Goal: Information Seeking & Learning: Learn about a topic

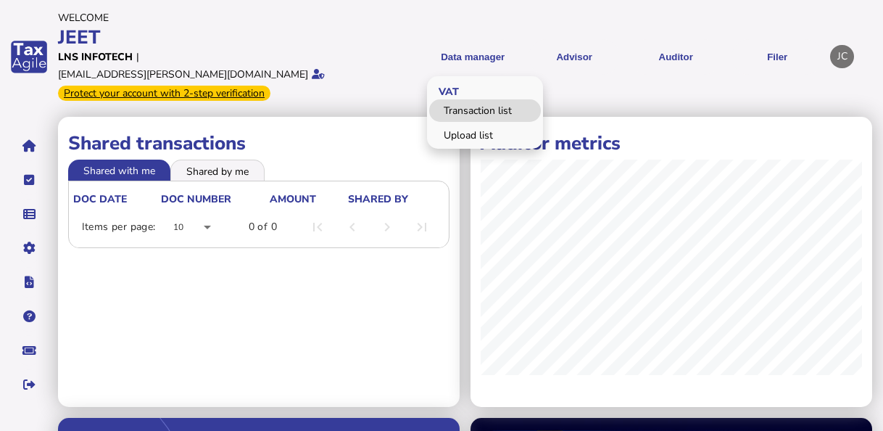
click at [461, 101] on link "Transaction list" at bounding box center [485, 110] width 112 height 22
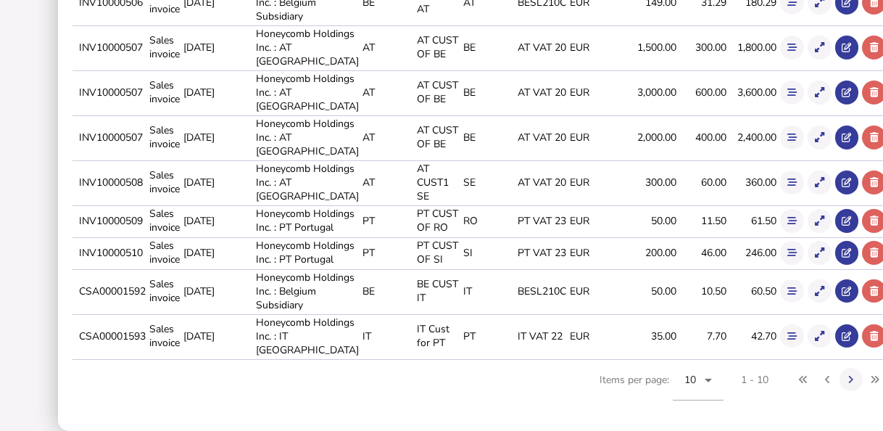
scroll to position [570, 0]
click at [839, 385] on button at bounding box center [851, 380] width 24 height 24
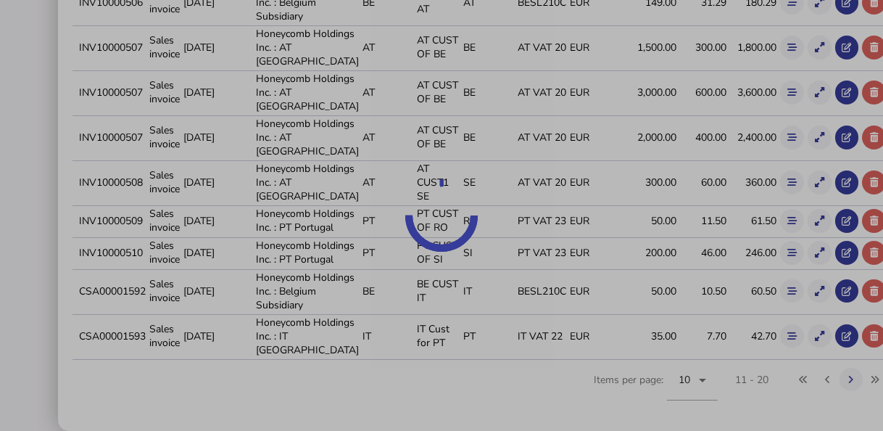
scroll to position [515, 0]
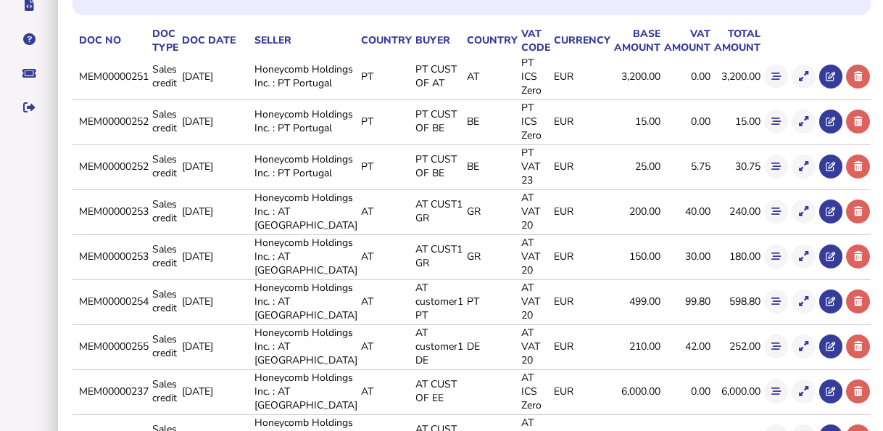
scroll to position [42, 0]
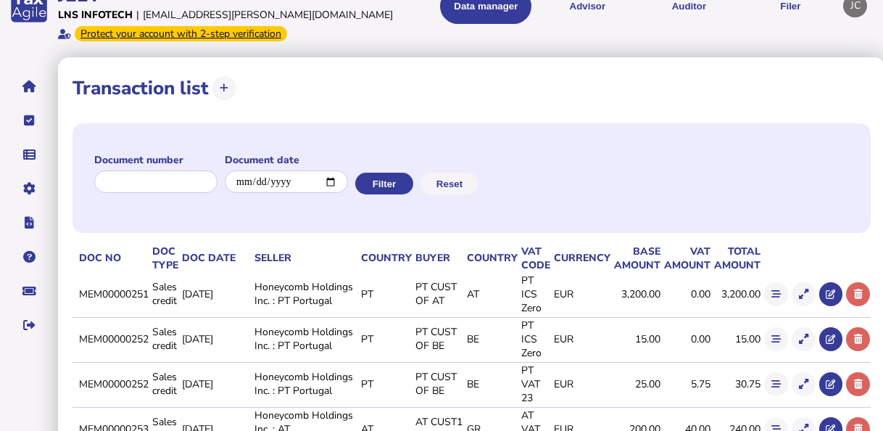
drag, startPoint x: 101, startPoint y: 294, endPoint x: 173, endPoint y: 301, distance: 72.1
click at [149, 301] on td "MEM00000251" at bounding box center [112, 294] width 73 height 43
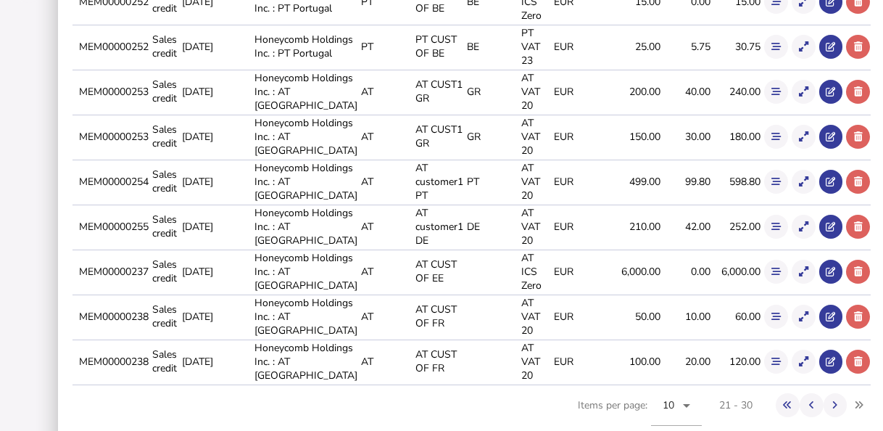
scroll to position [405, 0]
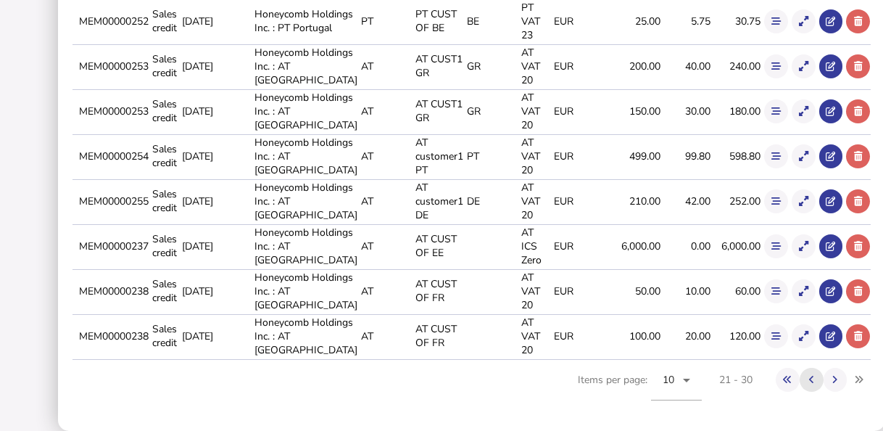
click at [809, 380] on icon at bounding box center [811, 379] width 5 height 9
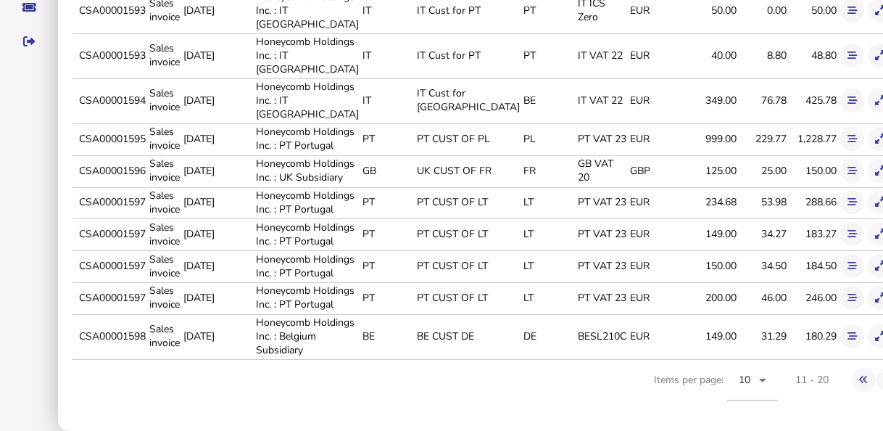
drag, startPoint x: 101, startPoint y: 192, endPoint x: 172, endPoint y: 193, distance: 70.3
click at [172, 193] on tr "CSA00001597 Sales invoice [DATE] Honeycomb Holdings Inc. : PT Portugal PT PT CU…" at bounding box center [509, 202] width 874 height 30
drag, startPoint x: 172, startPoint y: 193, endPoint x: 163, endPoint y: 199, distance: 10.5
click at [146, 199] on td "CSA00001597" at bounding box center [111, 202] width 70 height 30
drag, startPoint x: 103, startPoint y: 188, endPoint x: 170, endPoint y: 192, distance: 66.8
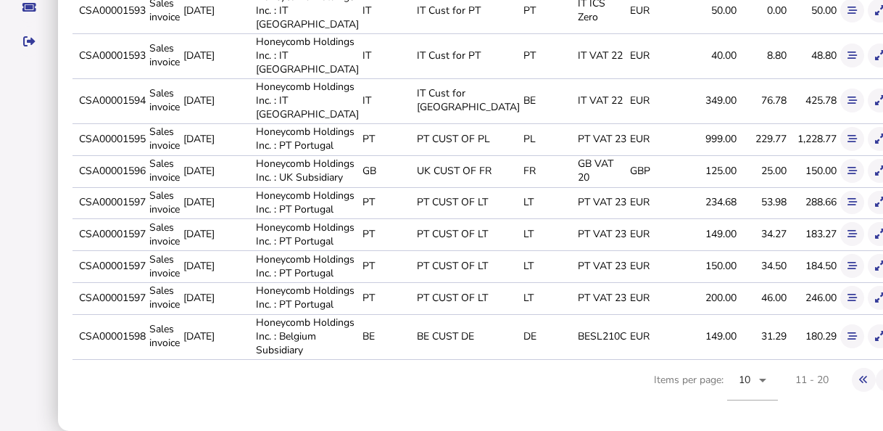
click at [146, 192] on td "CSA00001597" at bounding box center [111, 202] width 70 height 30
copy td "CSA00001597"
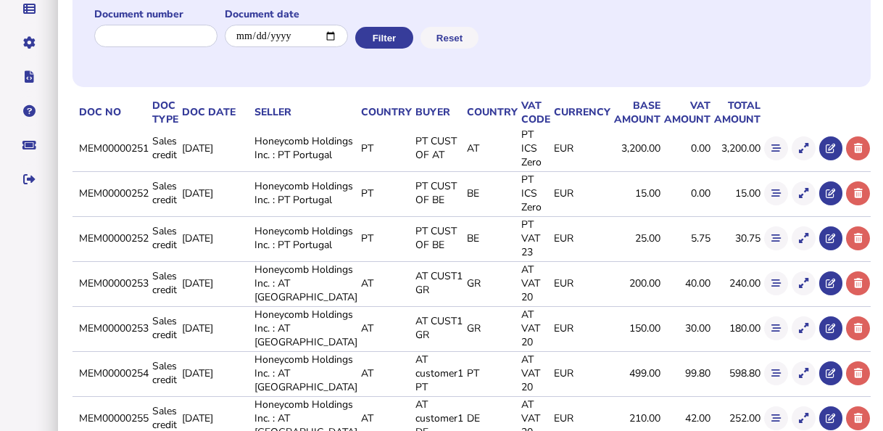
scroll to position [260, 0]
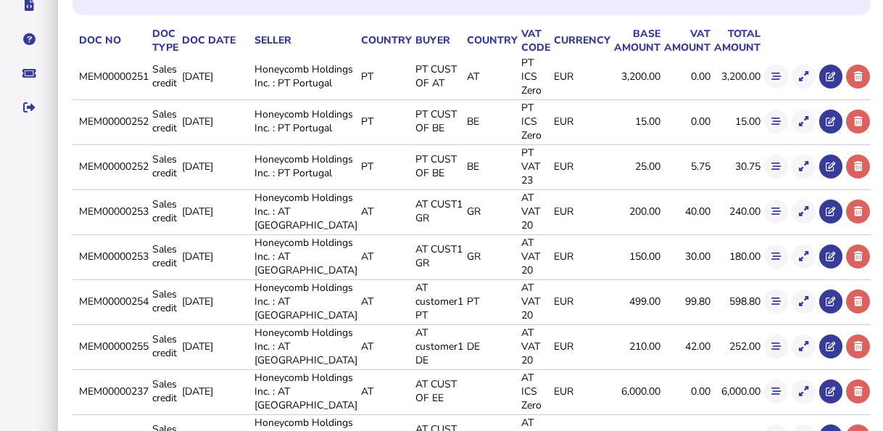
drag, startPoint x: 101, startPoint y: 299, endPoint x: 171, endPoint y: 302, distance: 70.4
click at [149, 302] on td "MEM00000254" at bounding box center [112, 300] width 73 height 43
copy td "MEM00000254"
click at [771, 300] on icon at bounding box center [775, 301] width 9 height 9
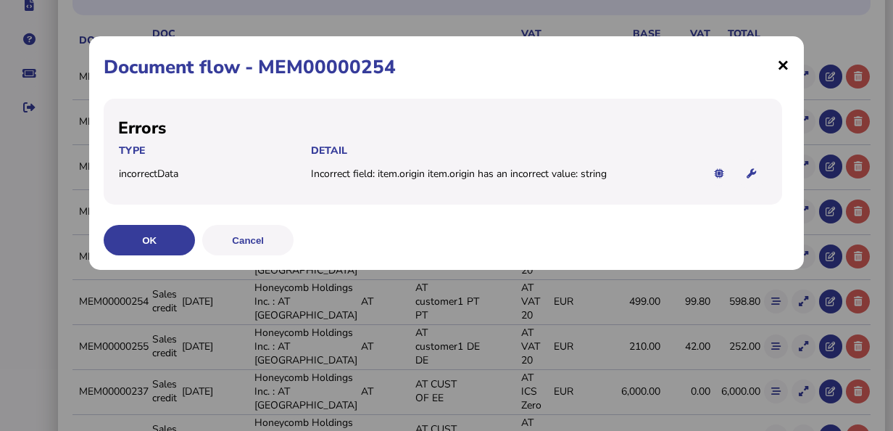
click at [785, 67] on span "×" at bounding box center [783, 65] width 12 height 28
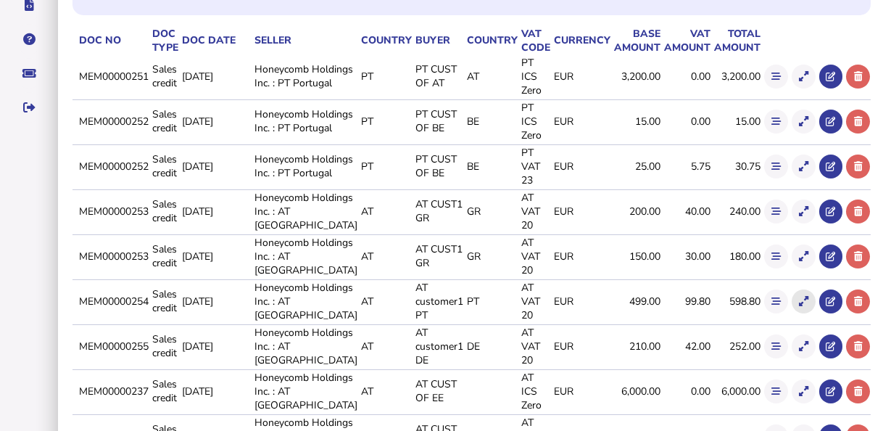
click at [792, 307] on button at bounding box center [804, 301] width 24 height 24
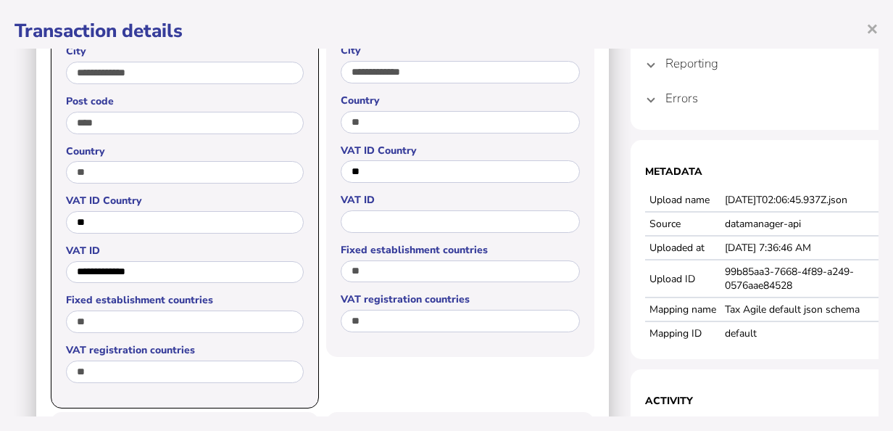
scroll to position [347, 0]
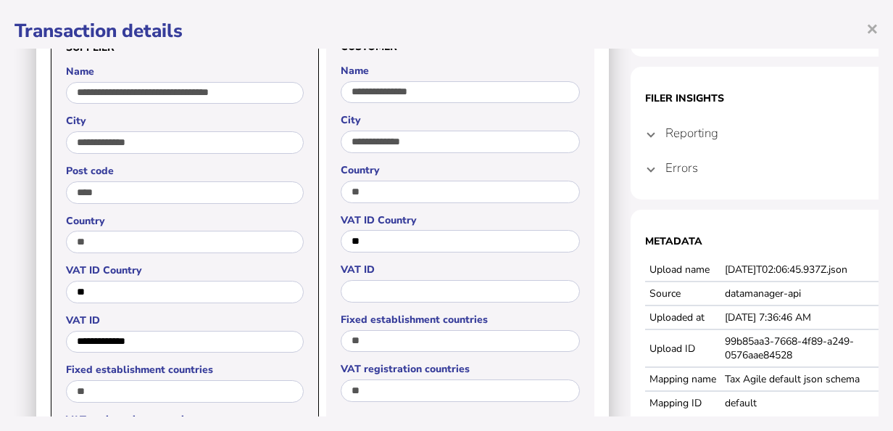
click at [644, 167] on section "Filer Insights Reporting PT 40 91 PTANNUAL L03 Errors Incorrect field: item.ori…" at bounding box center [776, 133] width 290 height 133
click at [652, 173] on span at bounding box center [651, 168] width 6 height 14
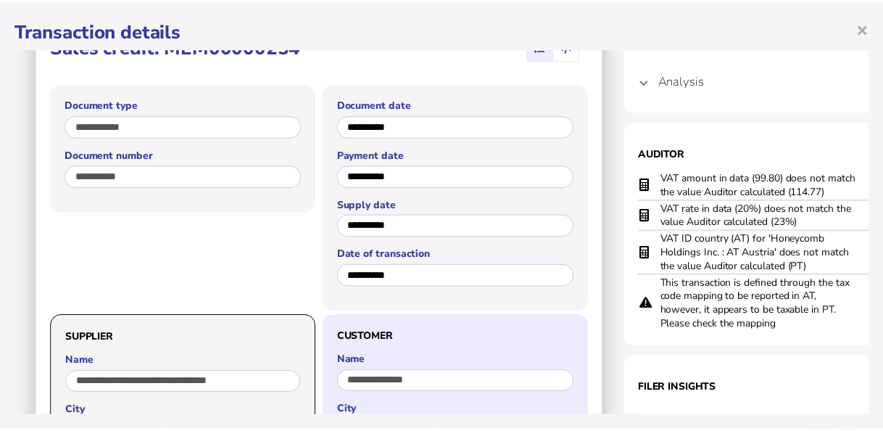
scroll to position [0, 0]
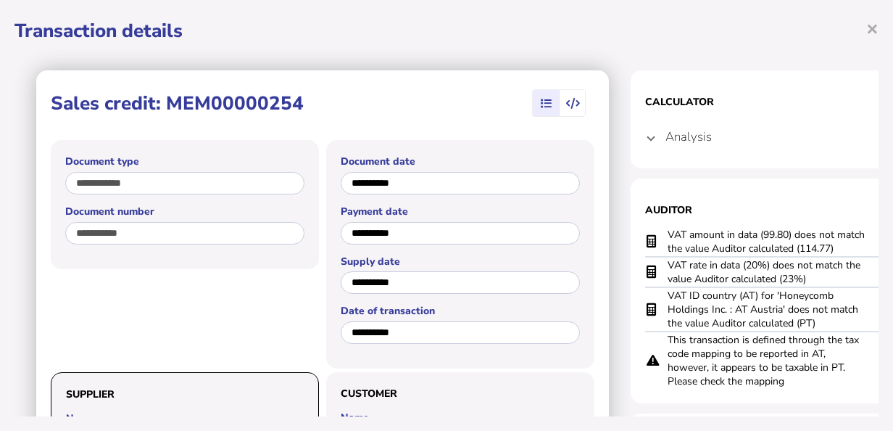
drag, startPoint x: 825, startPoint y: 329, endPoint x: 669, endPoint y: 301, distance: 158.4
click at [669, 301] on td "VAT ID country (AT) for 'Honeycomb Holdings Inc. : AT Austria' does not match t…" at bounding box center [768, 309] width 203 height 44
copy td "VAT ID country (AT) for 'Honeycomb Holdings Inc. : AT Austria' does not match t…"
click at [876, 29] on span "×" at bounding box center [872, 28] width 12 height 28
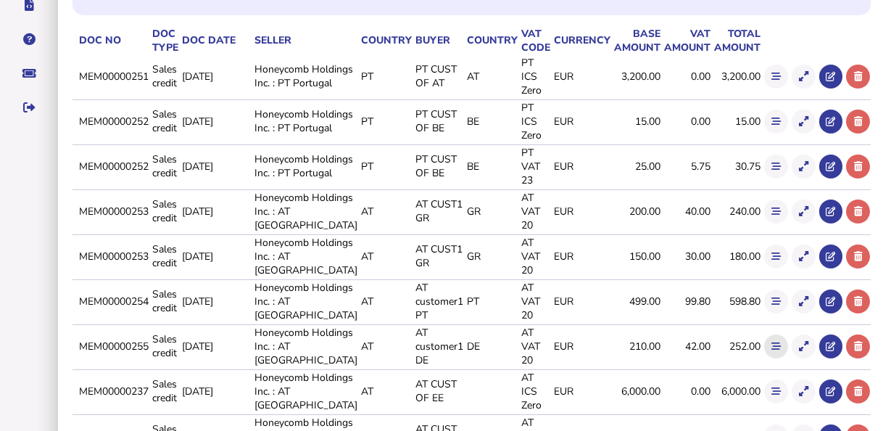
click at [771, 347] on icon at bounding box center [775, 345] width 9 height 9
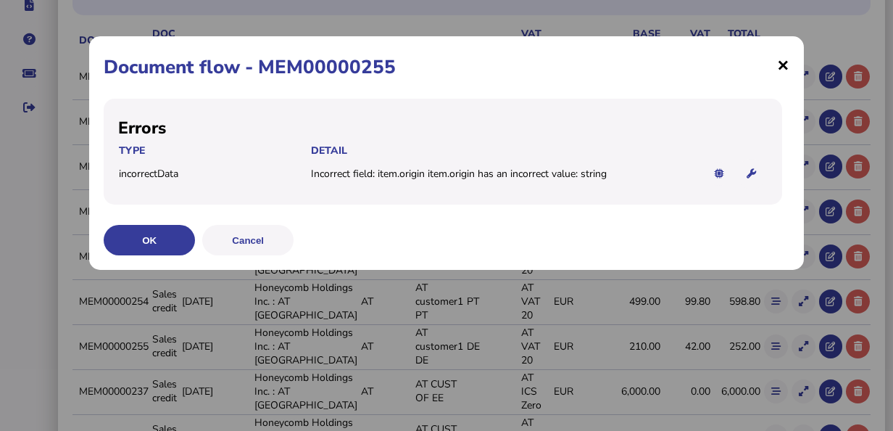
click at [783, 68] on span "×" at bounding box center [783, 65] width 12 height 28
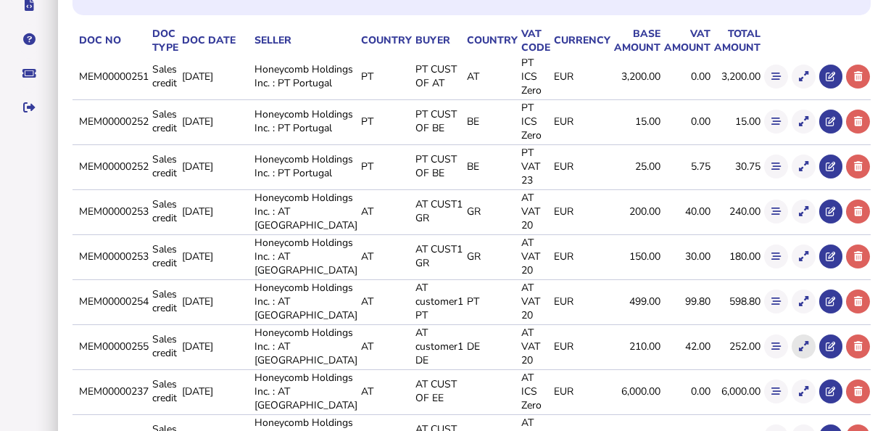
click at [799, 349] on icon at bounding box center [803, 345] width 9 height 9
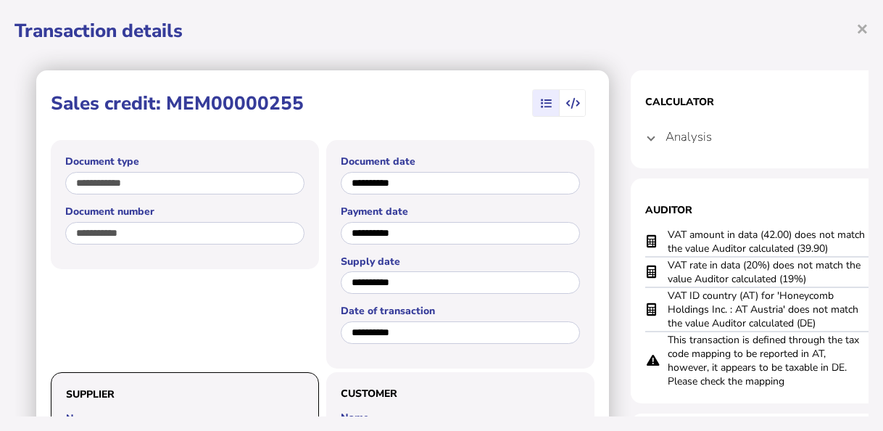
drag, startPoint x: 822, startPoint y: 286, endPoint x: 666, endPoint y: 237, distance: 163.5
click at [666, 237] on tbody "VAT amount in data (42.00) does not match the value Auditor calculated (39.90) …" at bounding box center [775, 308] width 261 height 162
copy tbody "VAT amount in data (42.00) does not match the value Auditor calculated (39.90) …"
click at [791, 249] on td "VAT amount in data (42.00) does not match the value Auditor calculated (39.90)" at bounding box center [768, 242] width 203 height 30
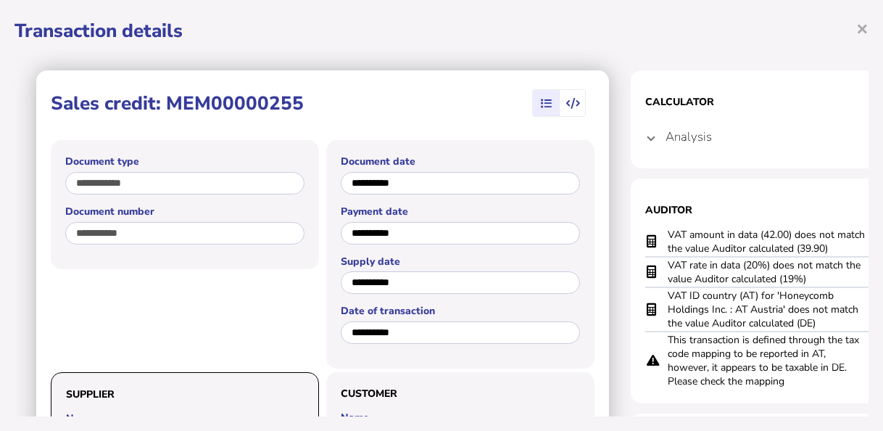
drag, startPoint x: 830, startPoint y: 279, endPoint x: 664, endPoint y: 266, distance: 166.5
click at [664, 266] on tr "VAT rate in data (20%) does not match the value Auditor calculated (19%)" at bounding box center [775, 272] width 261 height 30
copy tr "VAT rate in data (20%) does not match the value Auditor calculated (19%)"
drag, startPoint x: 828, startPoint y: 244, endPoint x: 666, endPoint y: 233, distance: 162.0
click at [666, 233] on tr "VAT amount in data (42.00) does not match the value Auditor calculated (39.90)" at bounding box center [775, 242] width 261 height 30
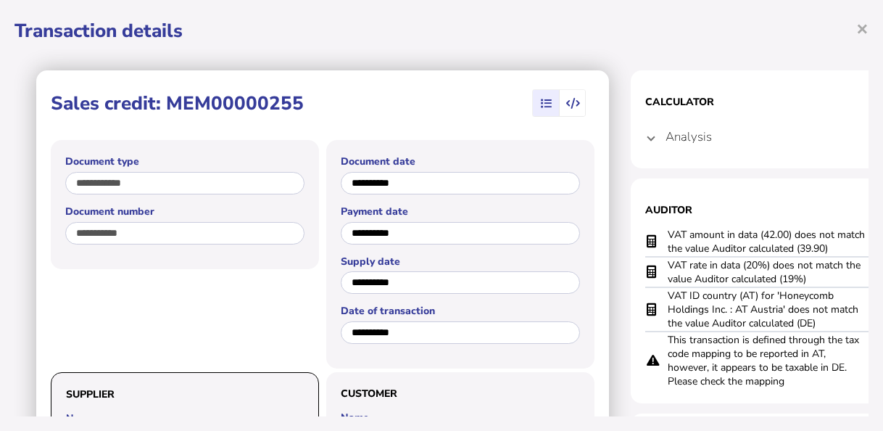
copy tr "VAT amount in data (42.00) does not match the value Auditor calculated (39.90)"
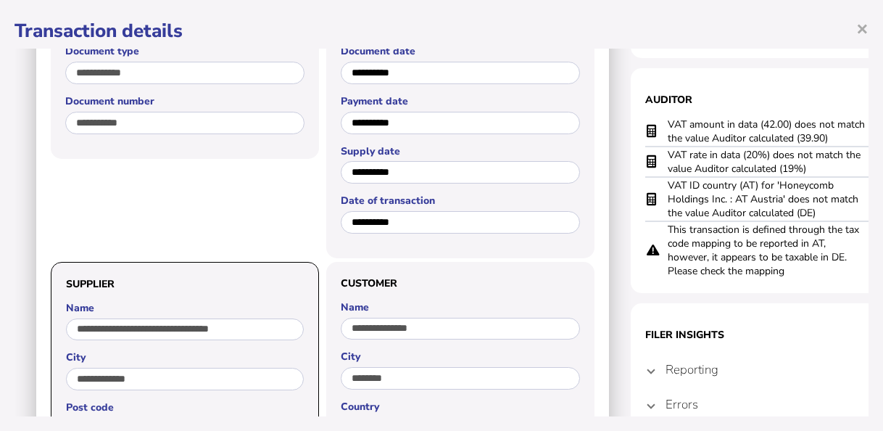
scroll to position [145, 0]
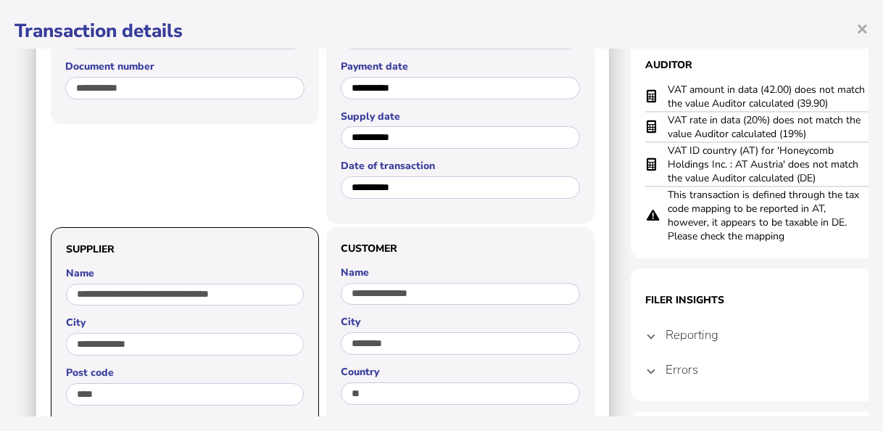
click at [655, 336] on mat-expansion-panel-header "Reporting" at bounding box center [775, 334] width 261 height 35
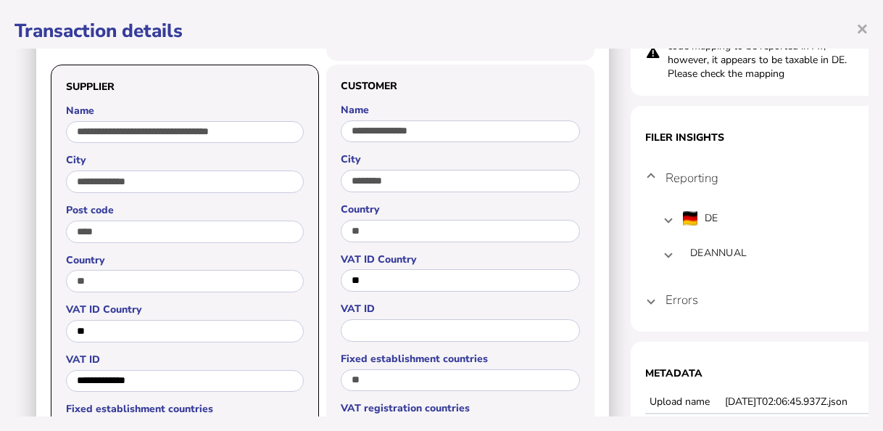
scroll to position [362, 0]
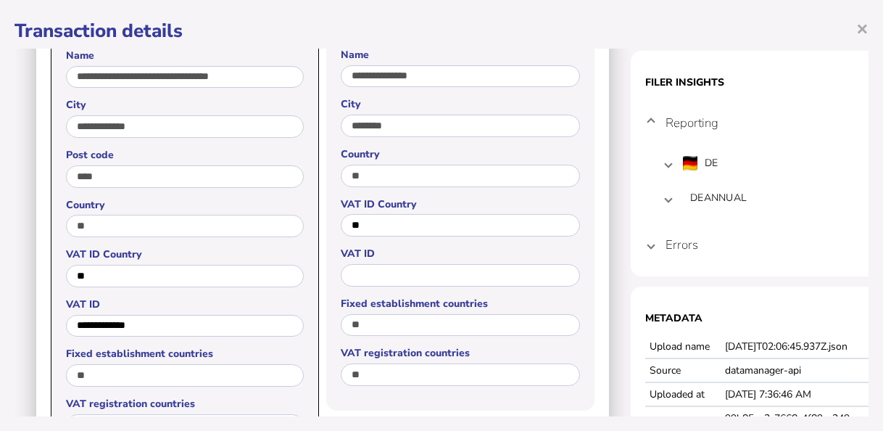
click at [651, 244] on span at bounding box center [651, 245] width 6 height 14
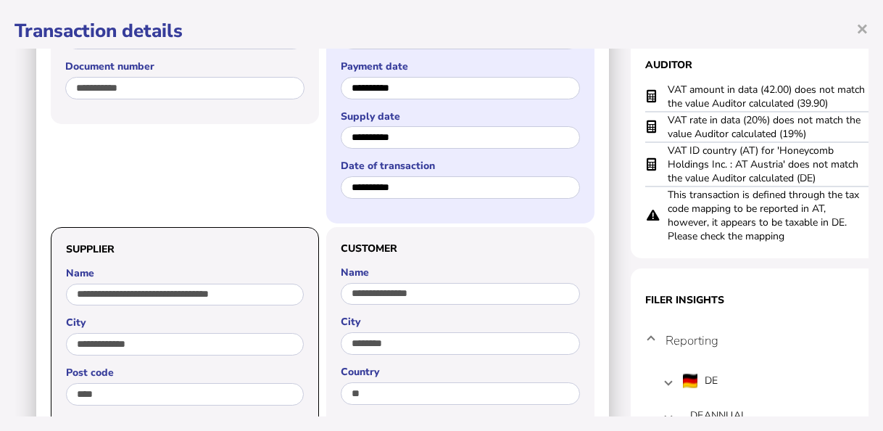
scroll to position [57, 0]
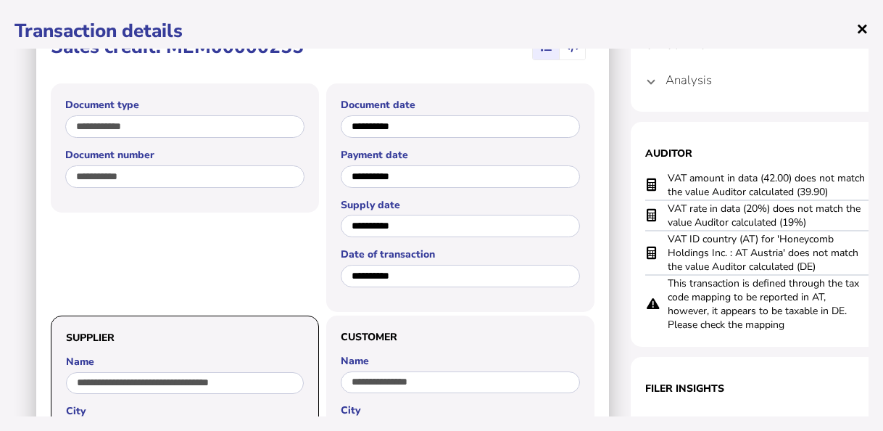
click at [861, 33] on span "×" at bounding box center [862, 28] width 12 height 28
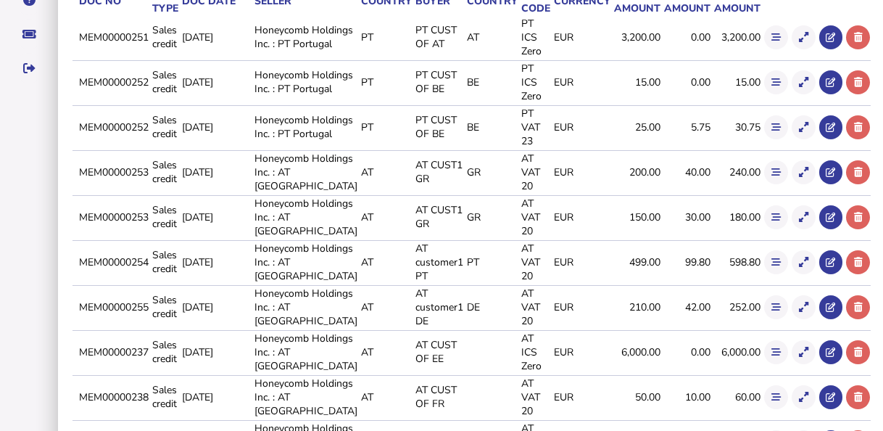
scroll to position [332, 0]
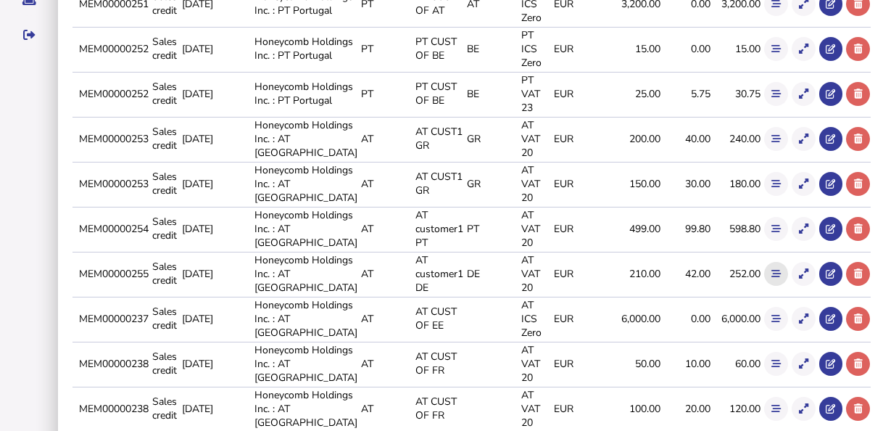
click at [771, 269] on icon at bounding box center [775, 273] width 9 height 9
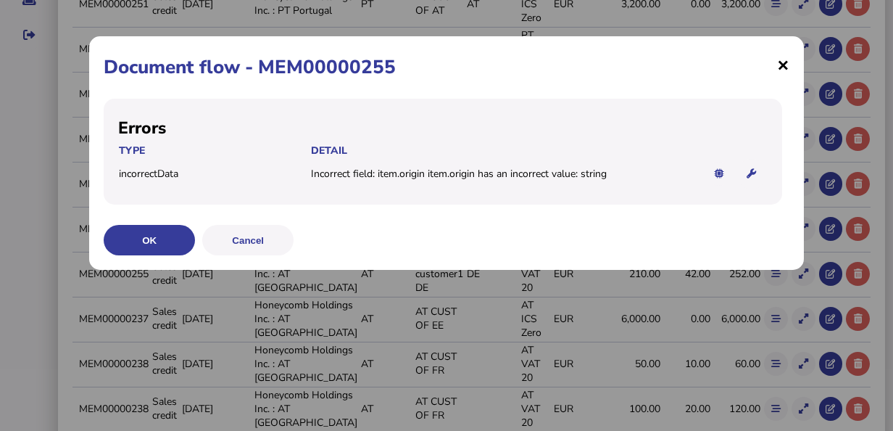
click at [779, 67] on span "×" at bounding box center [783, 65] width 12 height 28
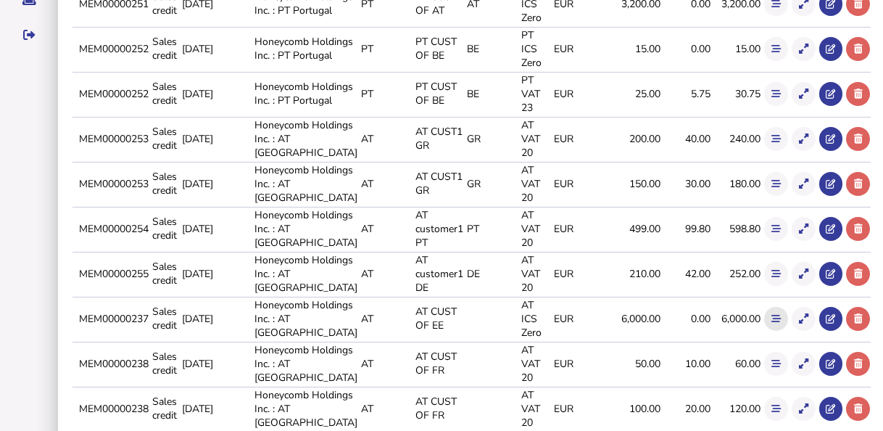
click at [771, 320] on icon at bounding box center [775, 318] width 9 height 9
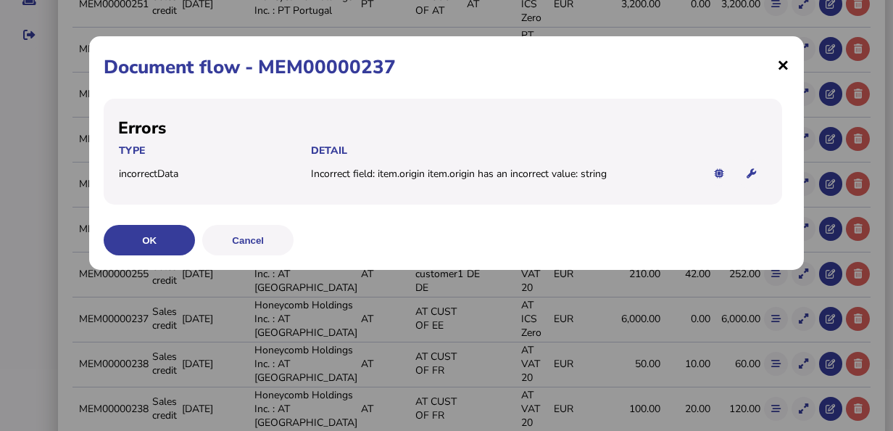
drag, startPoint x: 781, startPoint y: 63, endPoint x: 772, endPoint y: 75, distance: 14.9
click at [781, 64] on span "×" at bounding box center [783, 65] width 12 height 28
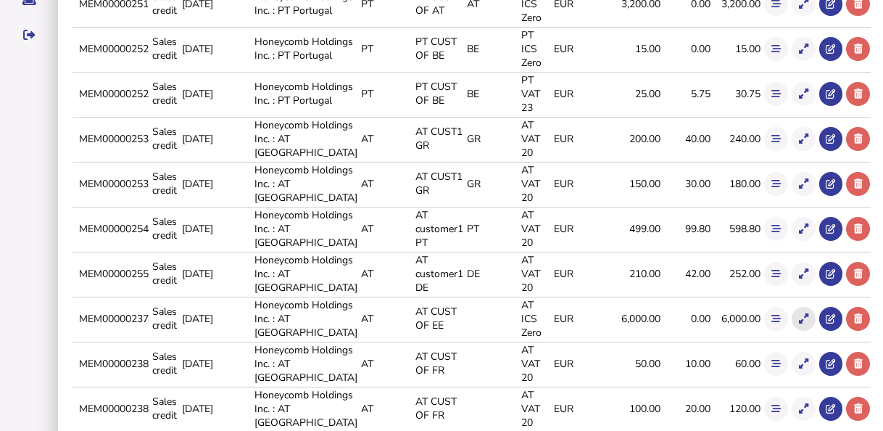
click at [799, 315] on icon at bounding box center [803, 318] width 9 height 9
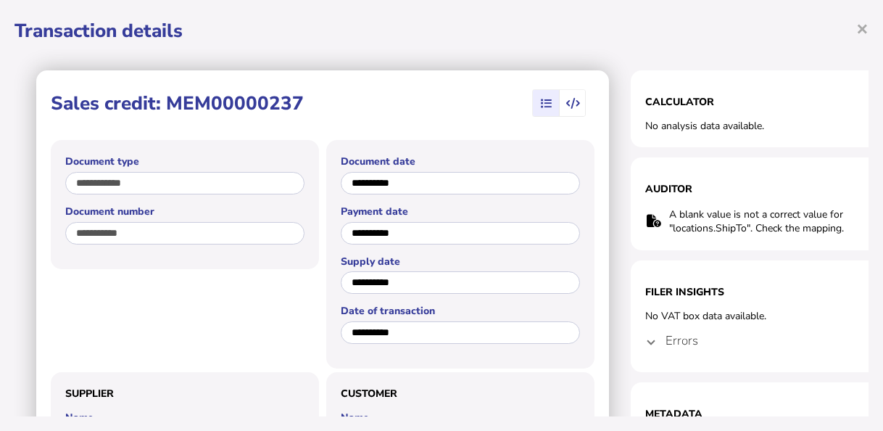
scroll to position [0, 1]
drag, startPoint x: 845, startPoint y: 230, endPoint x: 666, endPoint y: 220, distance: 179.3
click at [667, 220] on td "A blank value is not a correct value for "locations.ShipTo". Check the mapping." at bounding box center [768, 221] width 202 height 30
copy td "A blank value is not a correct value for "locations.ShipTo". Check the mapping."
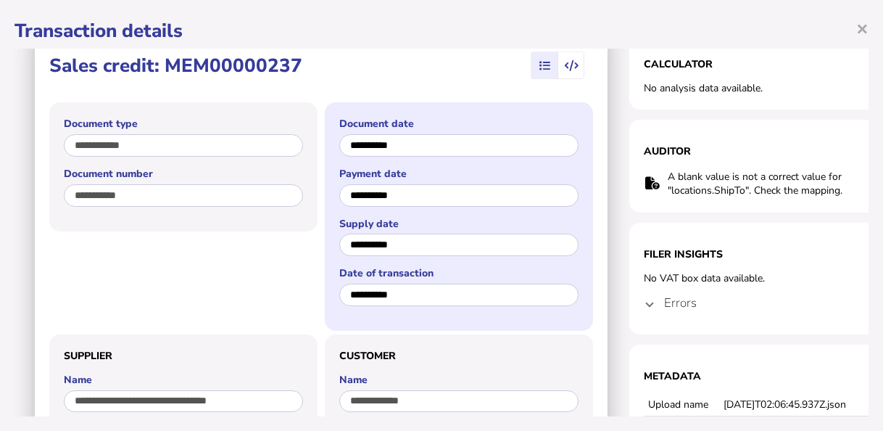
scroll to position [72, 1]
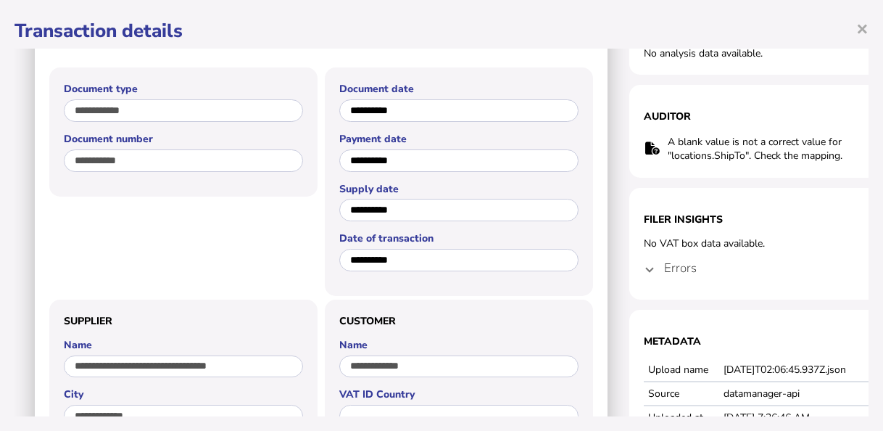
click at [648, 268] on span at bounding box center [650, 268] width 6 height 14
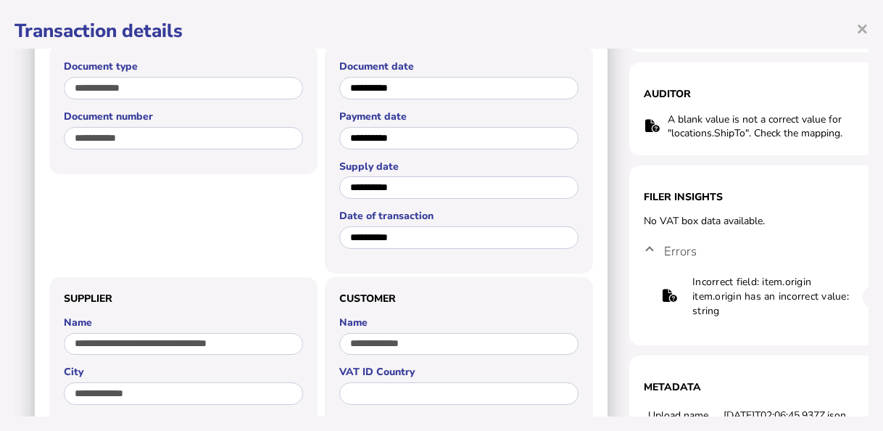
scroll to position [0, 1]
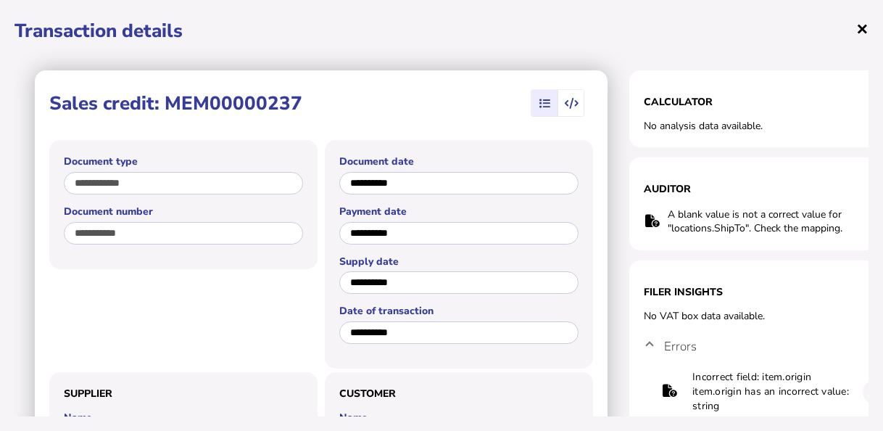
click at [866, 30] on span "×" at bounding box center [862, 28] width 12 height 28
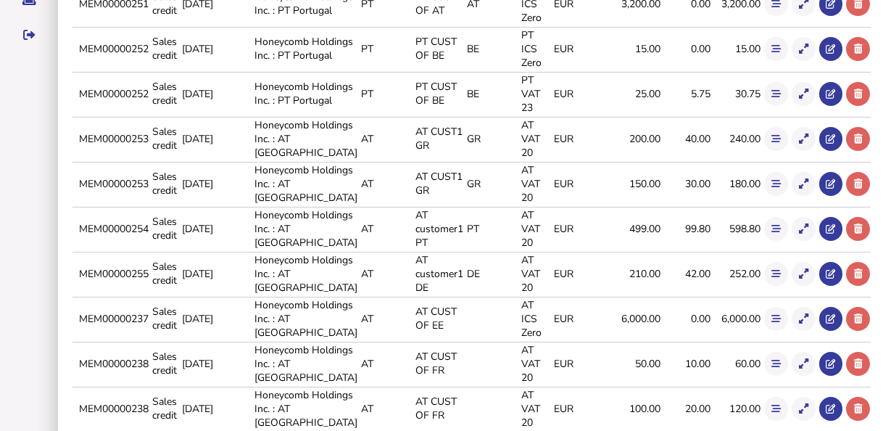
scroll to position [0, 0]
click at [771, 366] on icon at bounding box center [775, 363] width 9 height 9
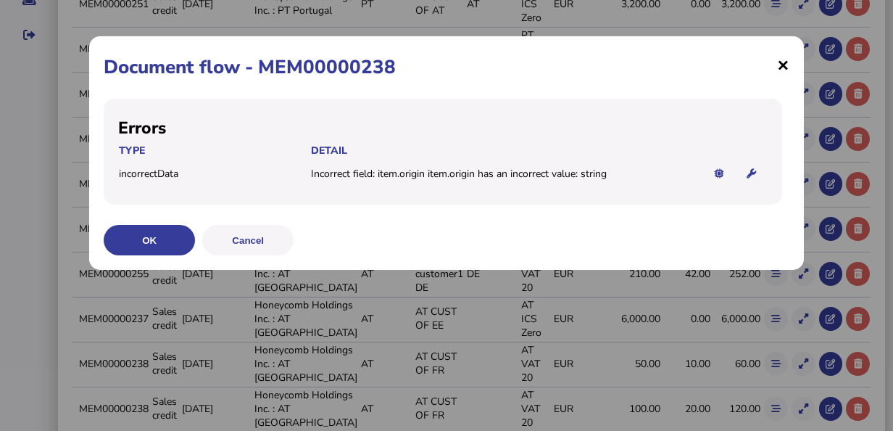
click at [787, 63] on span "×" at bounding box center [783, 65] width 12 height 28
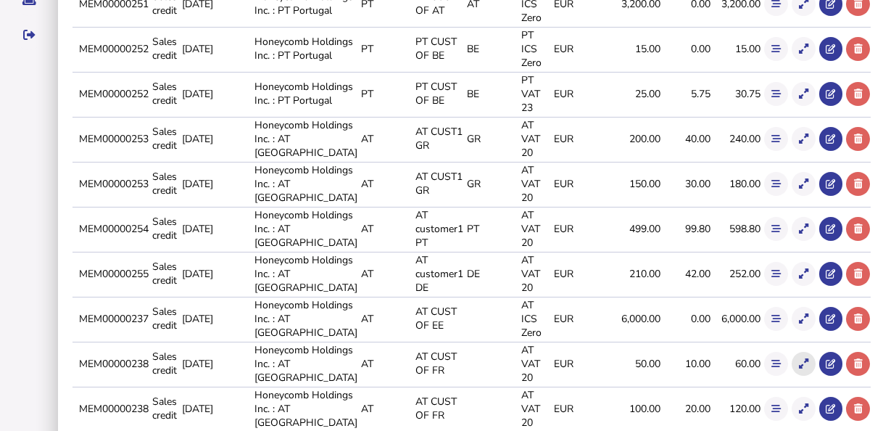
click at [799, 364] on icon at bounding box center [803, 363] width 9 height 9
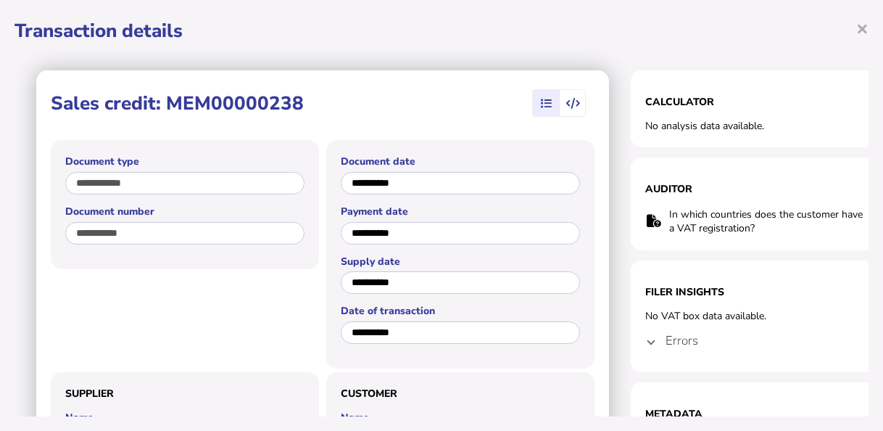
drag, startPoint x: 767, startPoint y: 232, endPoint x: 663, endPoint y: 214, distance: 105.2
click at [663, 214] on tr "In which countries does the customer have a VAT registration?" at bounding box center [775, 221] width 261 height 30
copy tr "In which countries does the customer have a VAT registration?"
click at [650, 347] on span at bounding box center [651, 340] width 6 height 14
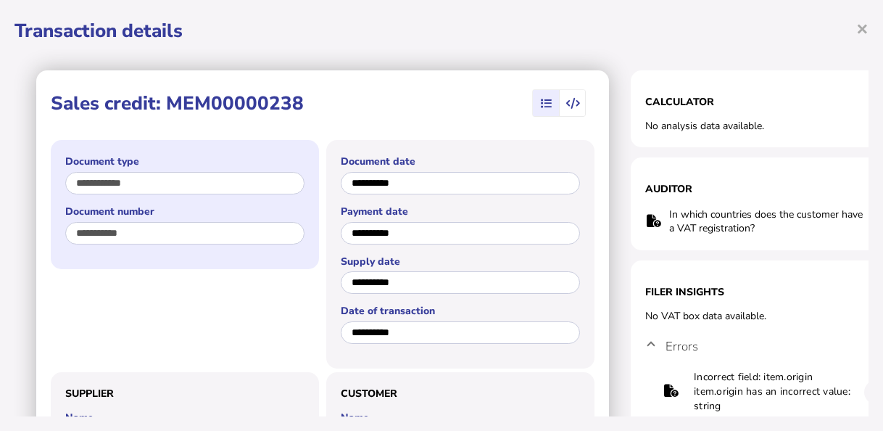
click at [54, 234] on div "**********" at bounding box center [185, 204] width 268 height 128
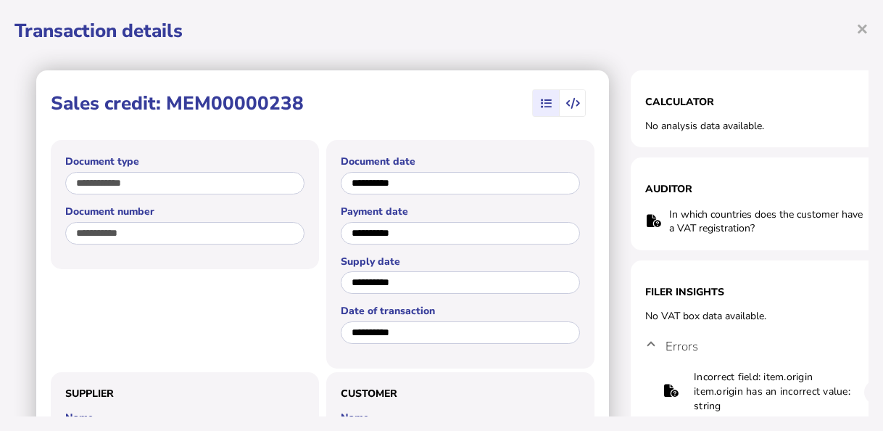
scroll to position [115, 0]
click at [862, 26] on span "×" at bounding box center [862, 28] width 12 height 28
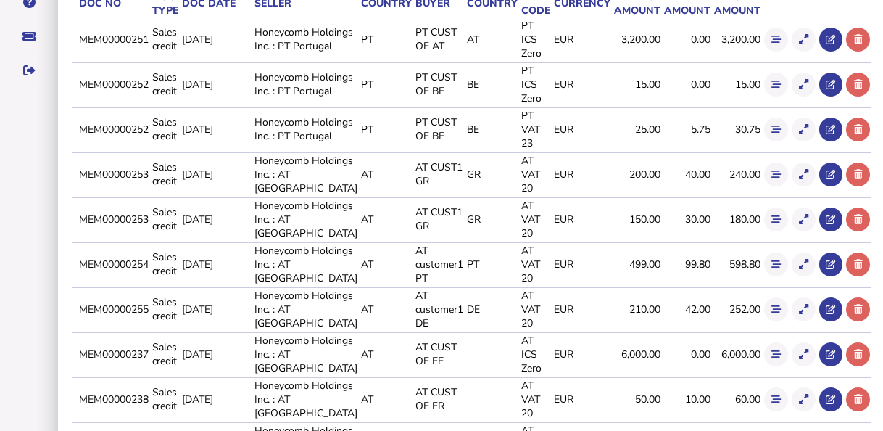
scroll to position [332, 0]
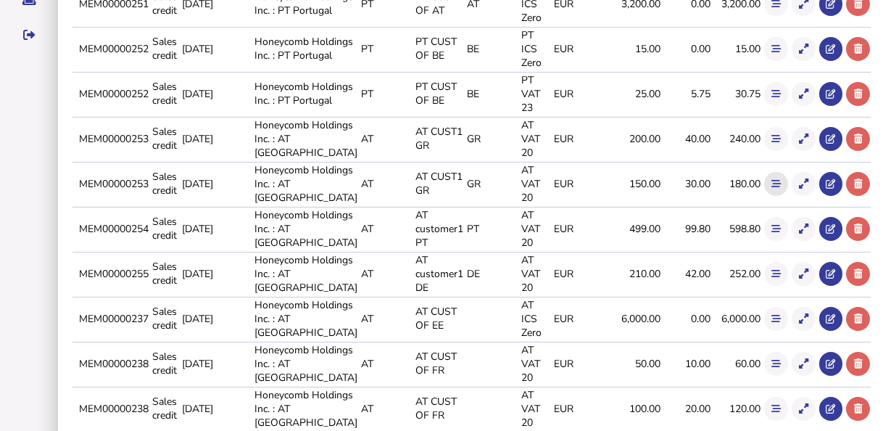
click at [764, 194] on button at bounding box center [776, 184] width 24 height 24
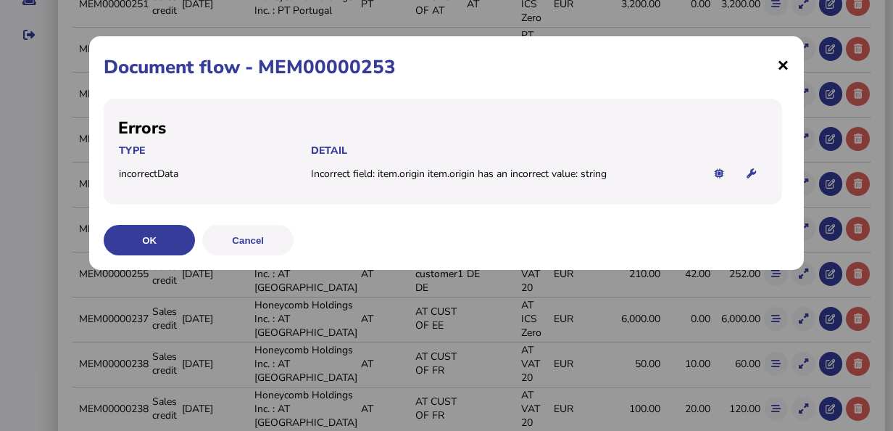
click at [780, 57] on span "×" at bounding box center [783, 65] width 12 height 28
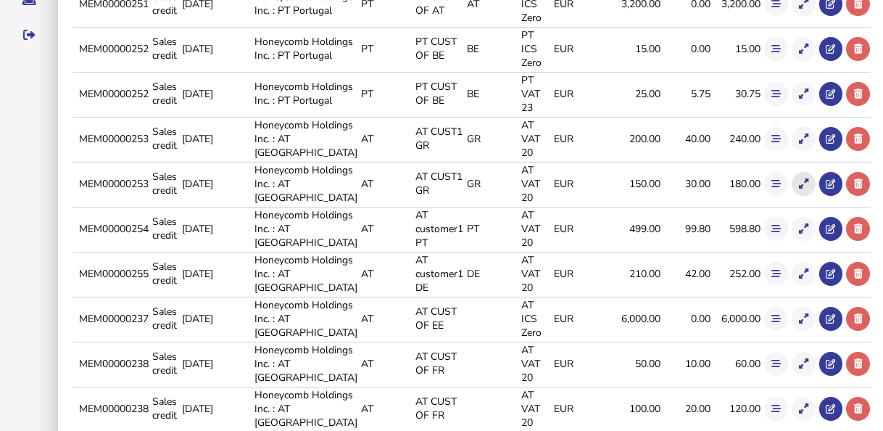
click at [792, 182] on button at bounding box center [804, 184] width 24 height 24
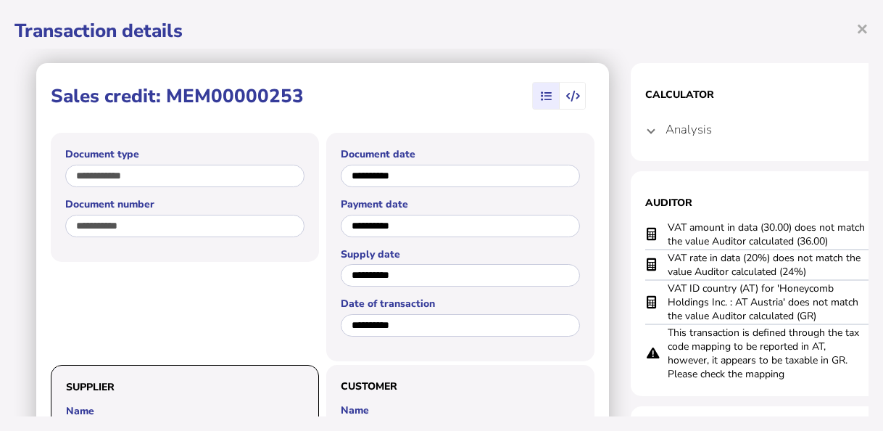
scroll to position [0, 0]
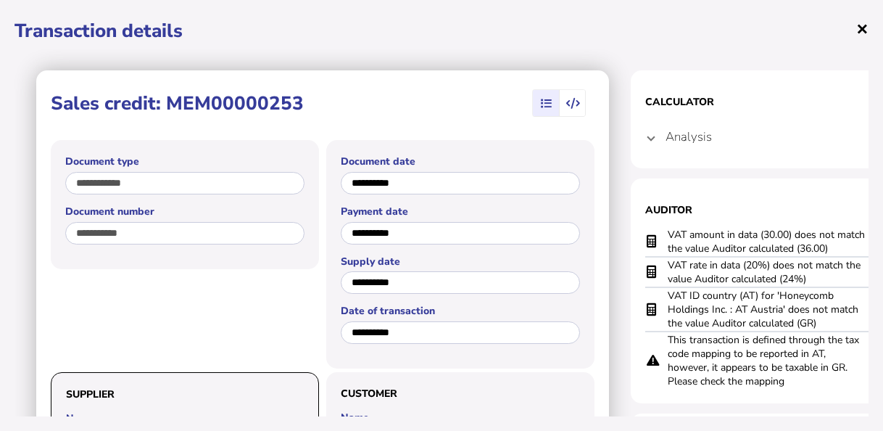
click at [867, 32] on span "×" at bounding box center [862, 28] width 12 height 28
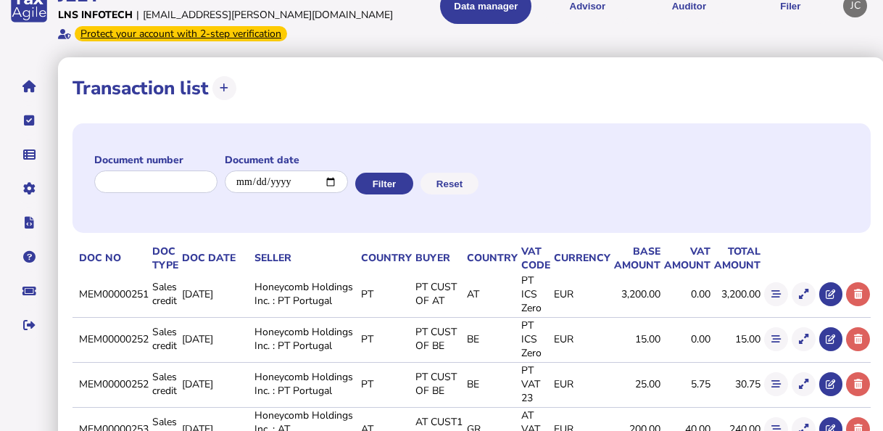
scroll to position [405, 0]
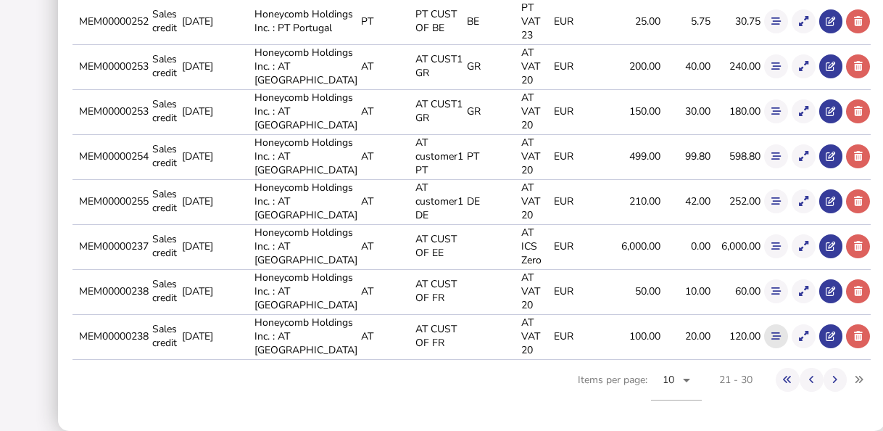
click at [768, 341] on button at bounding box center [776, 336] width 24 height 24
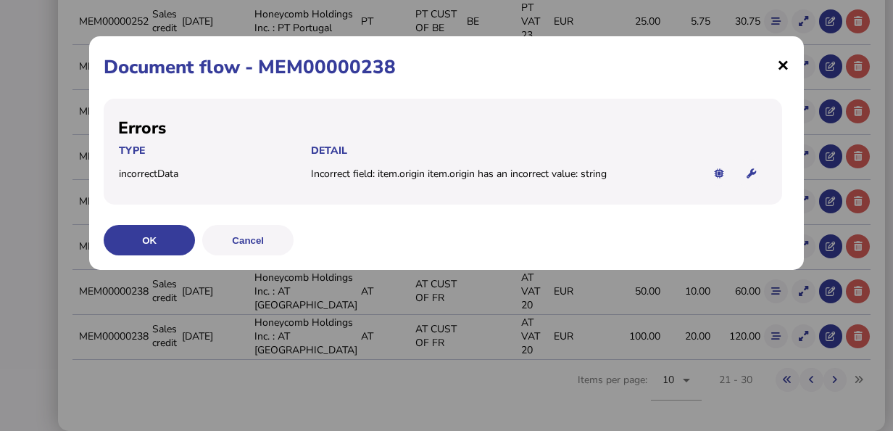
click at [787, 71] on span "×" at bounding box center [783, 65] width 12 height 28
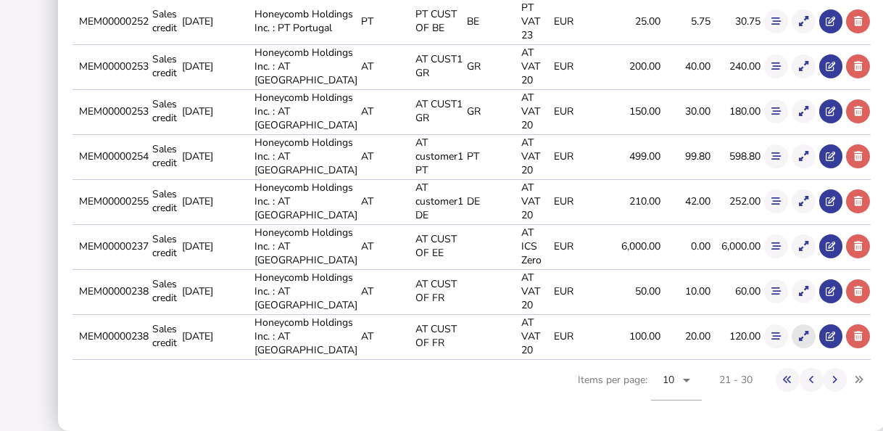
click at [799, 337] on icon at bounding box center [803, 335] width 9 height 9
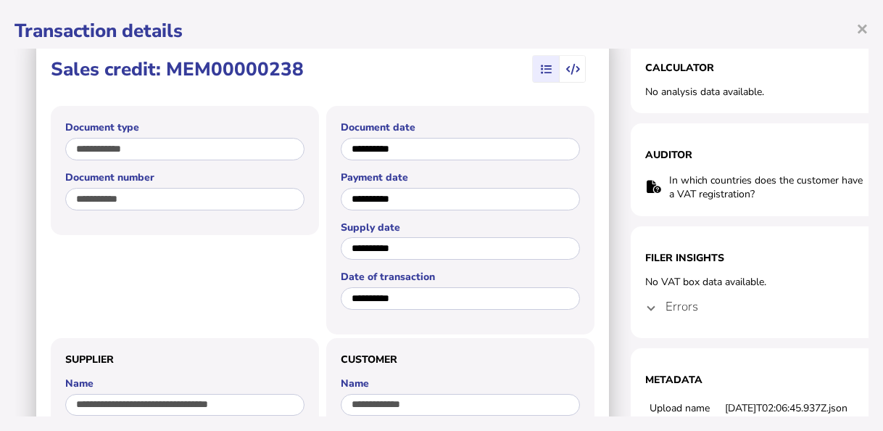
scroll to position [0, 0]
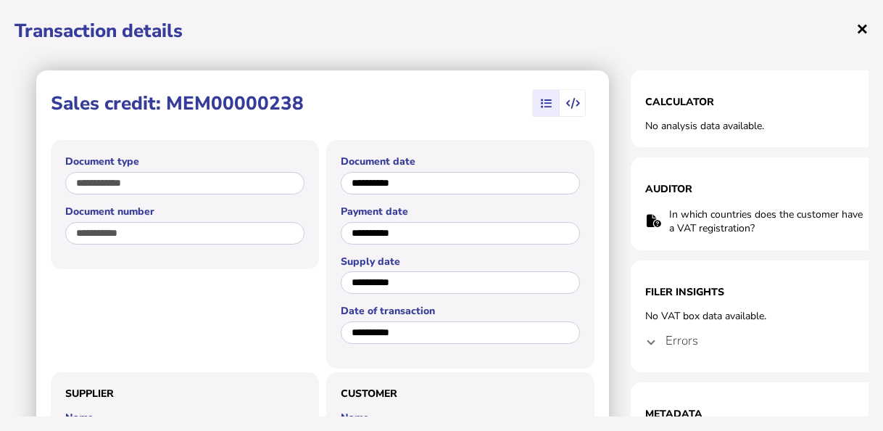
click at [866, 23] on span "×" at bounding box center [862, 28] width 12 height 28
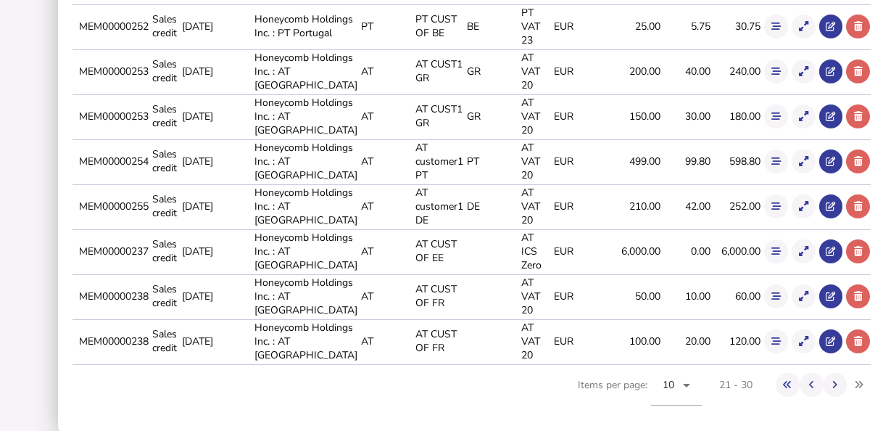
scroll to position [405, 0]
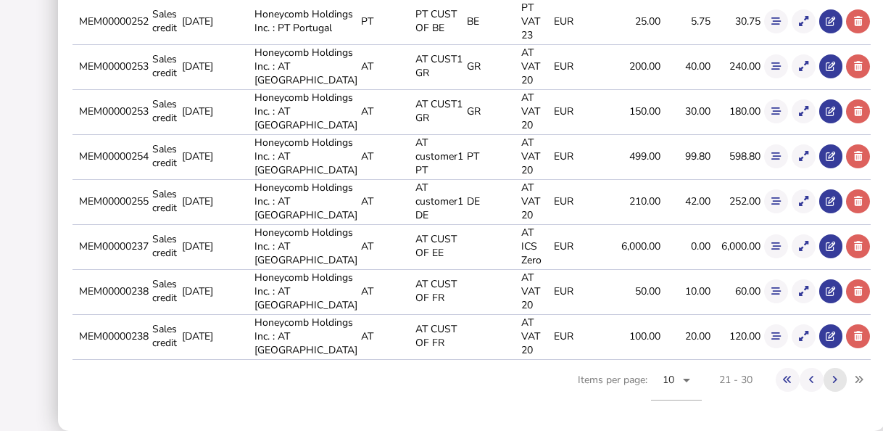
click at [832, 378] on icon at bounding box center [834, 379] width 5 height 9
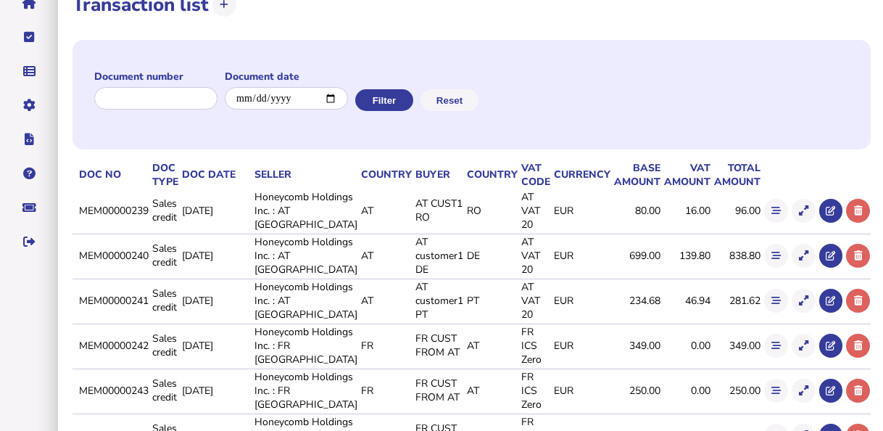
scroll to position [115, 0]
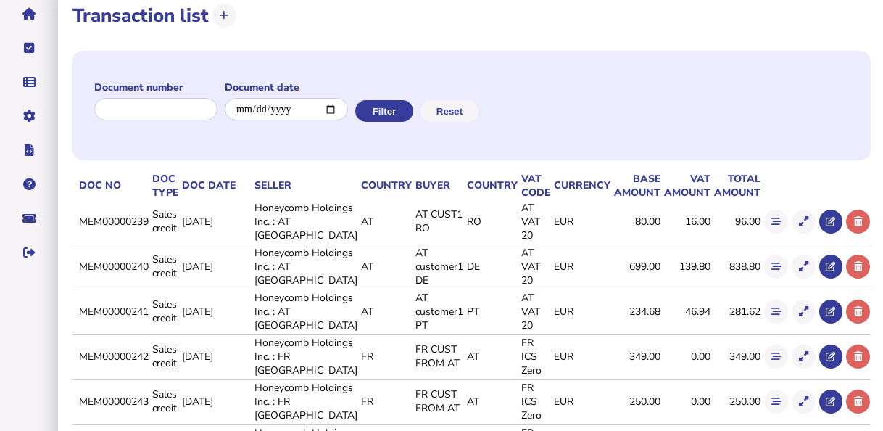
drag, startPoint x: 173, startPoint y: 218, endPoint x: 96, endPoint y: 218, distance: 76.8
click at [96, 218] on tr "MEM00000239 Sales credit [DATE] Honeycomb Holdings Inc. : AT [GEOGRAPHIC_DATA] …" at bounding box center [471, 221] width 798 height 43
copy tr "MEM00000239"
click at [768, 219] on button at bounding box center [776, 222] width 24 height 24
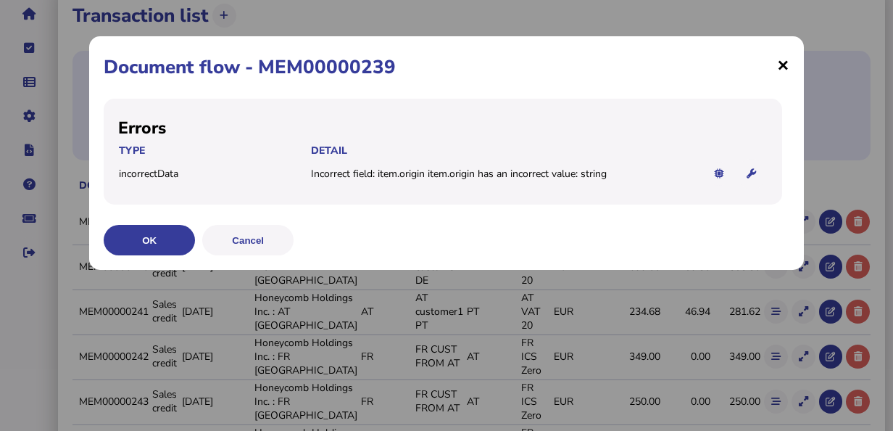
click at [779, 67] on span "×" at bounding box center [783, 65] width 12 height 28
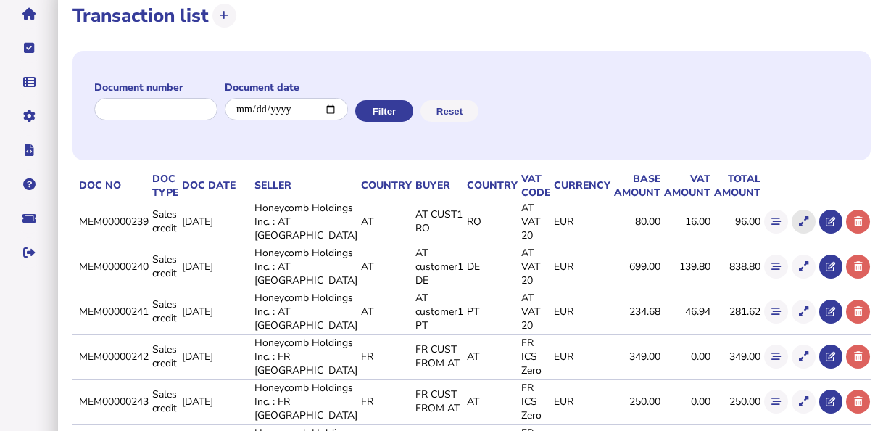
click at [799, 217] on icon at bounding box center [803, 221] width 9 height 9
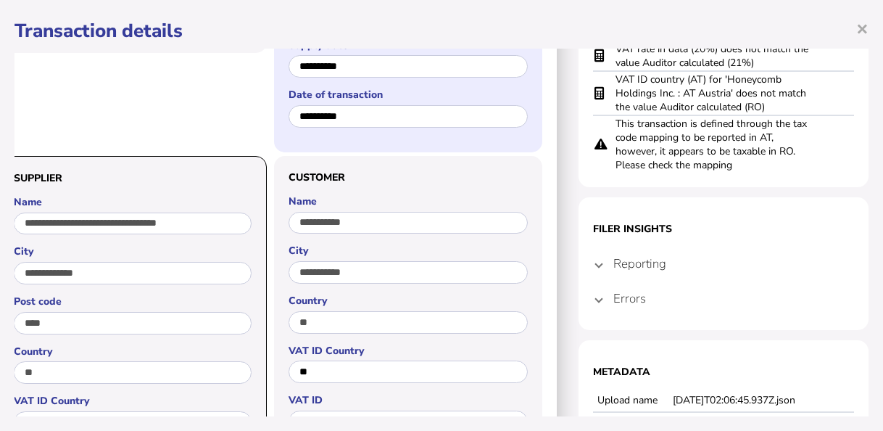
scroll to position [217, 59]
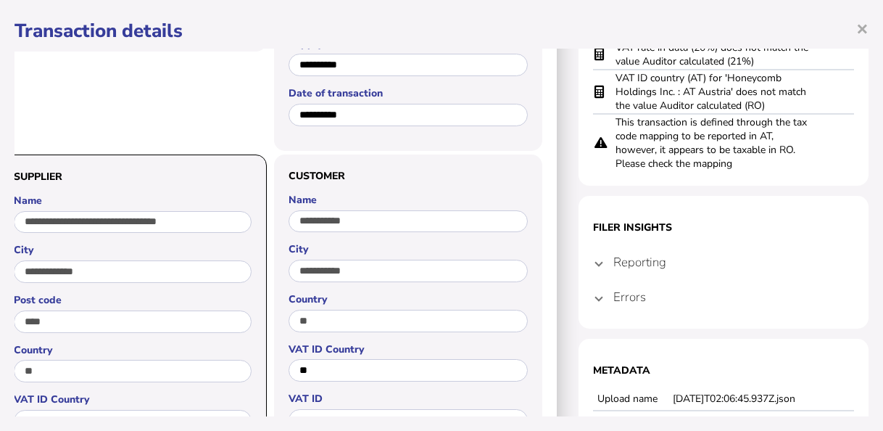
click at [596, 299] on span at bounding box center [599, 297] width 6 height 14
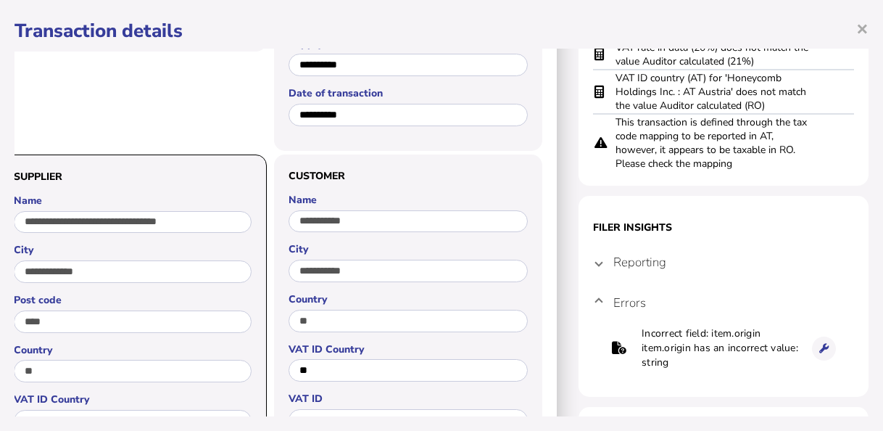
click at [613, 262] on h4 "Reporting" at bounding box center [639, 262] width 53 height 17
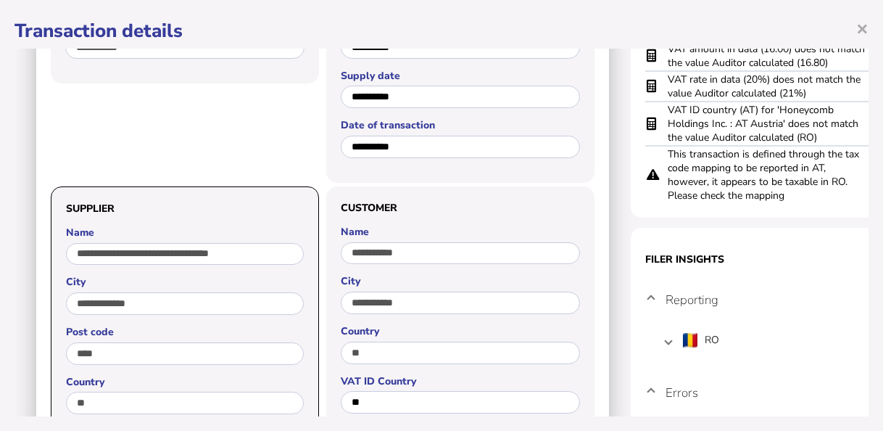
scroll to position [0, 0]
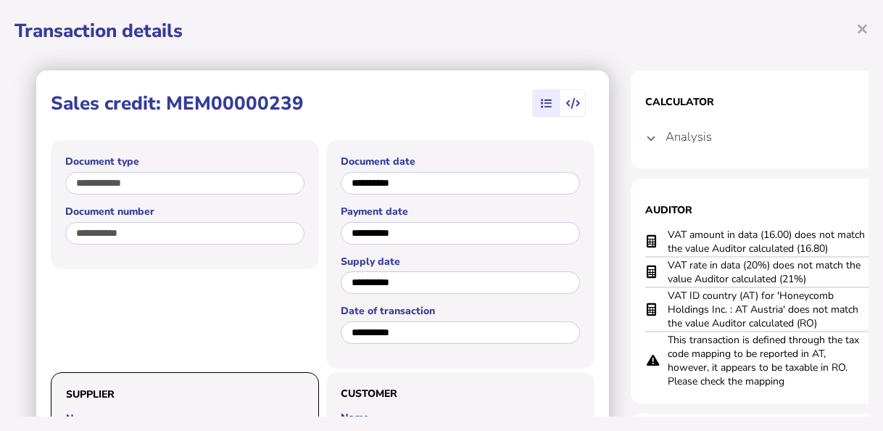
drag, startPoint x: 824, startPoint y: 278, endPoint x: 663, endPoint y: 268, distance: 161.2
click at [663, 268] on tr "VAT rate in data (20%) does not match the value Auditor calculated (21%)" at bounding box center [775, 272] width 261 height 30
copy tr "VAT rate in data (20%) does not match the value Auditor calculated (21%)"
drag, startPoint x: 837, startPoint y: 249, endPoint x: 672, endPoint y: 223, distance: 166.6
click at [672, 223] on section "Auditor VAT amount in data (16.00) does not match the value Auditor calculated …" at bounding box center [776, 290] width 290 height 225
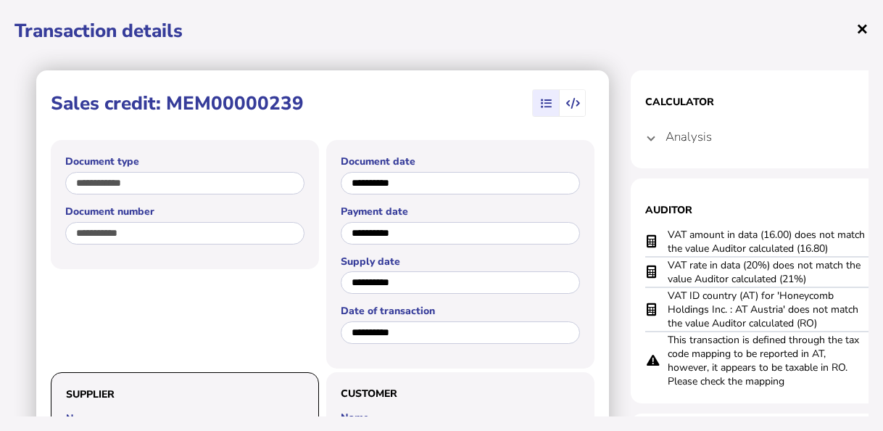
click at [861, 22] on span "×" at bounding box center [862, 28] width 12 height 28
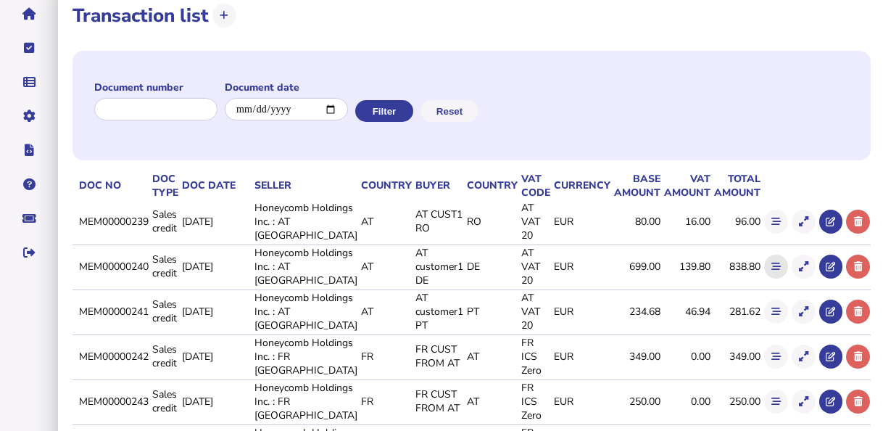
click at [768, 265] on button at bounding box center [776, 266] width 24 height 24
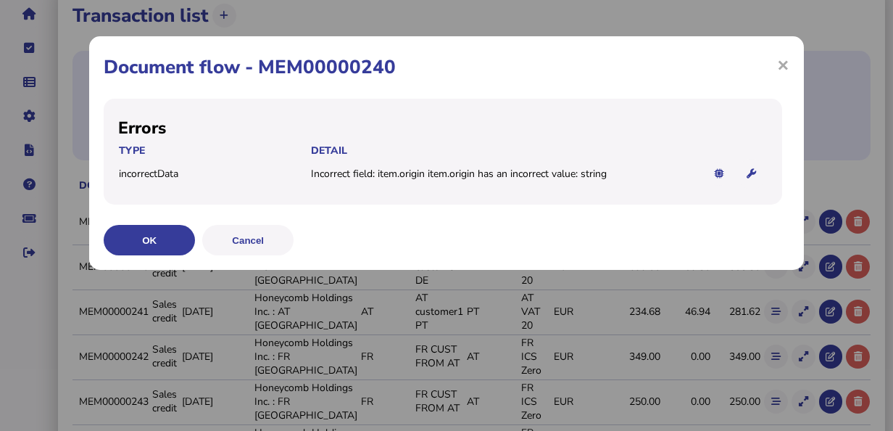
click at [792, 61] on div "× Document flow - MEM00000240 Errors Type Detail incorrectData Incorrect field:…" at bounding box center [446, 152] width 715 height 233
click at [787, 65] on span "×" at bounding box center [783, 65] width 12 height 28
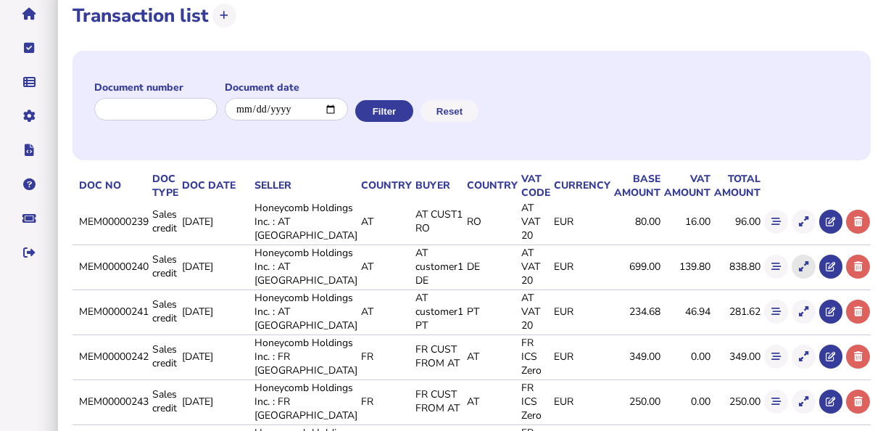
click at [799, 265] on icon at bounding box center [803, 266] width 9 height 9
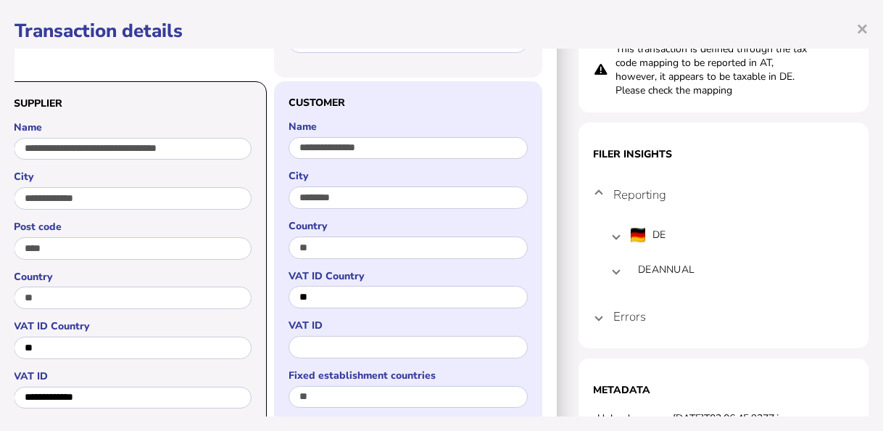
scroll to position [290, 62]
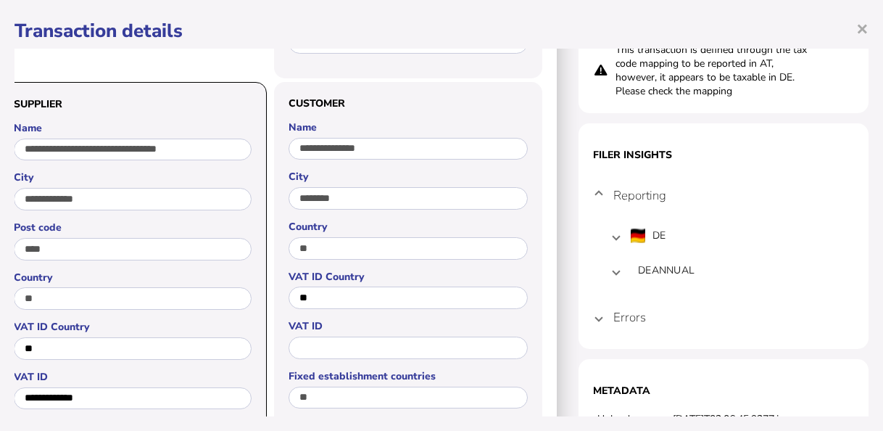
click at [600, 318] on mat-expansion-panel-header "Errors" at bounding box center [723, 316] width 261 height 35
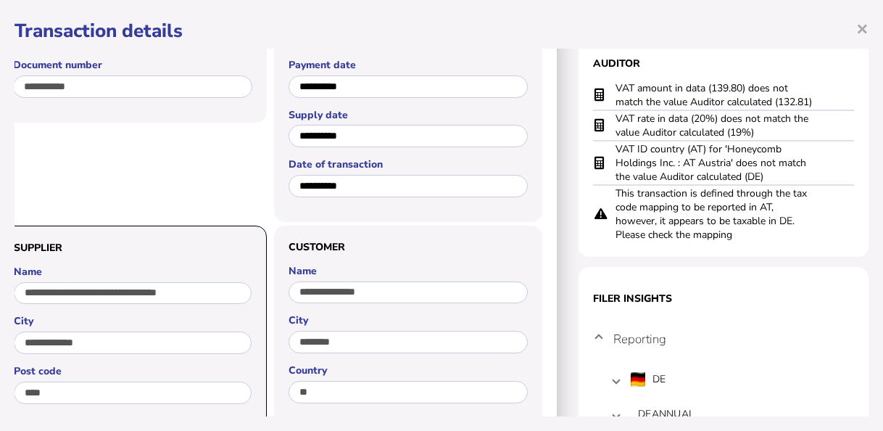
scroll to position [145, 62]
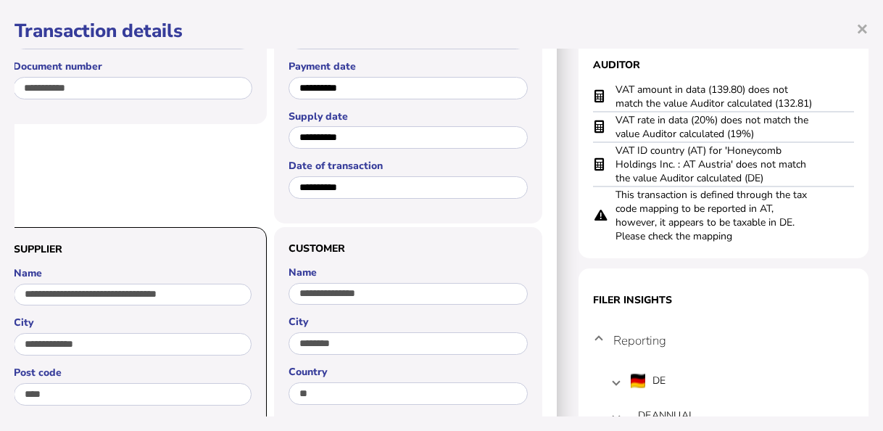
drag, startPoint x: 758, startPoint y: 139, endPoint x: 606, endPoint y: 120, distance: 153.5
click at [615, 120] on td "VAT rate in data (20%) does not match the value Auditor calculated (19%)" at bounding box center [716, 127] width 203 height 30
drag, startPoint x: 824, startPoint y: 99, endPoint x: 602, endPoint y: 91, distance: 222.0
click at [602, 91] on tr "VAT amount in data (139.80) does not match the value Auditor calculated (132.81)" at bounding box center [723, 97] width 261 height 30
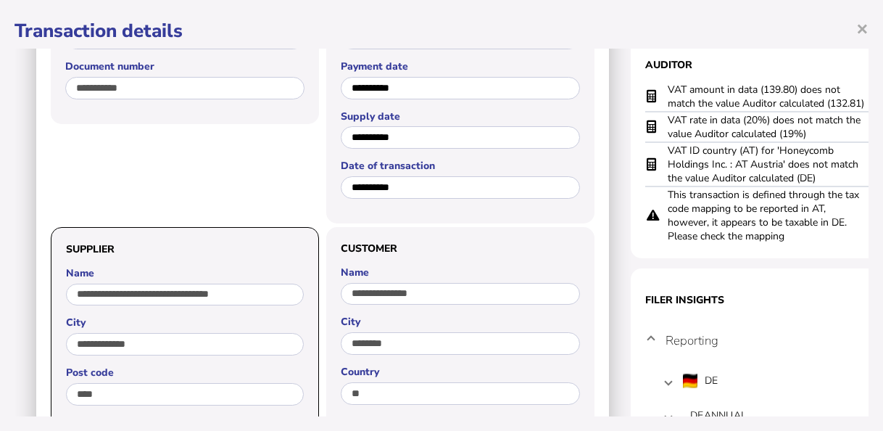
click at [0, 82] on html "**********" at bounding box center [441, 302] width 883 height 835
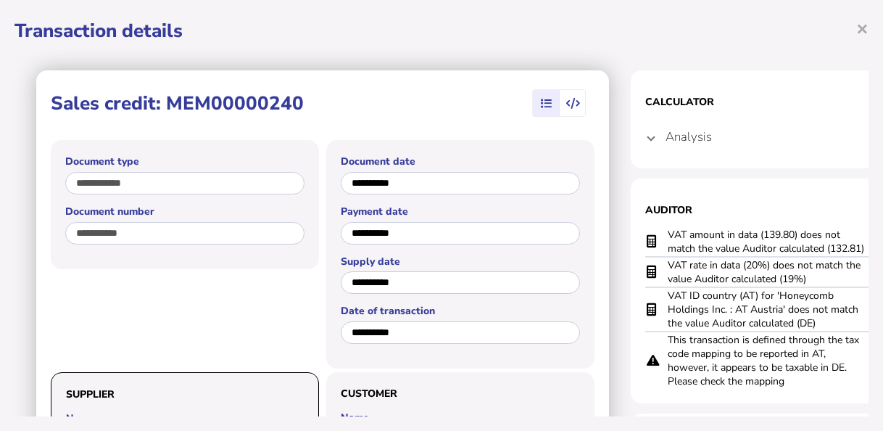
scroll to position [0, 0]
click at [644, 140] on section "Calculator Analysis { "transaction1": "Supply of goods - DE - No exemption - Su…" at bounding box center [776, 119] width 290 height 98
click at [651, 133] on span at bounding box center [651, 137] width 6 height 14
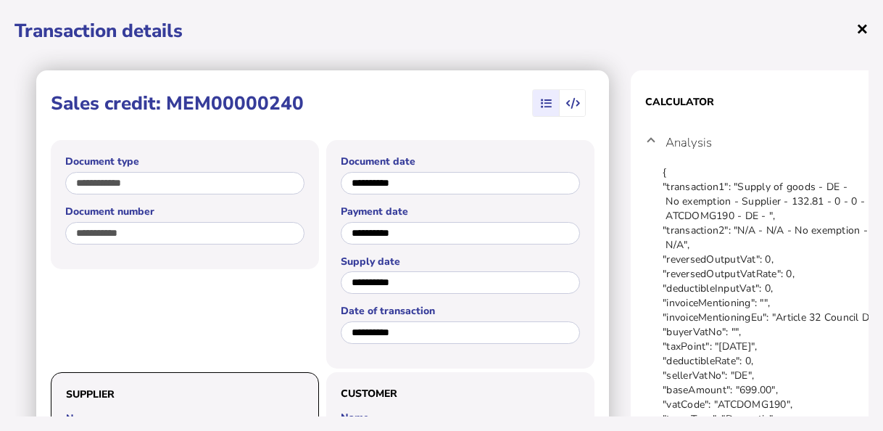
click at [861, 25] on span "×" at bounding box center [862, 28] width 12 height 28
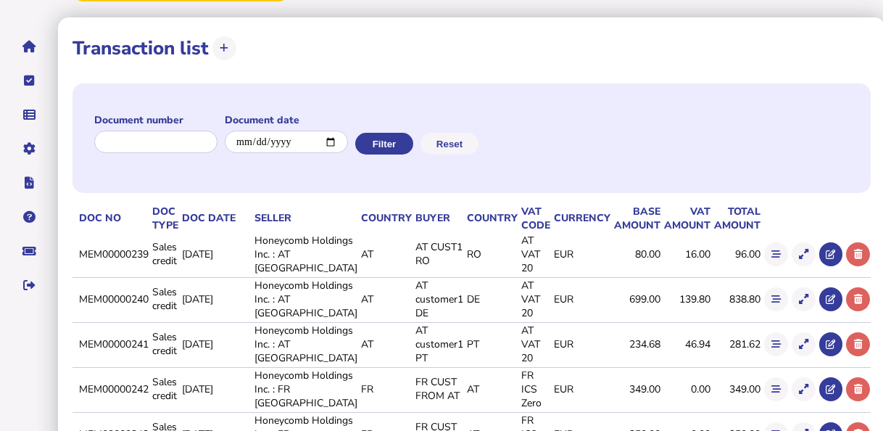
scroll to position [145, 0]
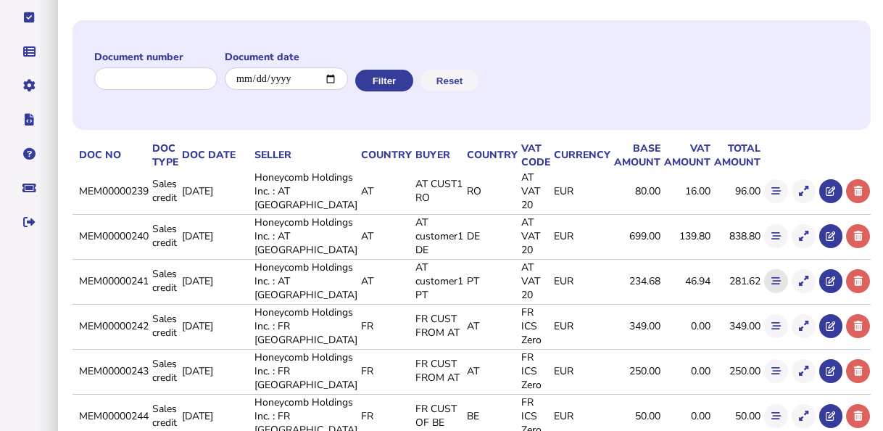
click at [771, 282] on icon at bounding box center [775, 280] width 9 height 9
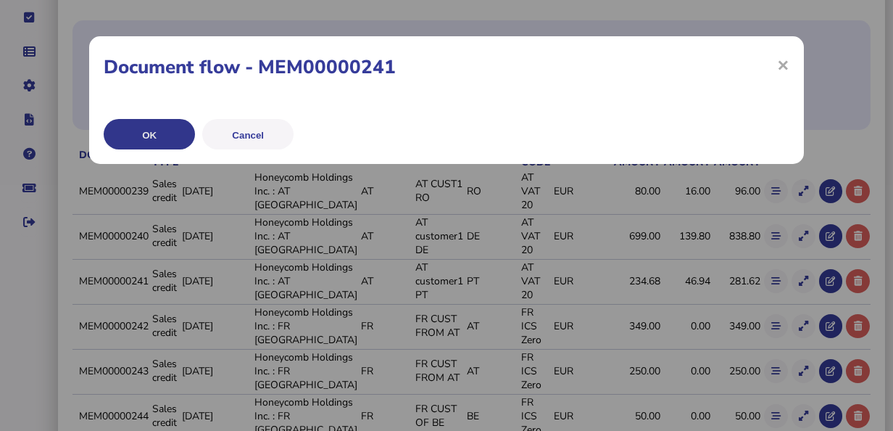
click at [136, 135] on div "× Document flow - MEM00000241 × OK Cancel OK Cancel" at bounding box center [446, 100] width 715 height 128
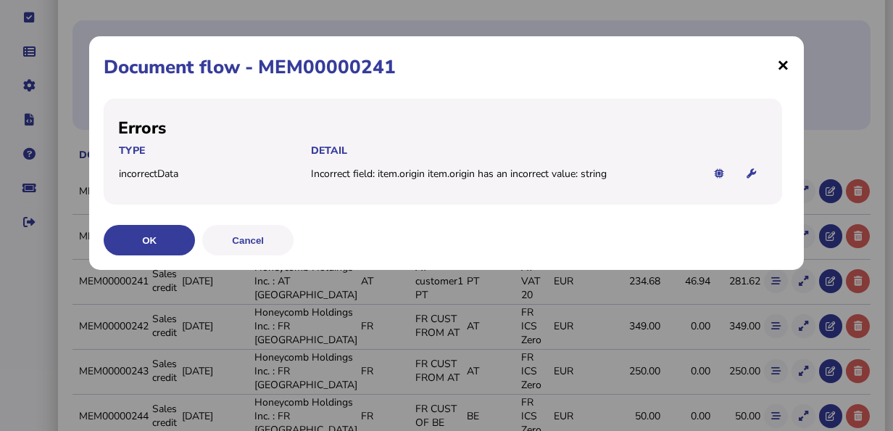
click at [787, 65] on span "×" at bounding box center [783, 65] width 12 height 28
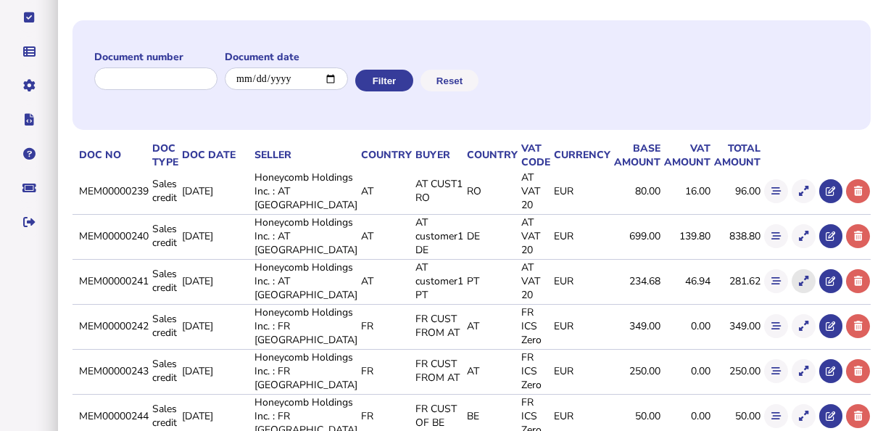
click at [799, 280] on icon at bounding box center [803, 280] width 9 height 9
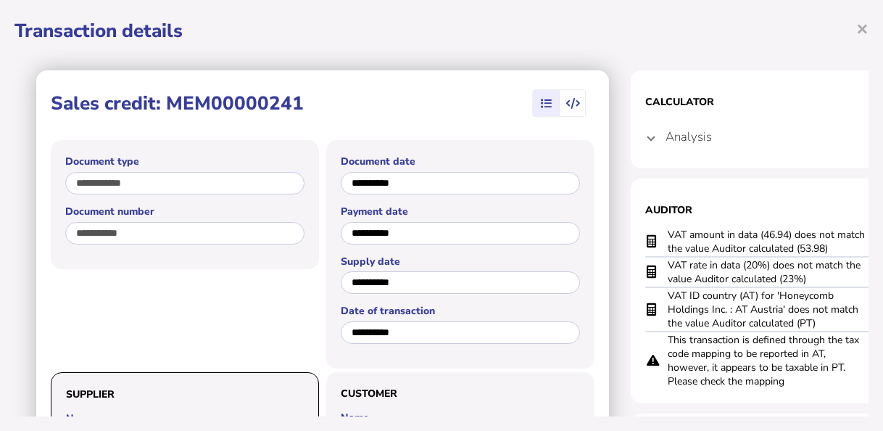
drag, startPoint x: 818, startPoint y: 279, endPoint x: 665, endPoint y: 270, distance: 152.5
click at [665, 270] on tr "VAT rate in data (20%) does not match the value Auditor calculated (23%)" at bounding box center [775, 272] width 261 height 30
drag, startPoint x: 832, startPoint y: 247, endPoint x: 644, endPoint y: 235, distance: 187.4
click at [644, 235] on section "Auditor VAT amount in data (46.94) does not match the value Auditor calculated …" at bounding box center [776, 290] width 290 height 225
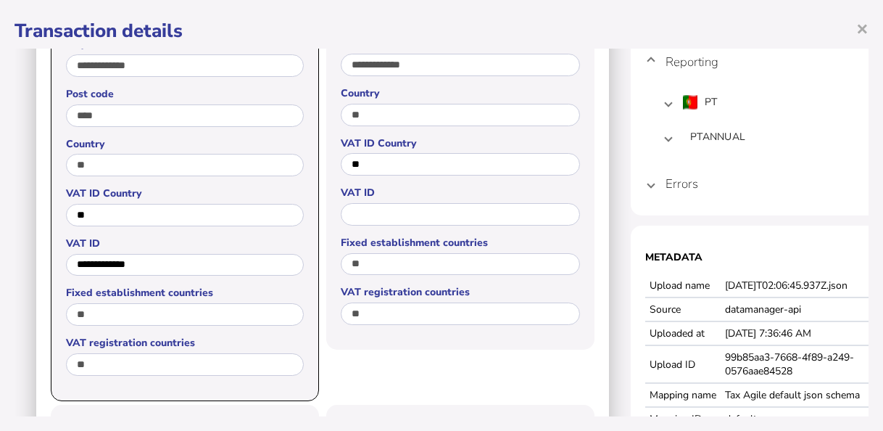
scroll to position [419, 0]
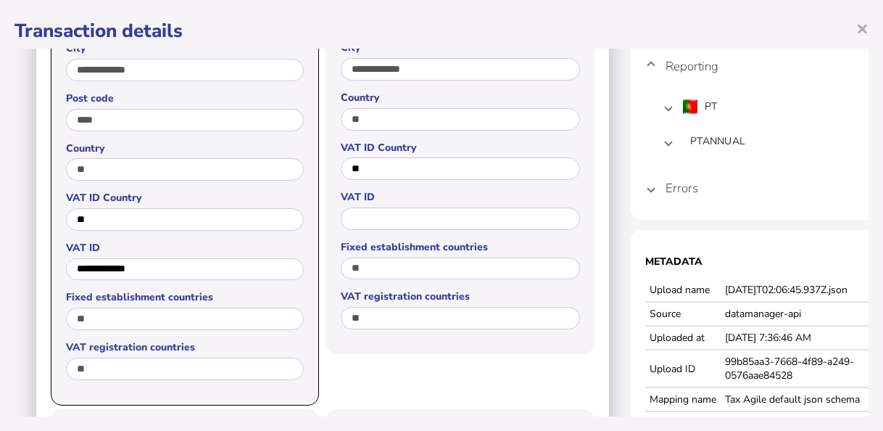
click at [672, 190] on h4 "Errors" at bounding box center [681, 188] width 33 height 17
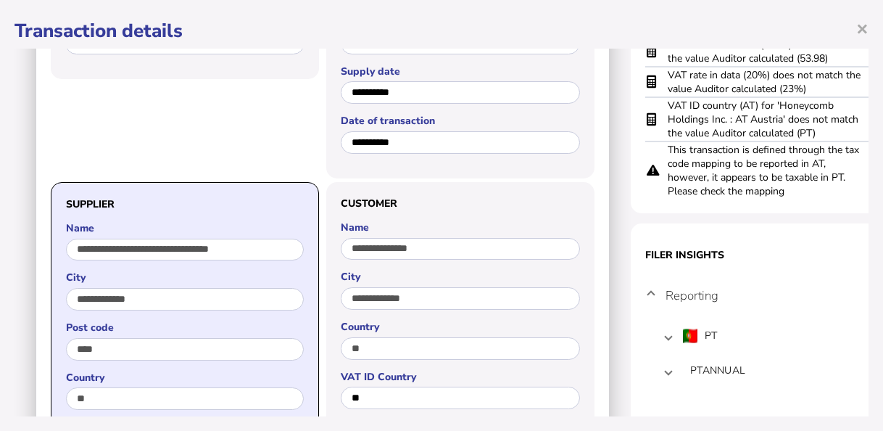
scroll to position [57, 0]
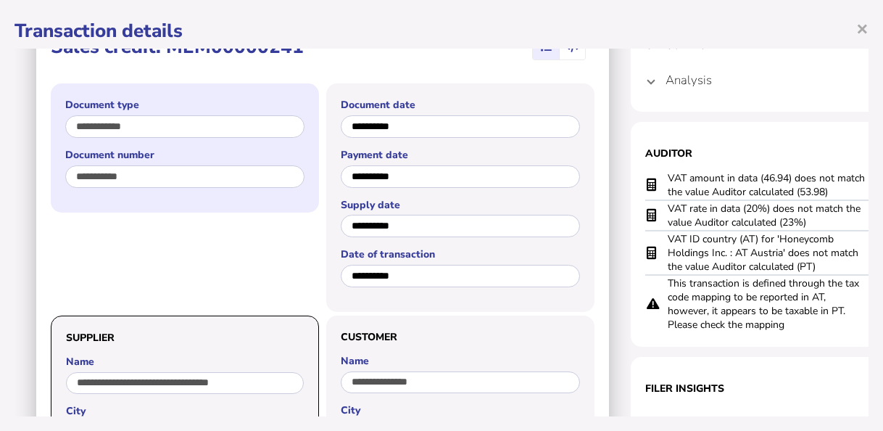
click at [51, 156] on div "**********" at bounding box center [185, 147] width 268 height 128
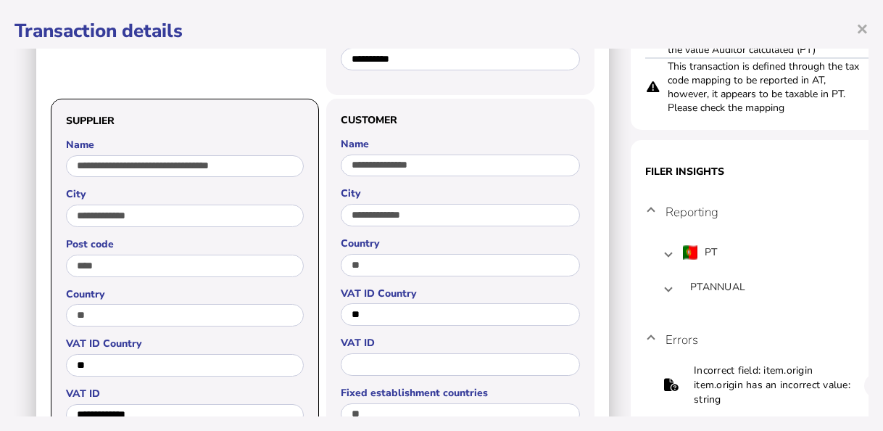
scroll to position [202, 0]
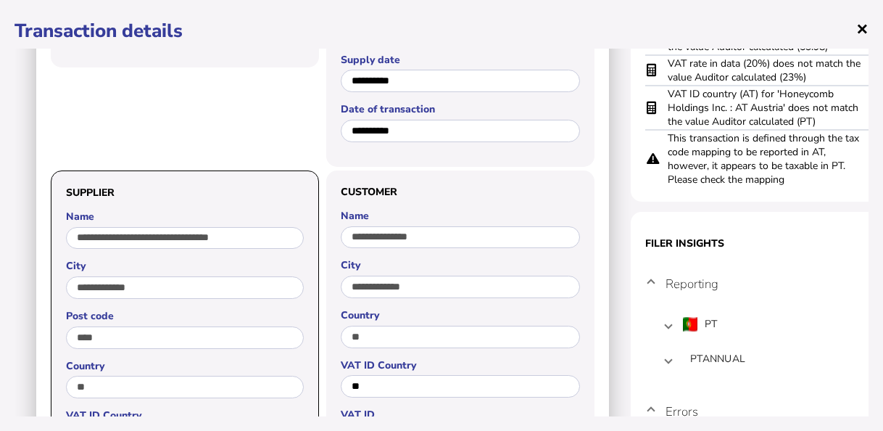
click at [864, 29] on span "×" at bounding box center [862, 28] width 12 height 28
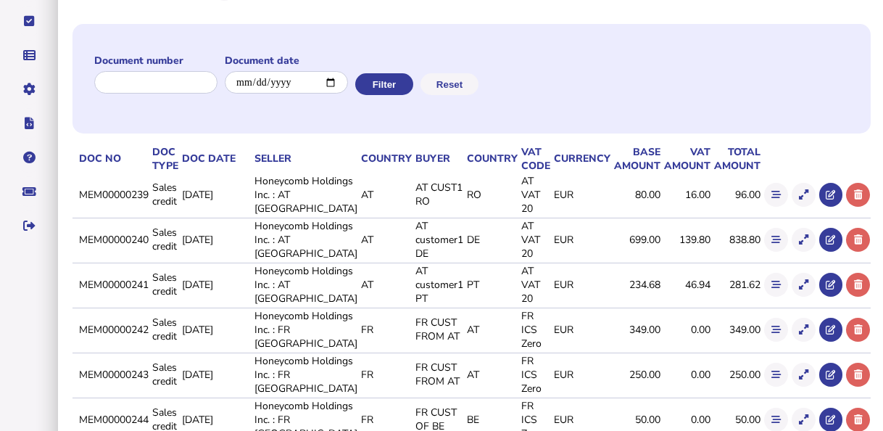
scroll to position [217, 0]
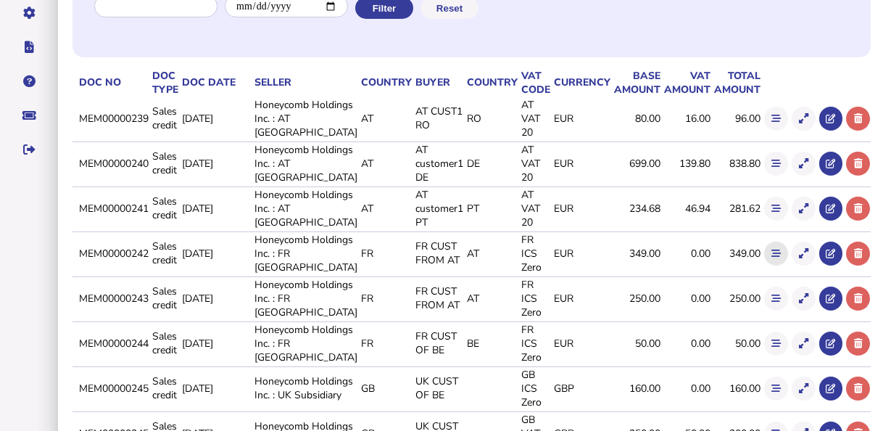
click at [768, 261] on button at bounding box center [776, 253] width 24 height 24
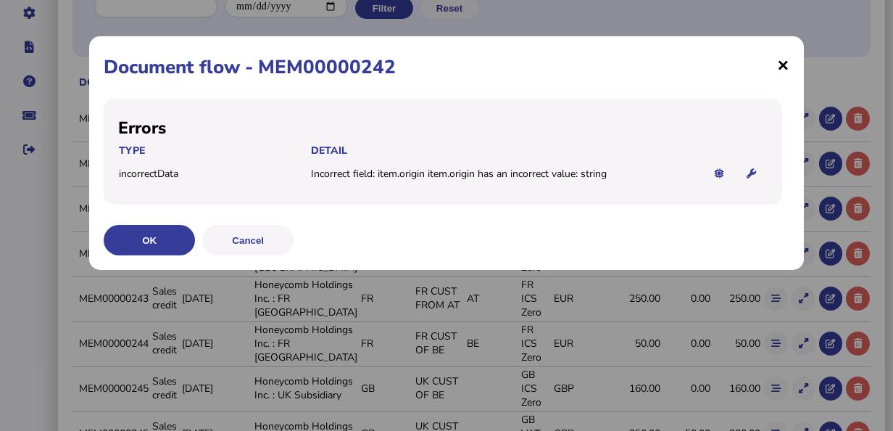
click at [788, 57] on span "×" at bounding box center [783, 65] width 12 height 28
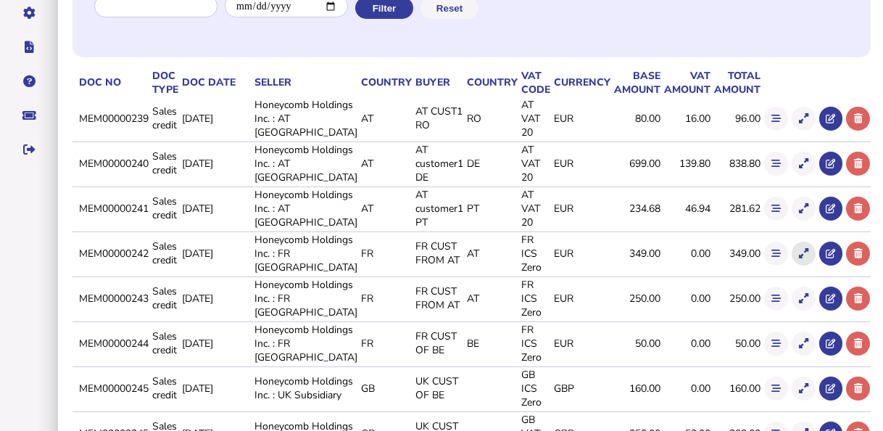
click at [799, 254] on icon at bounding box center [803, 253] width 9 height 9
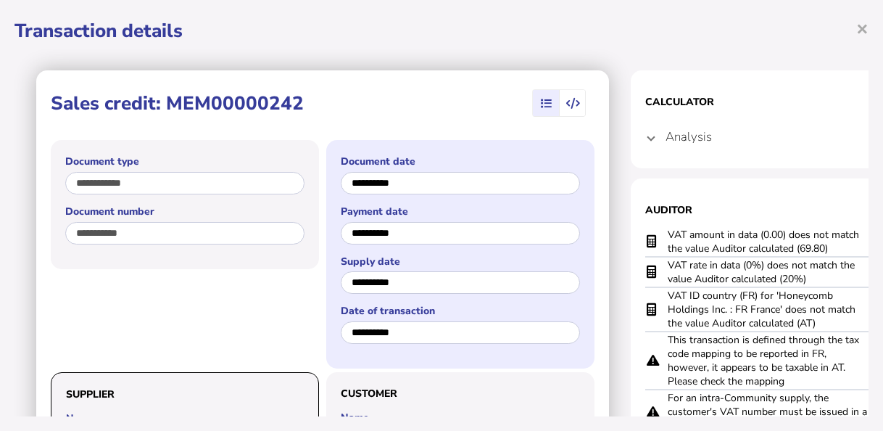
scroll to position [72, 0]
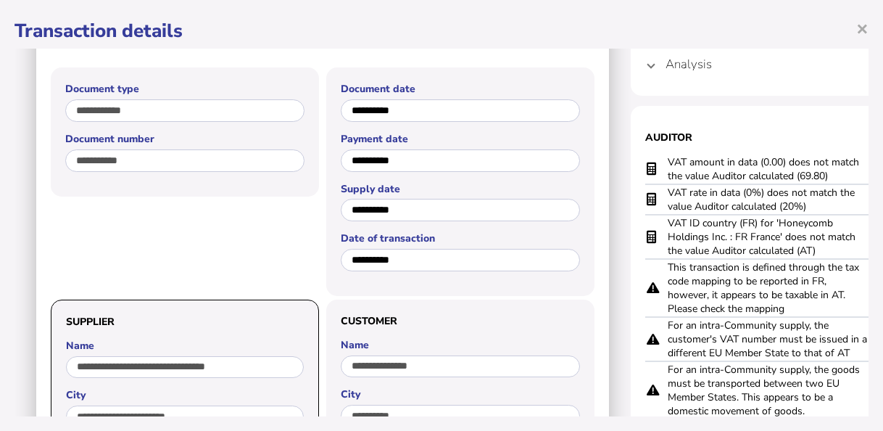
drag, startPoint x: 814, startPoint y: 207, endPoint x: 665, endPoint y: 199, distance: 148.9
click at [665, 199] on tr "VAT rate in data (0%) does not match the value Auditor calculated (20%)" at bounding box center [775, 199] width 261 height 30
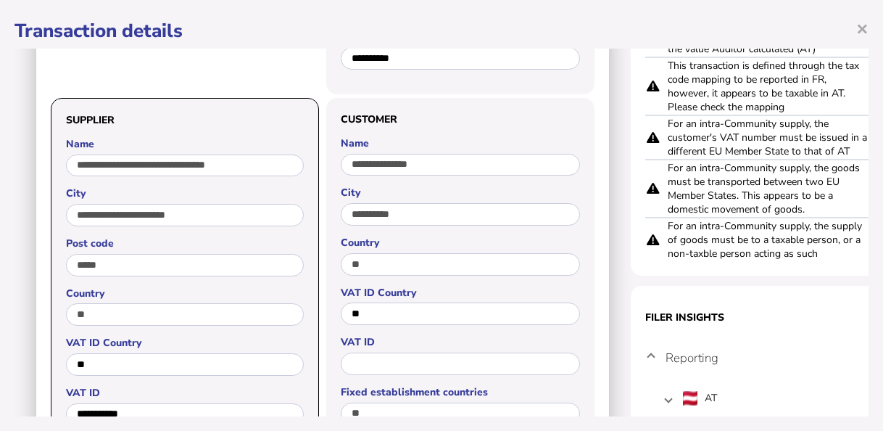
scroll to position [129, 0]
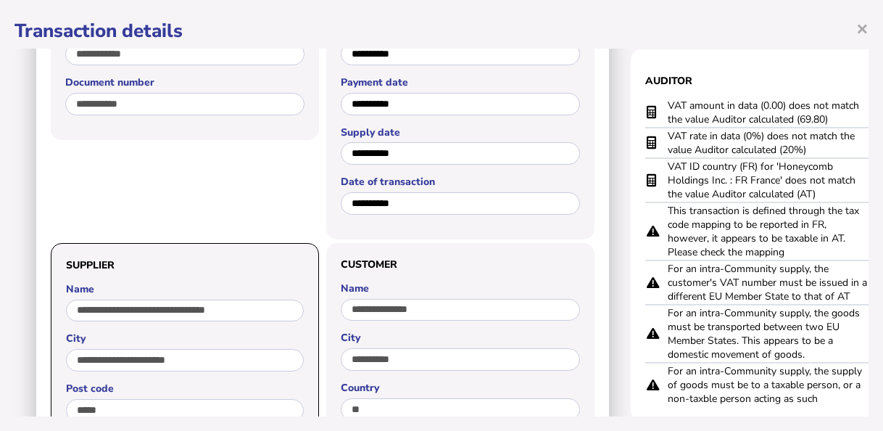
drag, startPoint x: 819, startPoint y: 115, endPoint x: 664, endPoint y: 102, distance: 155.6
click at [664, 102] on tr "VAT amount in data (0.00) does not match the value Auditor calculated (69.80)" at bounding box center [775, 113] width 261 height 30
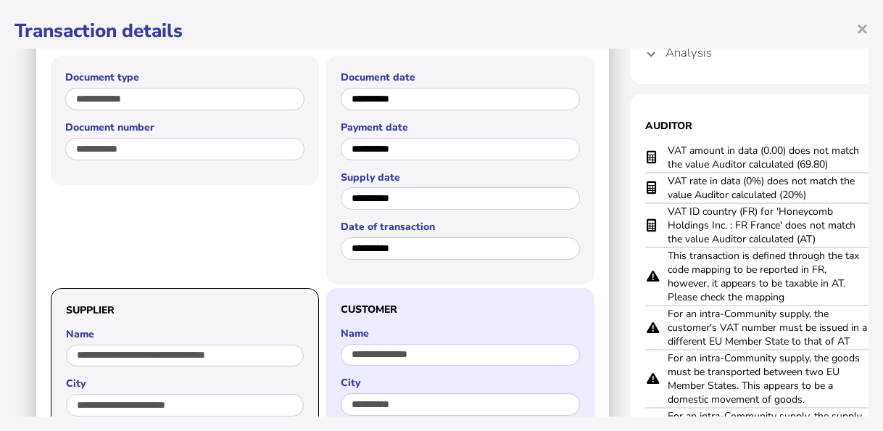
scroll to position [0, 0]
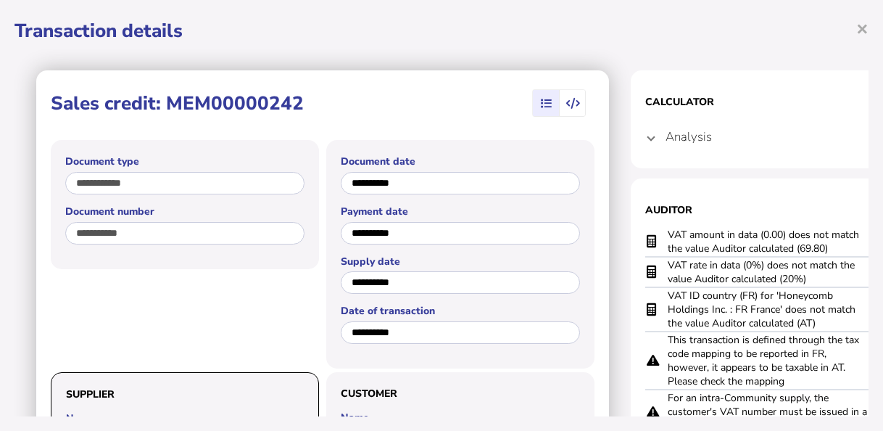
click at [705, 130] on h4 "Analysis" at bounding box center [688, 136] width 46 height 17
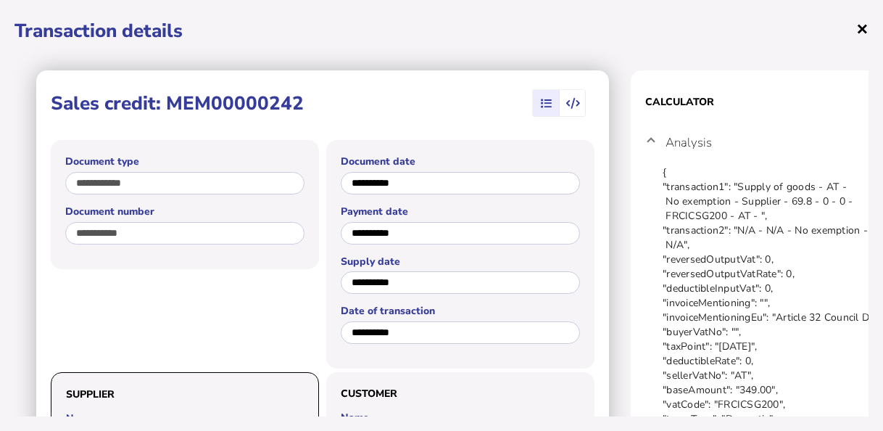
click at [863, 27] on span "×" at bounding box center [862, 28] width 12 height 28
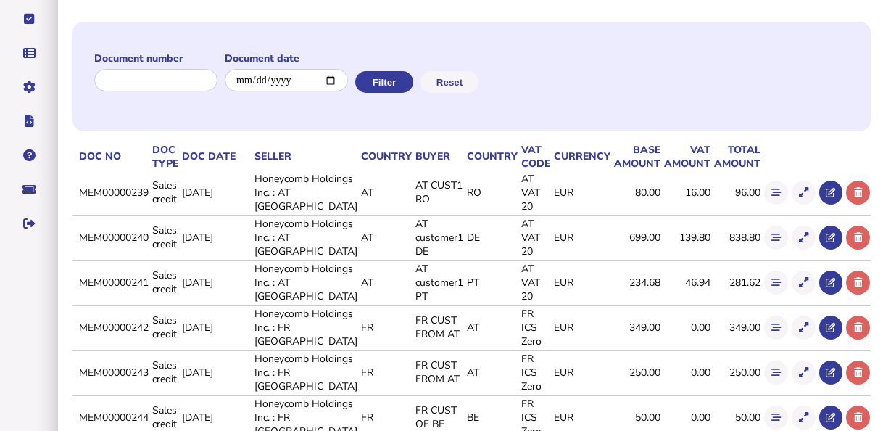
scroll to position [145, 0]
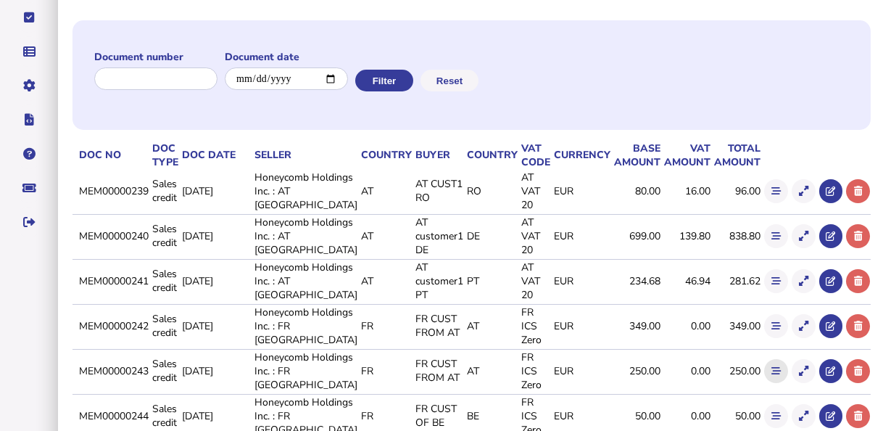
click at [771, 366] on icon at bounding box center [775, 370] width 9 height 9
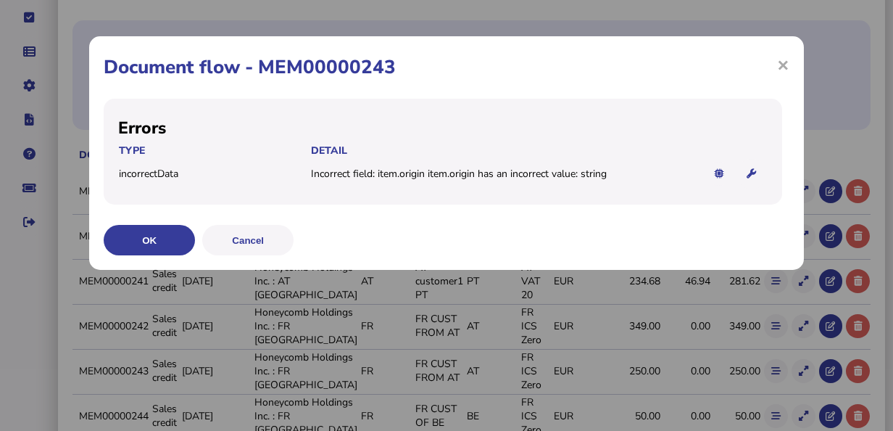
click at [790, 70] on div "× Document flow - MEM00000243 Errors Type Detail incorrectData Incorrect field:…" at bounding box center [446, 152] width 715 height 233
click at [783, 66] on span "×" at bounding box center [783, 65] width 12 height 28
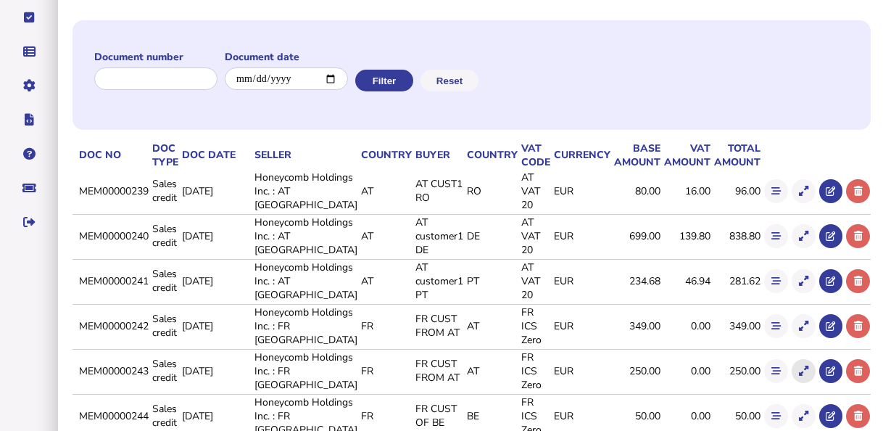
click at [799, 368] on icon at bounding box center [803, 370] width 9 height 9
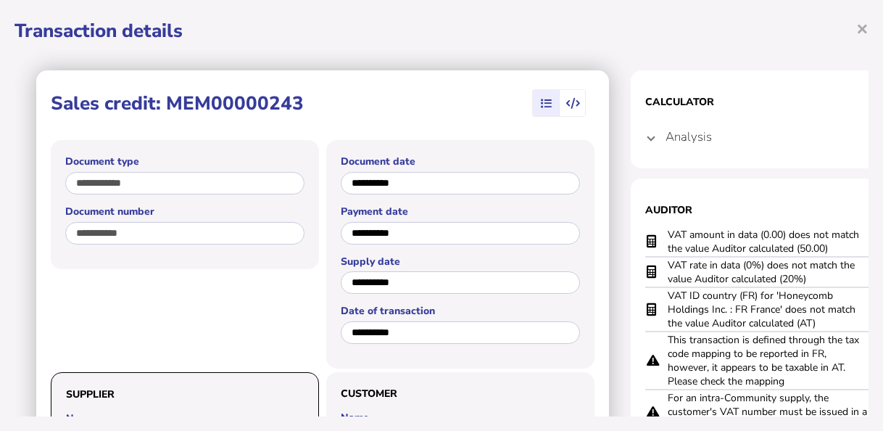
drag, startPoint x: 817, startPoint y: 280, endPoint x: 667, endPoint y: 266, distance: 150.7
click at [667, 266] on td "VAT rate in data (0%) does not match the value Auditor calculated (20%)" at bounding box center [768, 272] width 203 height 30
drag, startPoint x: 832, startPoint y: 248, endPoint x: 668, endPoint y: 231, distance: 165.5
click at [668, 231] on td "VAT amount in data (0.00) does not match the value Auditor calculated (50.00)" at bounding box center [768, 242] width 203 height 30
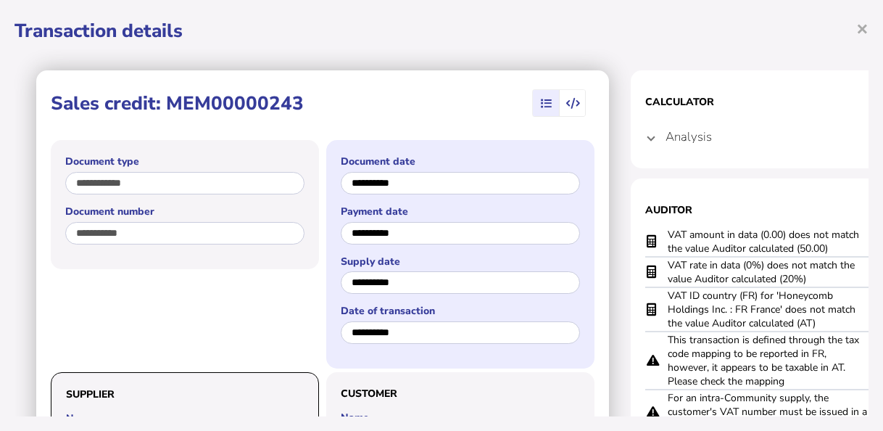
scroll to position [0, 0]
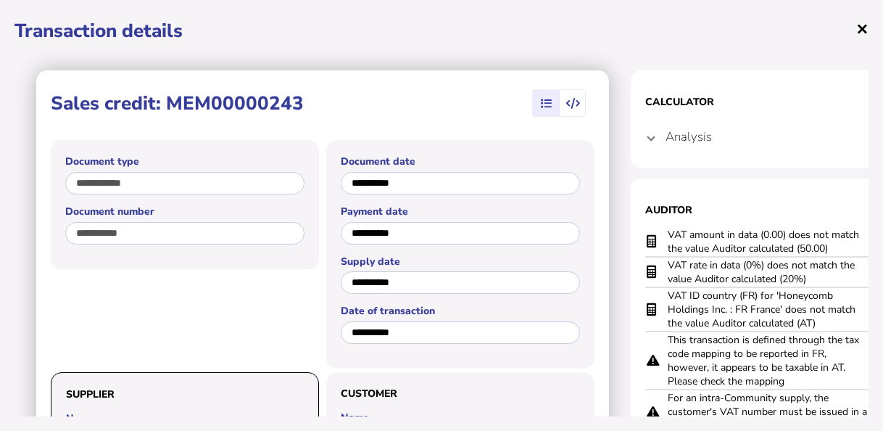
click at [861, 34] on span "×" at bounding box center [862, 28] width 12 height 28
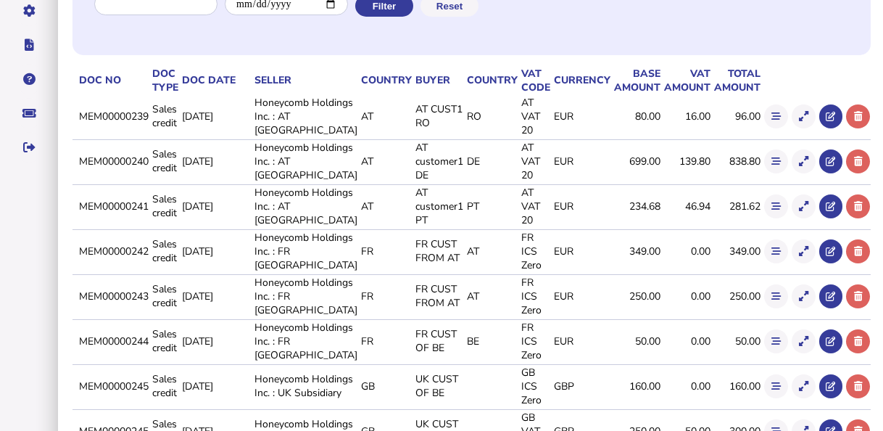
scroll to position [290, 0]
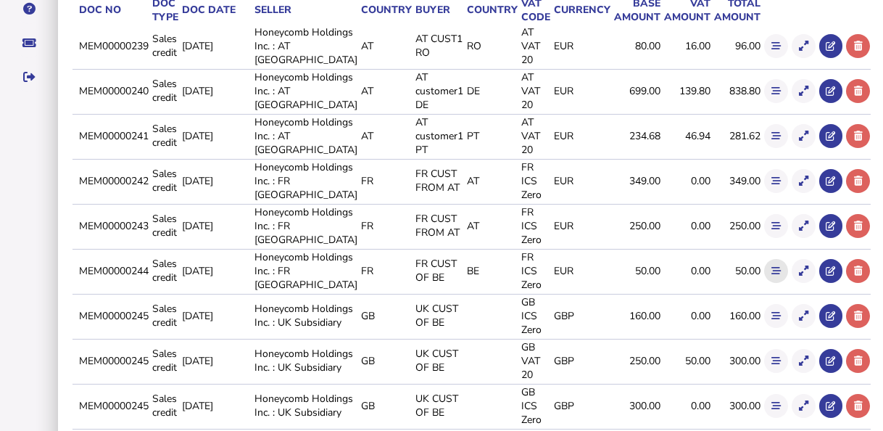
click at [771, 271] on icon at bounding box center [775, 270] width 9 height 9
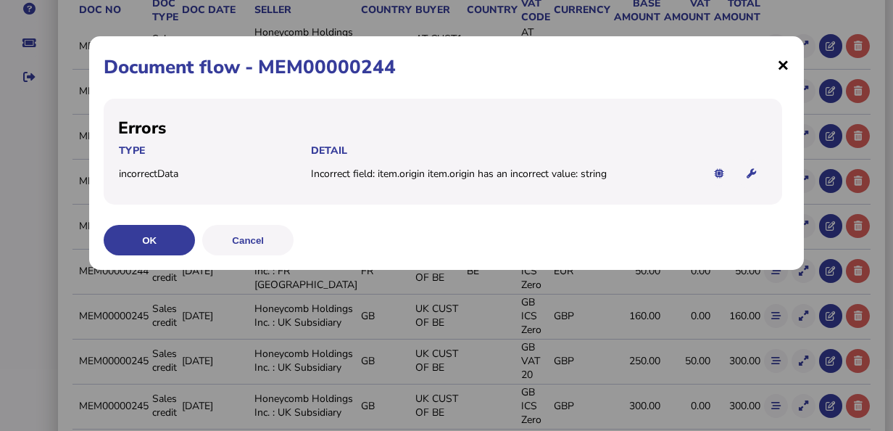
click at [784, 74] on span "×" at bounding box center [783, 65] width 12 height 28
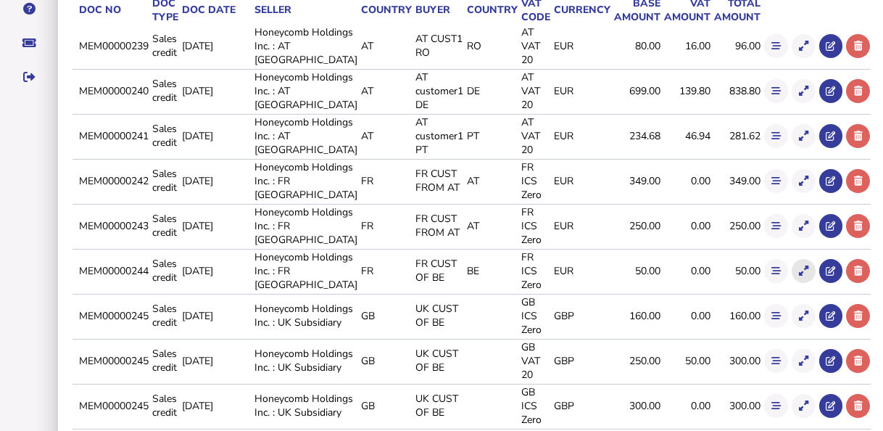
click at [799, 273] on icon at bounding box center [803, 270] width 9 height 9
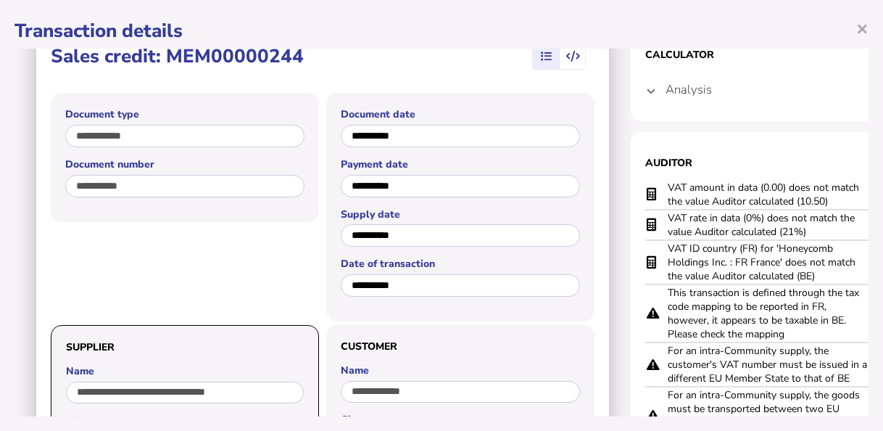
scroll to position [72, 0]
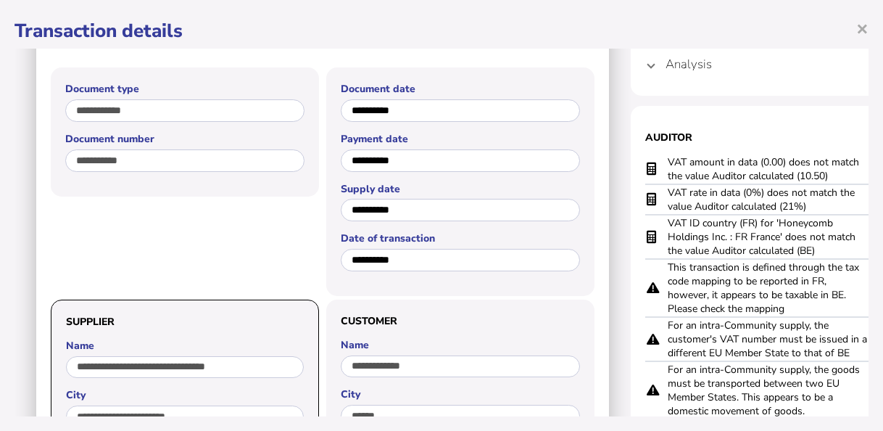
drag, startPoint x: 818, startPoint y: 208, endPoint x: 663, endPoint y: 196, distance: 155.6
click at [663, 196] on tr "VAT rate in data (0%) does not match the value Auditor calculated (21%)" at bounding box center [775, 199] width 261 height 30
drag, startPoint x: 834, startPoint y: 175, endPoint x: 665, endPoint y: 173, distance: 168.9
click at [665, 173] on tr "VAT amount in data (0.00) does not match the value Auditor calculated (10.50)" at bounding box center [775, 169] width 261 height 30
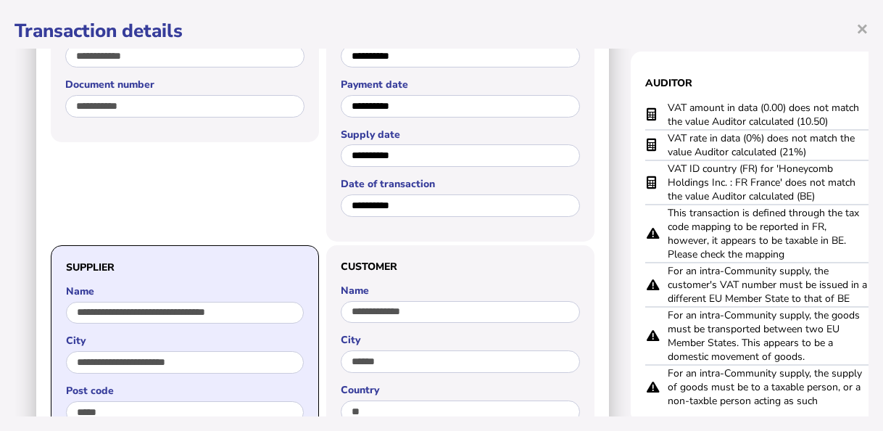
scroll to position [0, 0]
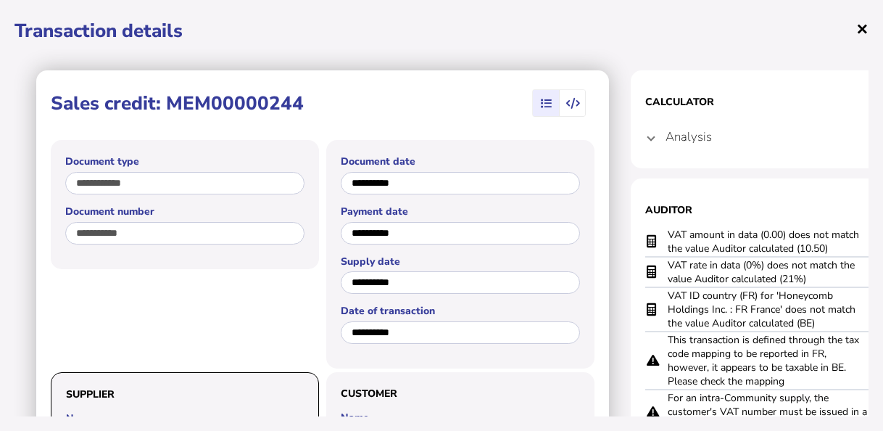
click at [868, 33] on span "×" at bounding box center [862, 28] width 12 height 28
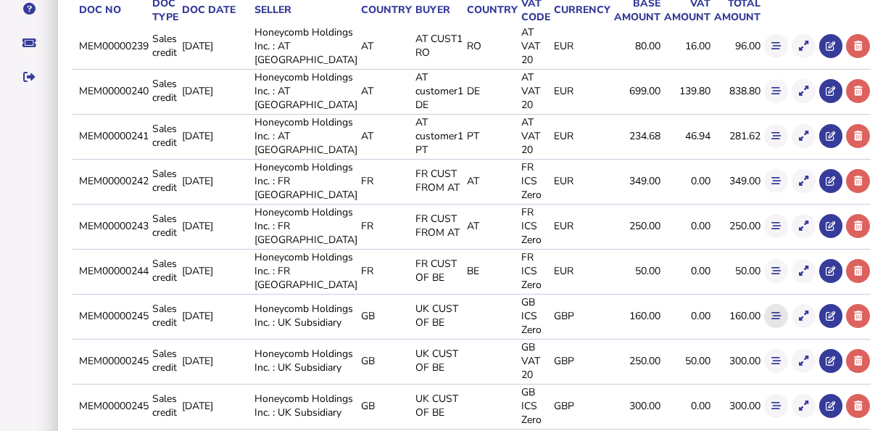
click at [771, 320] on icon at bounding box center [775, 315] width 9 height 9
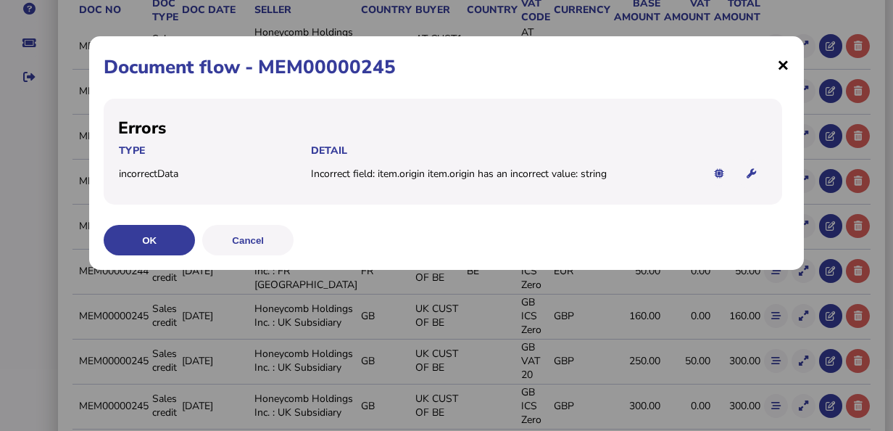
click at [784, 70] on span "×" at bounding box center [783, 65] width 12 height 28
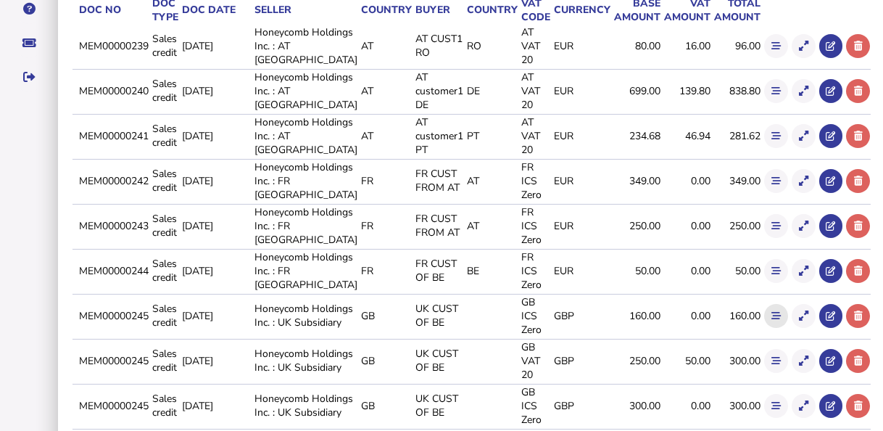
click at [771, 320] on icon at bounding box center [775, 315] width 9 height 9
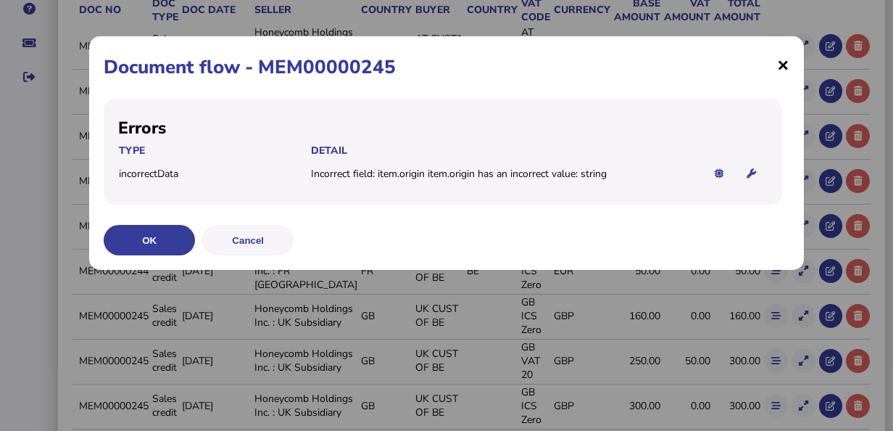
click at [784, 57] on span "×" at bounding box center [783, 65] width 12 height 28
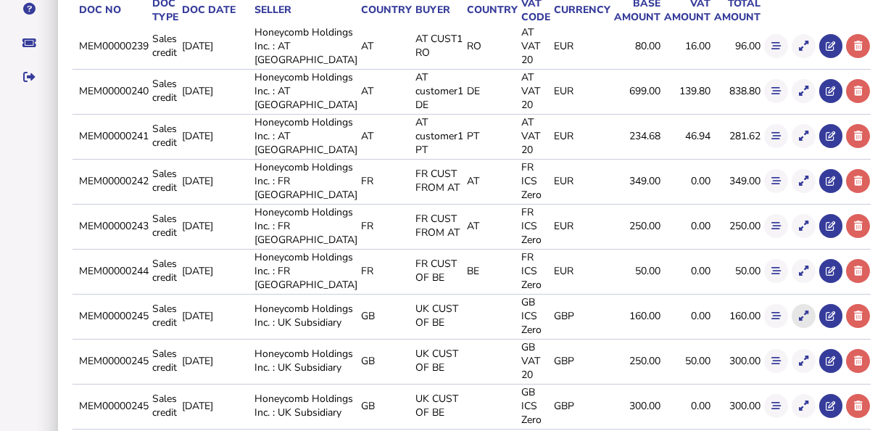
click at [799, 320] on icon at bounding box center [803, 315] width 9 height 9
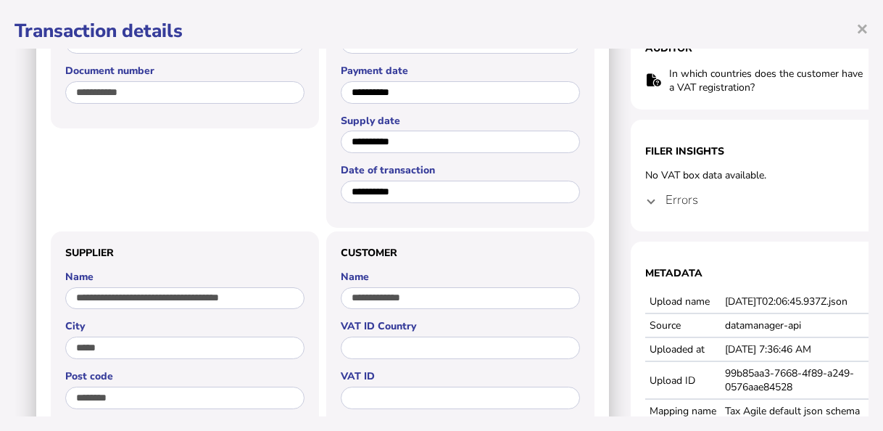
scroll to position [145, 0]
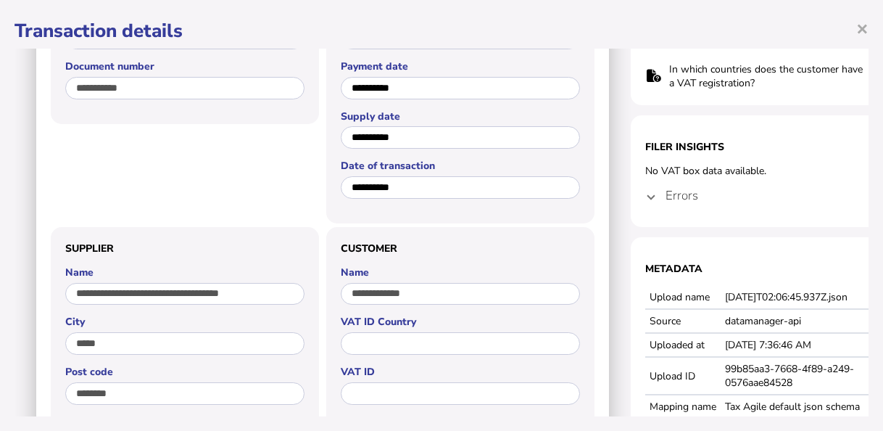
click at [660, 195] on mat-expansion-panel-header "Errors" at bounding box center [775, 195] width 261 height 35
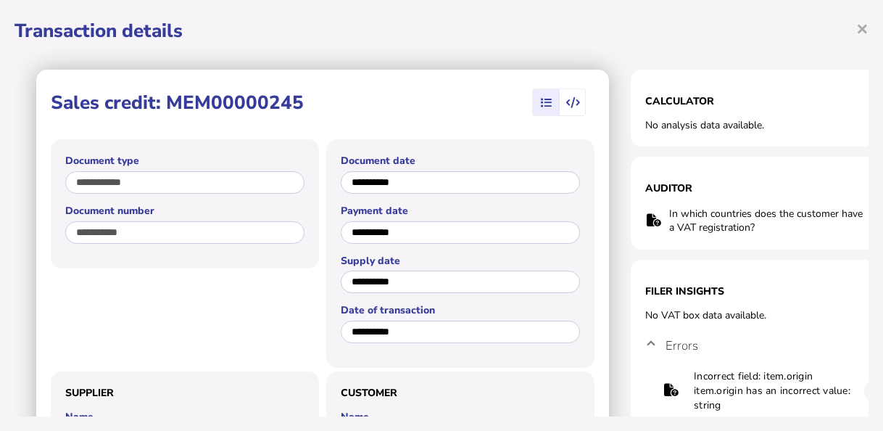
scroll to position [0, 0]
click at [863, 26] on span "×" at bounding box center [862, 28] width 12 height 28
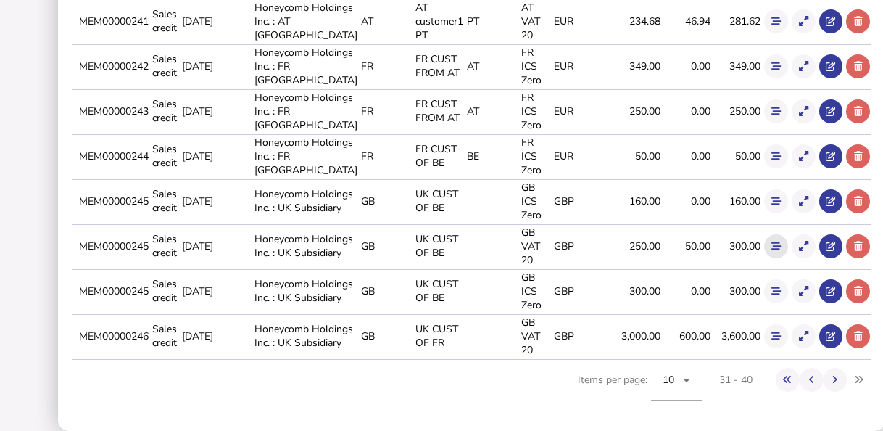
click at [771, 241] on icon at bounding box center [775, 245] width 9 height 9
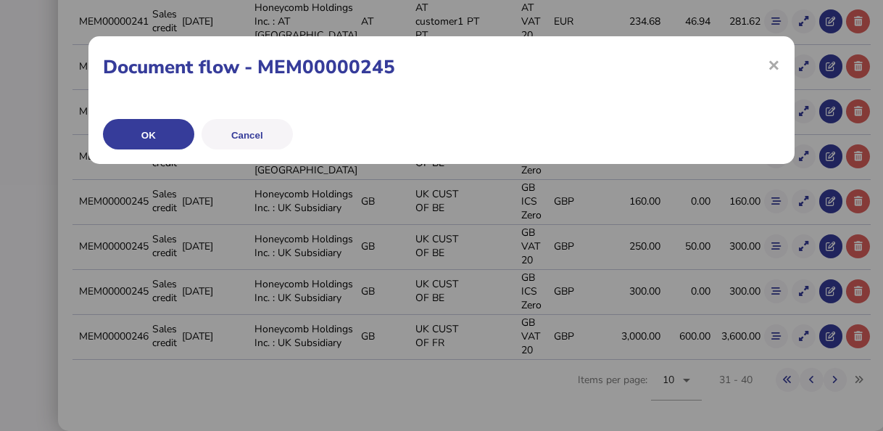
scroll to position [405, 0]
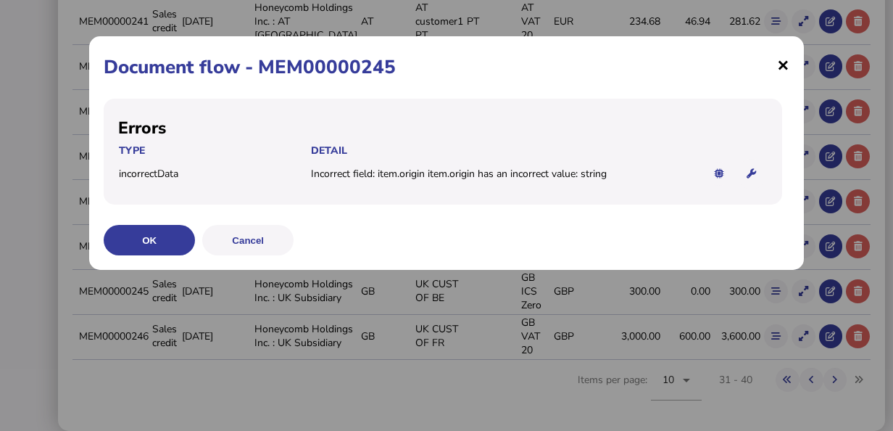
click at [779, 65] on span "×" at bounding box center [783, 65] width 12 height 28
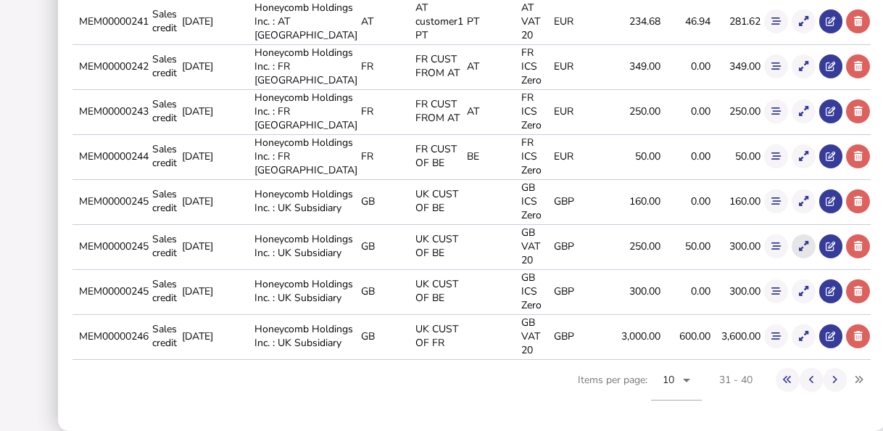
click at [799, 251] on icon at bounding box center [803, 245] width 9 height 9
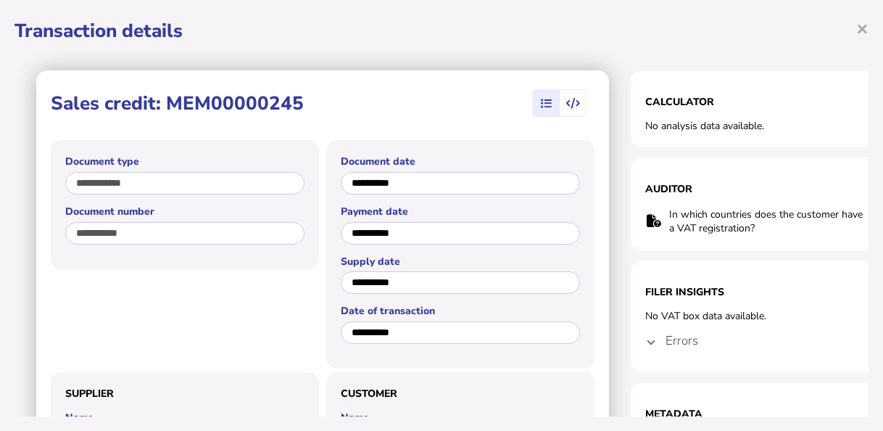
click at [655, 336] on mat-expansion-panel-header "Errors" at bounding box center [775, 340] width 261 height 35
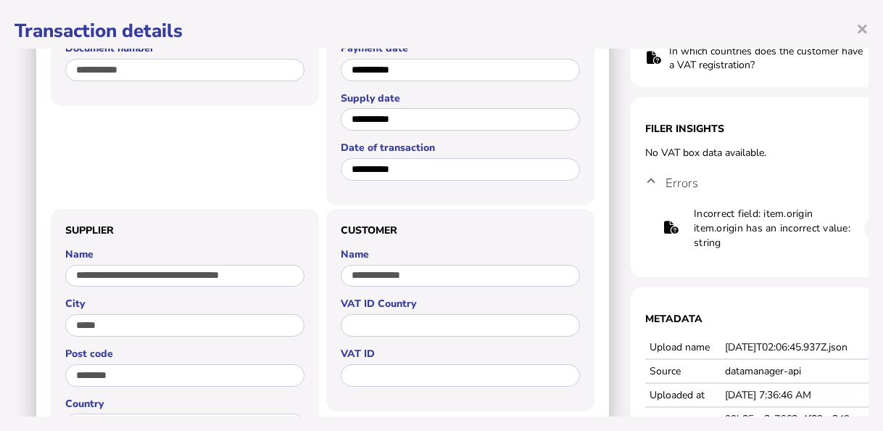
scroll to position [0, 0]
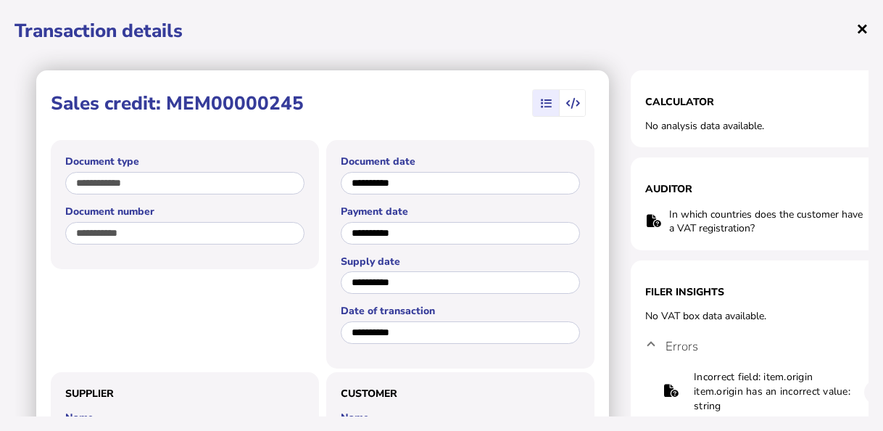
click at [865, 27] on span "×" at bounding box center [862, 28] width 12 height 28
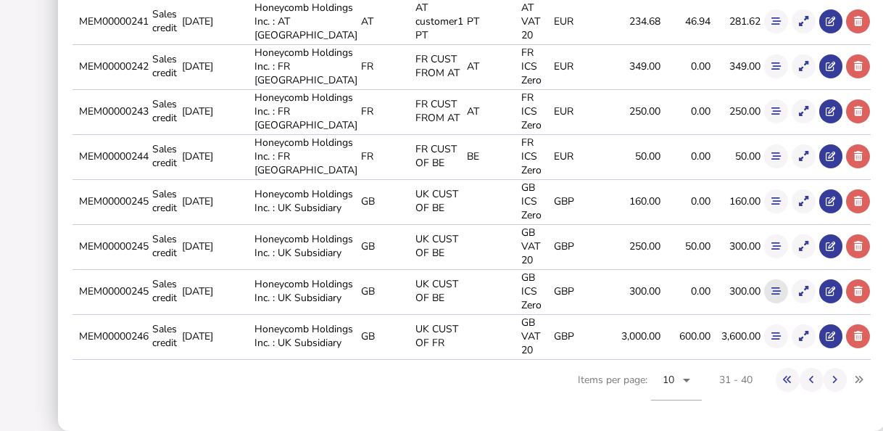
click at [771, 296] on icon at bounding box center [775, 290] width 9 height 9
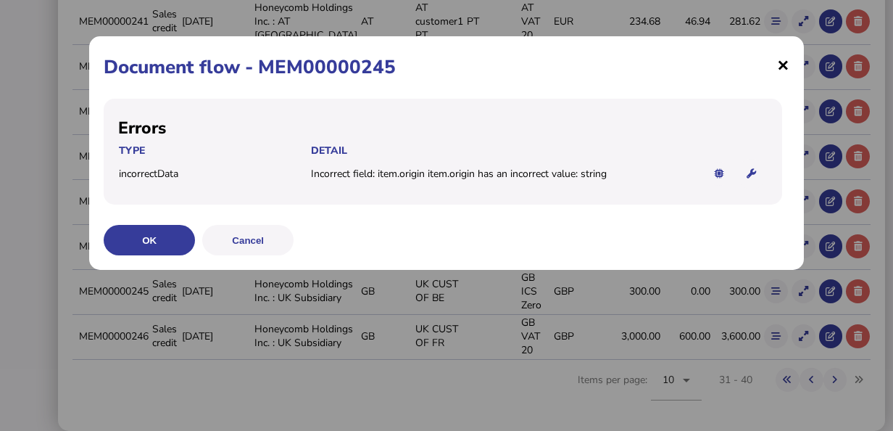
click at [788, 62] on span "×" at bounding box center [783, 65] width 12 height 28
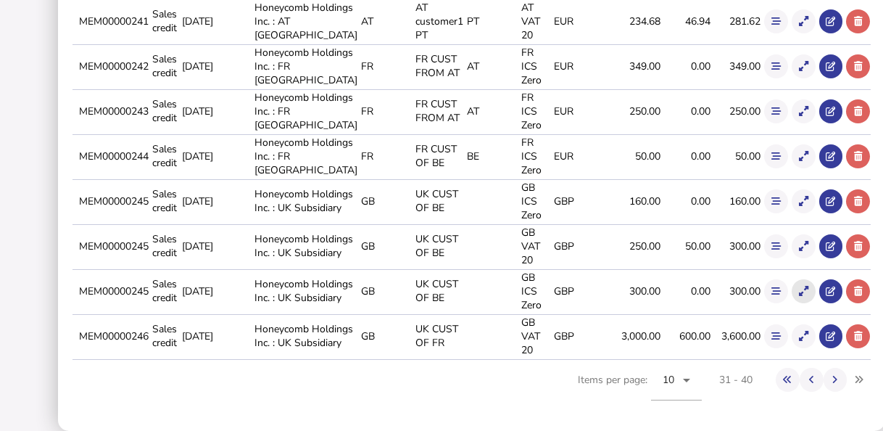
click at [792, 303] on button at bounding box center [804, 291] width 24 height 24
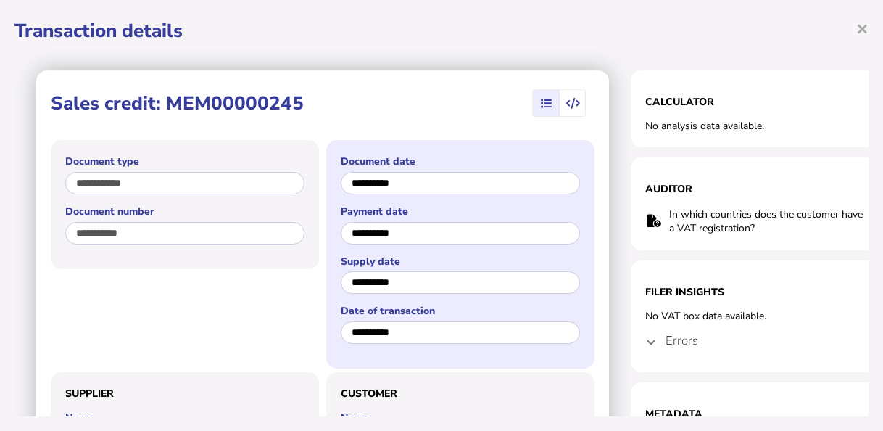
scroll to position [72, 0]
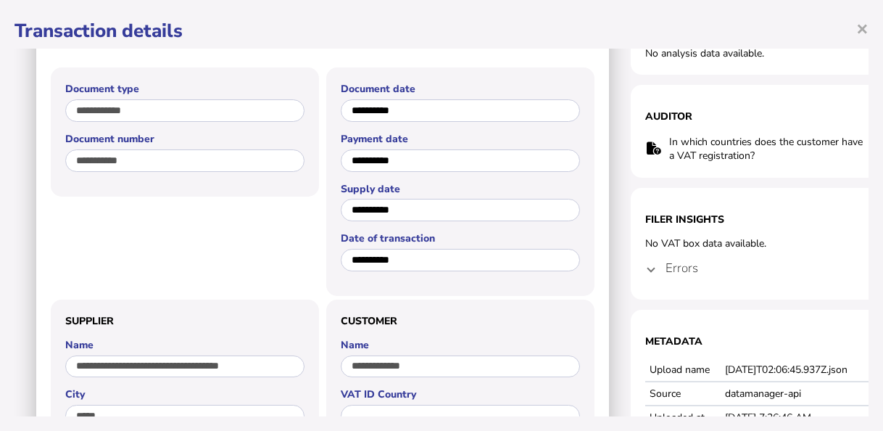
click at [650, 274] on span at bounding box center [651, 268] width 6 height 14
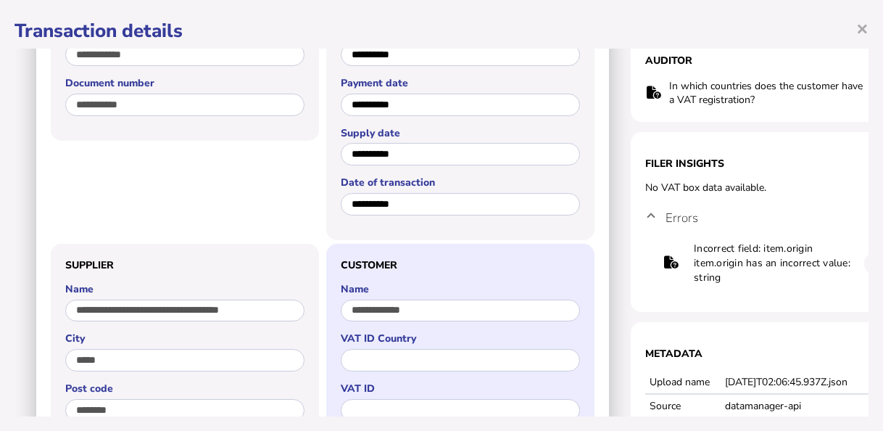
scroll to position [0, 0]
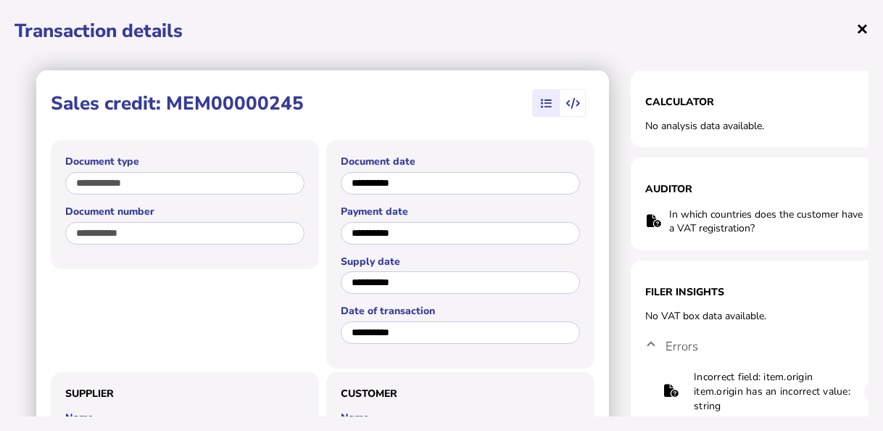
click at [865, 28] on span "×" at bounding box center [862, 28] width 12 height 28
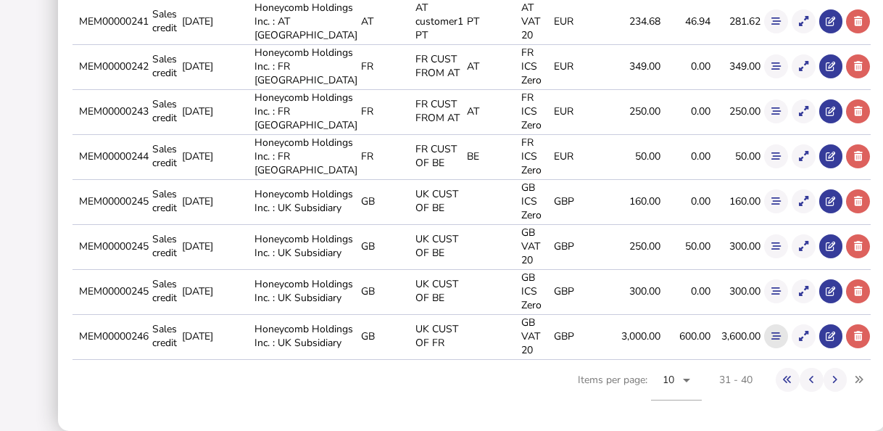
click at [768, 348] on button at bounding box center [776, 336] width 24 height 24
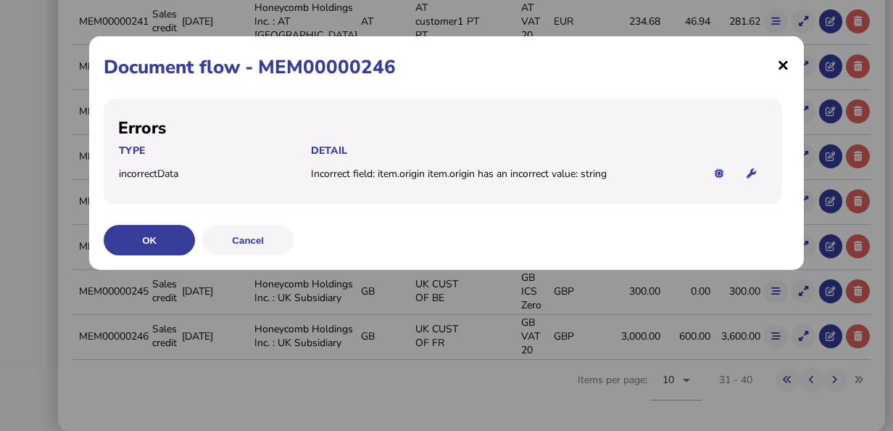
click at [784, 58] on span "×" at bounding box center [783, 65] width 12 height 28
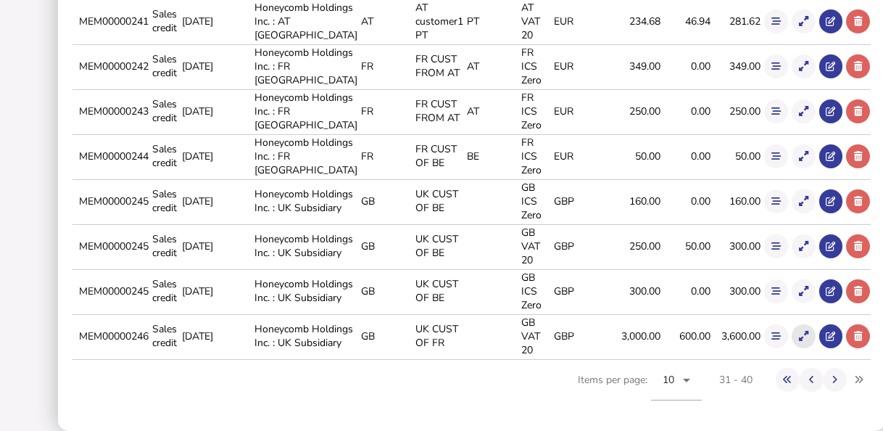
click at [799, 341] on icon at bounding box center [803, 335] width 9 height 9
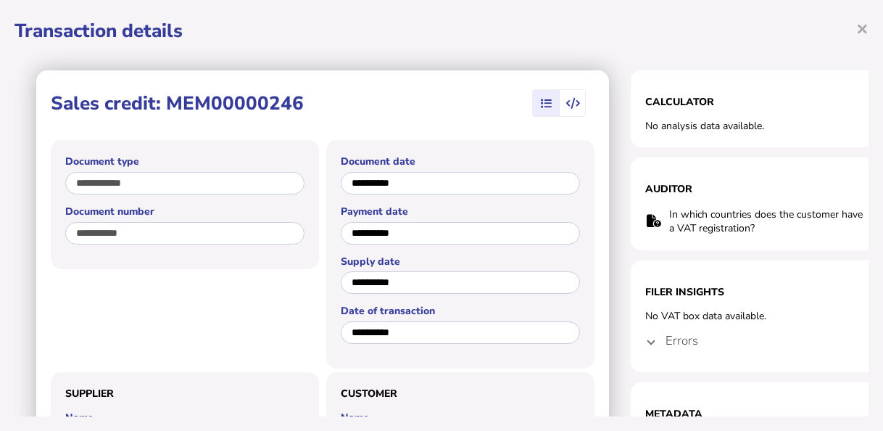
click at [659, 341] on mat-expansion-panel-header "Errors" at bounding box center [775, 340] width 261 height 35
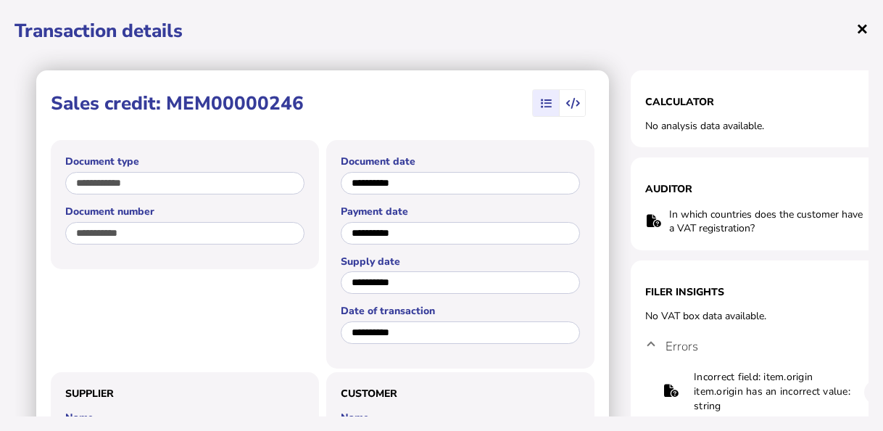
click at [863, 21] on span "×" at bounding box center [862, 28] width 12 height 28
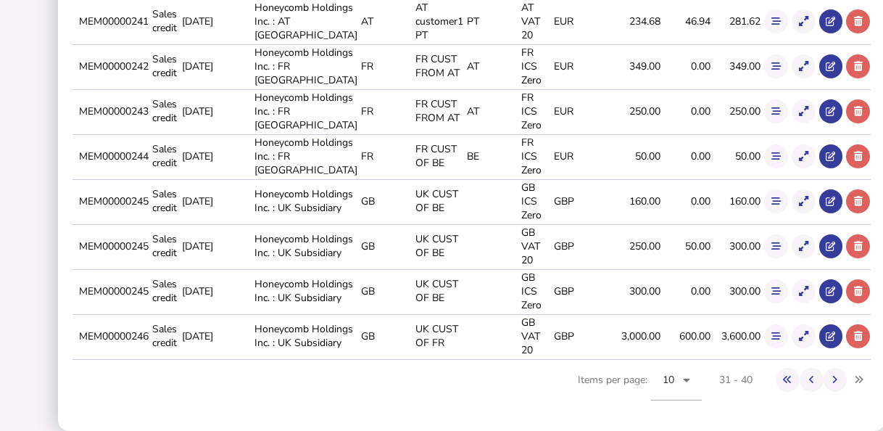
scroll to position [460, 0]
click at [832, 381] on icon at bounding box center [834, 379] width 5 height 9
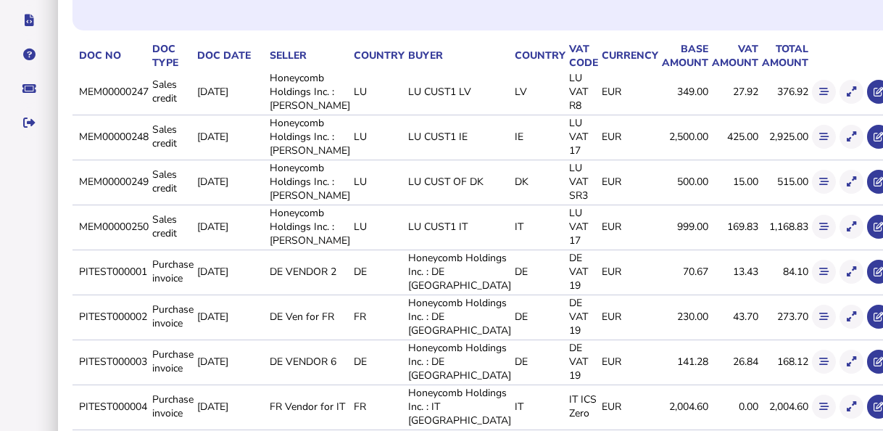
scroll to position [242, 0]
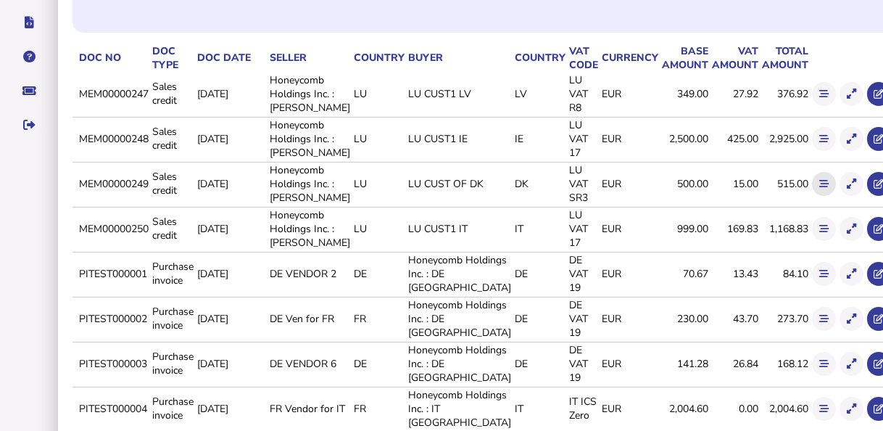
click at [819, 188] on icon at bounding box center [823, 183] width 9 height 9
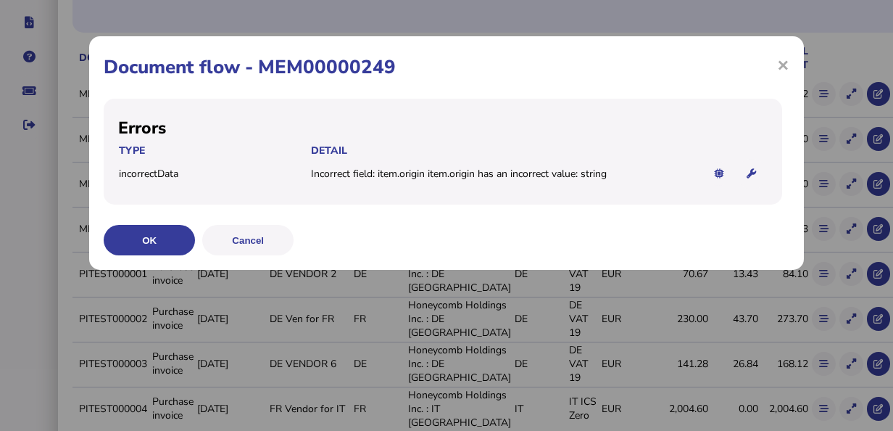
click at [774, 72] on h1 "Document flow - MEM00000249" at bounding box center [447, 66] width 686 height 25
click at [780, 65] on span "×" at bounding box center [783, 65] width 12 height 28
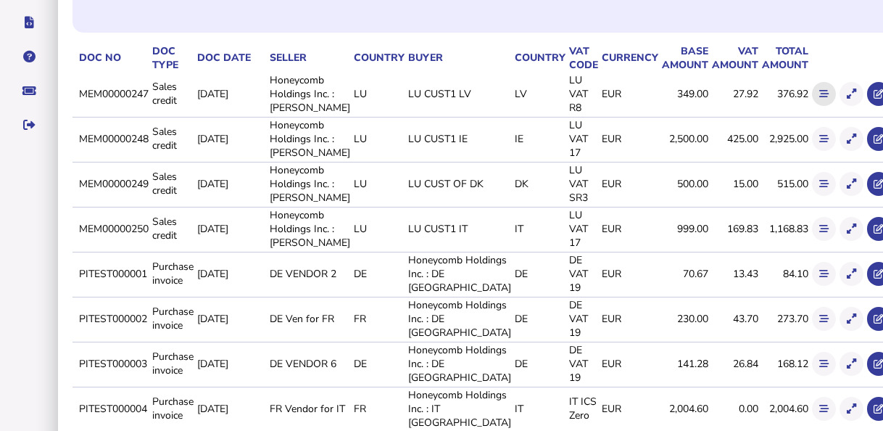
click at [819, 99] on icon at bounding box center [823, 93] width 9 height 9
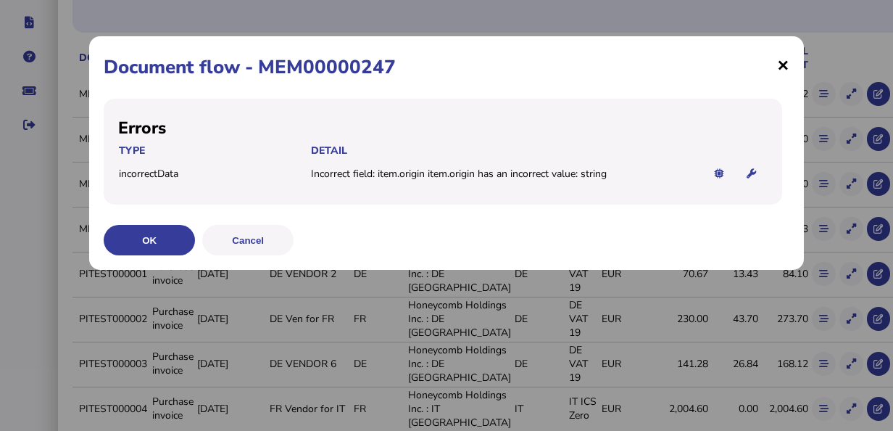
click at [786, 60] on span "×" at bounding box center [783, 65] width 12 height 28
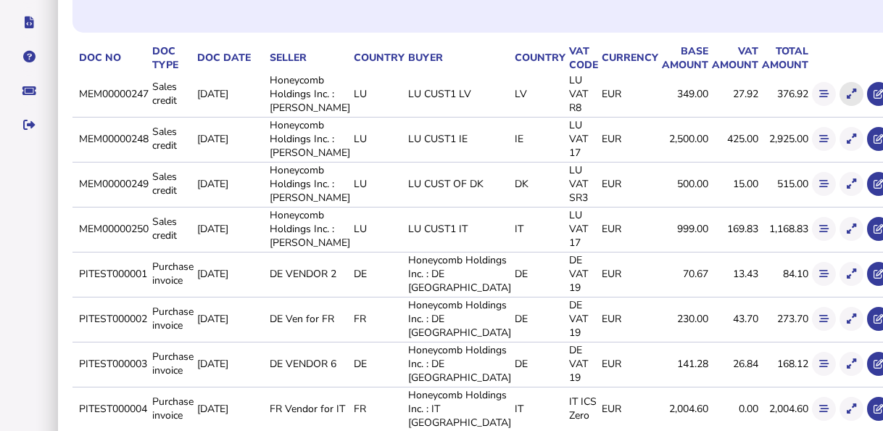
click at [847, 97] on icon at bounding box center [851, 93] width 9 height 9
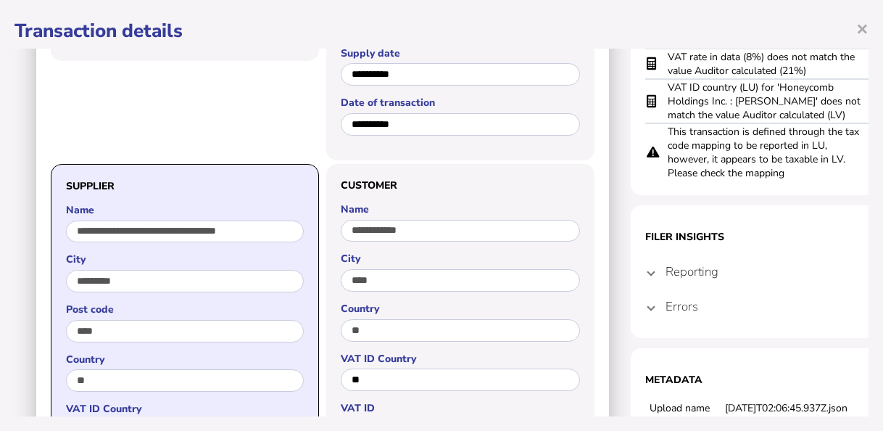
scroll to position [0, 0]
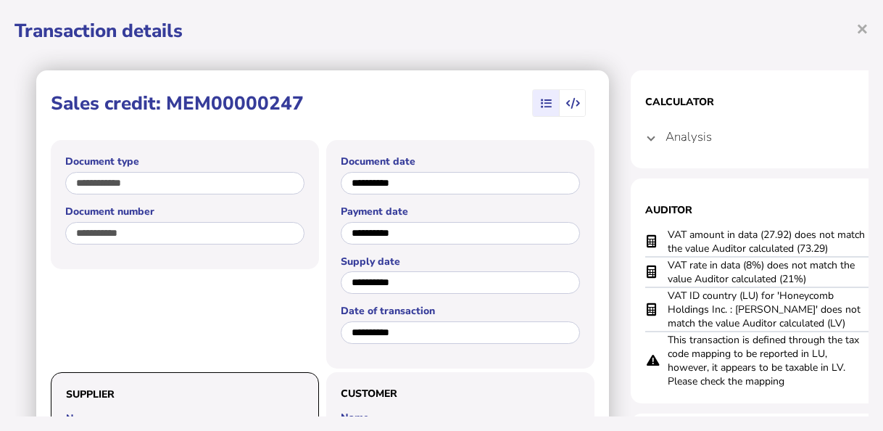
drag, startPoint x: 828, startPoint y: 277, endPoint x: 663, endPoint y: 265, distance: 165.0
click at [663, 265] on tr "VAT rate in data (8%) does not match the value Auditor calculated (21%)" at bounding box center [775, 272] width 261 height 30
drag, startPoint x: 829, startPoint y: 243, endPoint x: 663, endPoint y: 226, distance: 166.8
click at [663, 226] on section "Auditor VAT amount in data (27.92) does not match the value Auditor calculated …" at bounding box center [776, 290] width 290 height 225
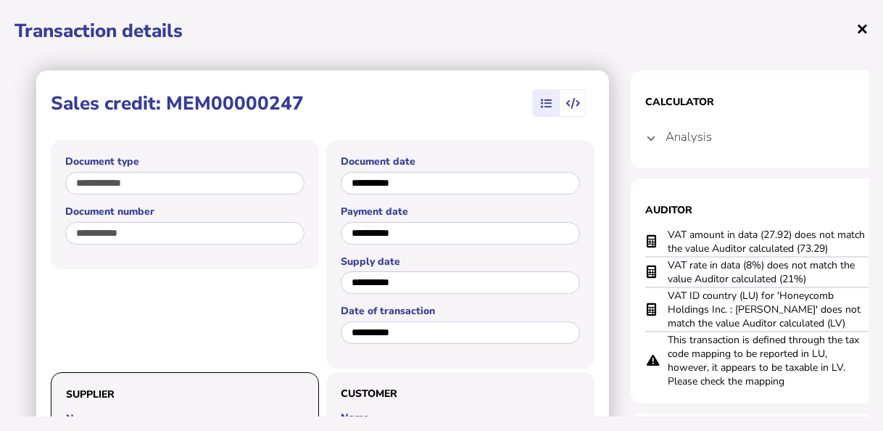
click at [859, 36] on span "×" at bounding box center [862, 28] width 12 height 28
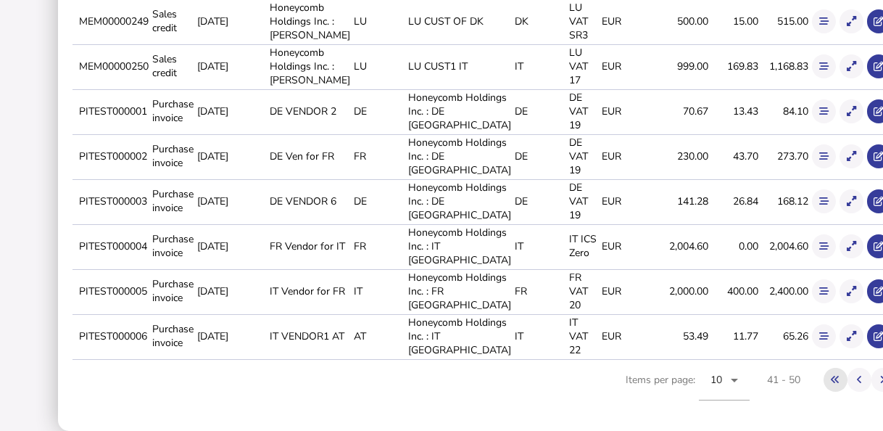
scroll to position [515, 0]
click at [857, 381] on icon at bounding box center [859, 379] width 5 height 9
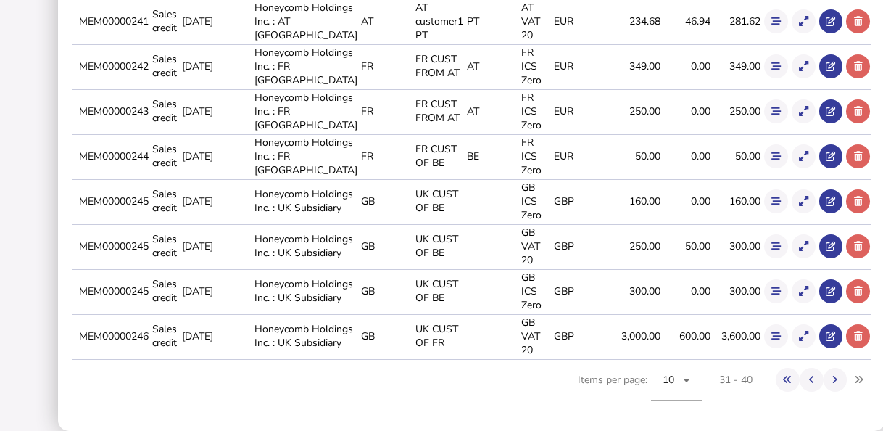
scroll to position [460, 0]
click at [799, 331] on icon at bounding box center [803, 335] width 9 height 9
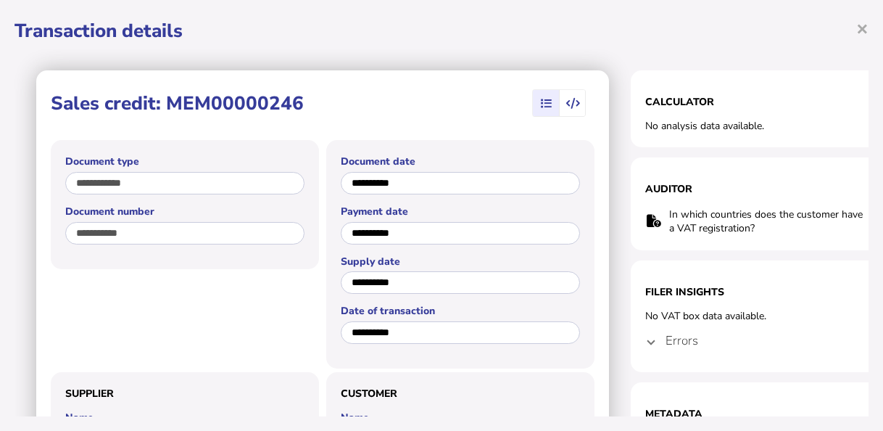
click at [639, 345] on section "Filer Insights No VAT box data available. Errors Incorrect field: item.origin i…" at bounding box center [776, 316] width 290 height 112
click at [653, 346] on span at bounding box center [651, 340] width 6 height 14
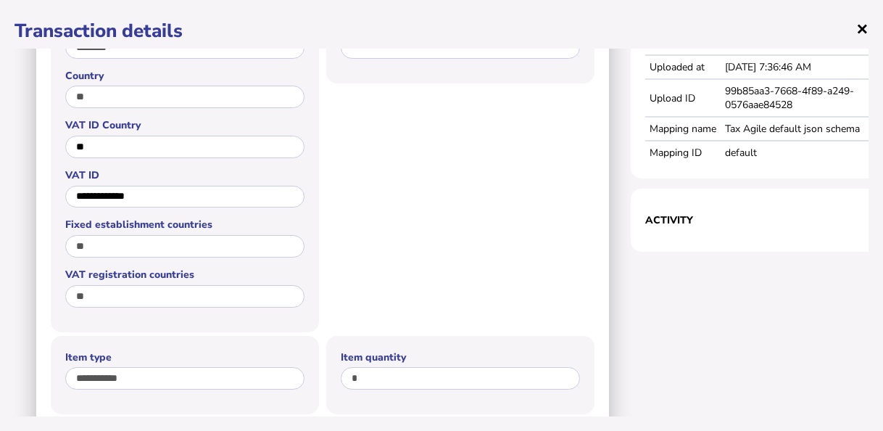
scroll to position [315, 0]
click at [861, 26] on span "×" at bounding box center [862, 28] width 12 height 28
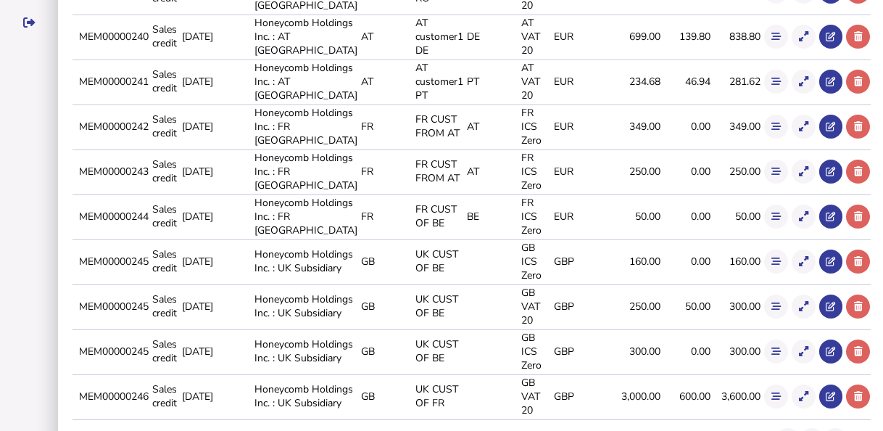
scroll to position [435, 0]
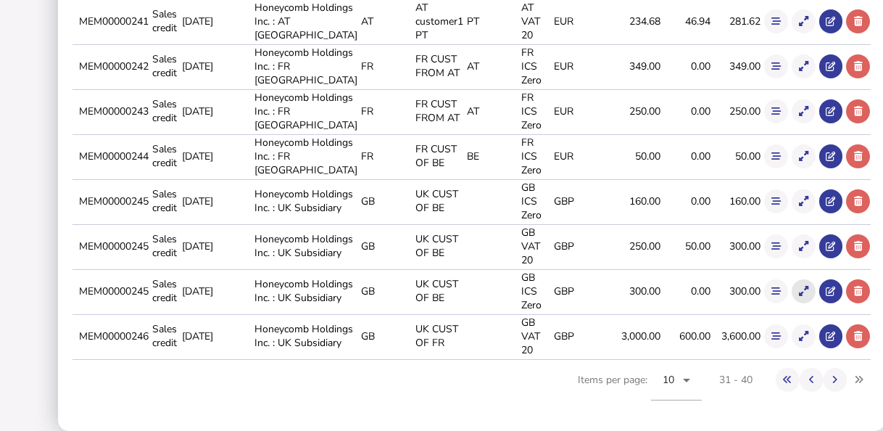
click at [792, 302] on button at bounding box center [804, 291] width 24 height 24
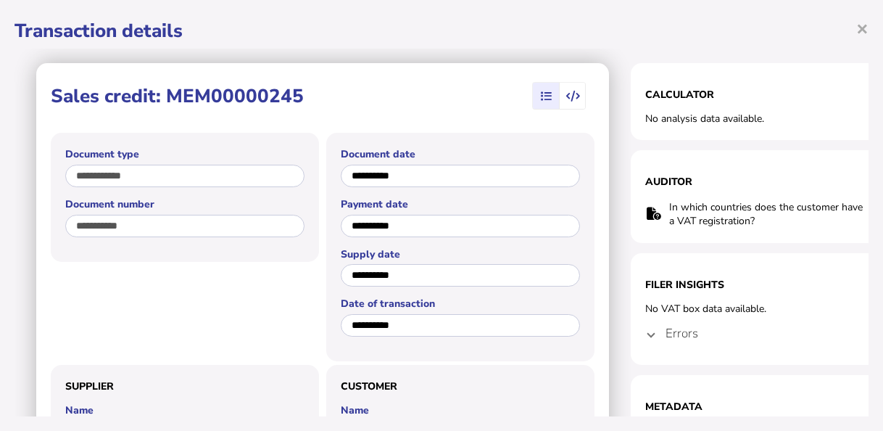
scroll to position [0, 0]
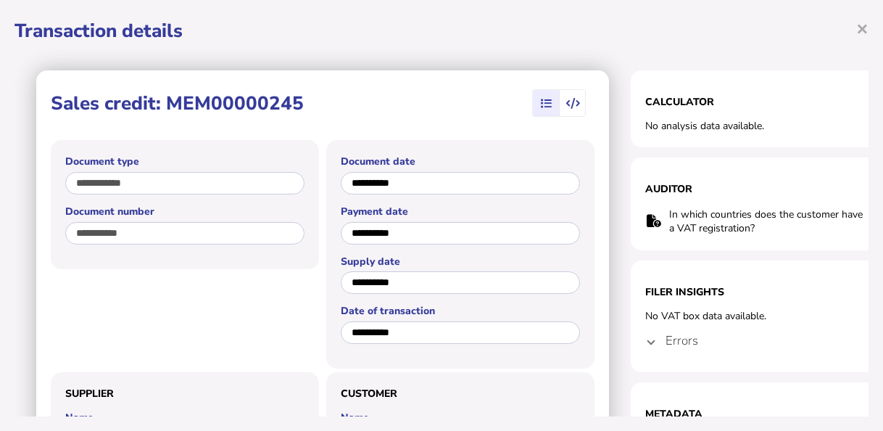
click at [672, 340] on h4 "Errors" at bounding box center [681, 340] width 33 height 17
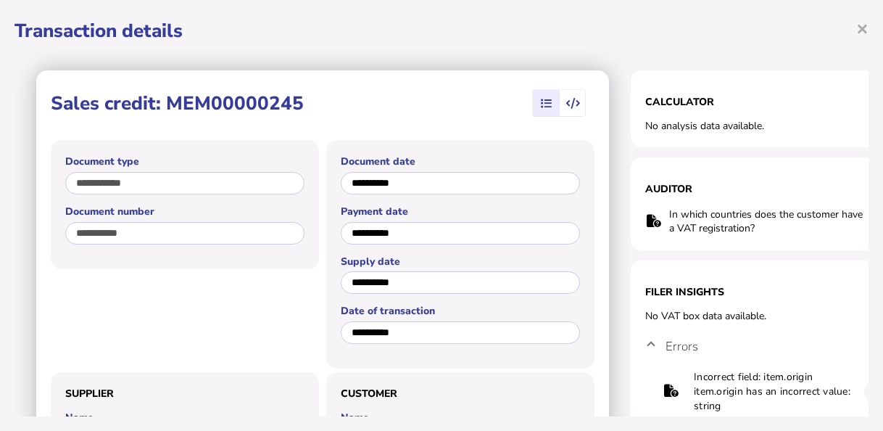
drag, startPoint x: 297, startPoint y: 95, endPoint x: 166, endPoint y: 92, distance: 131.2
click at [166, 92] on div "Sales credit: MEM00000245" at bounding box center [323, 103] width 544 height 36
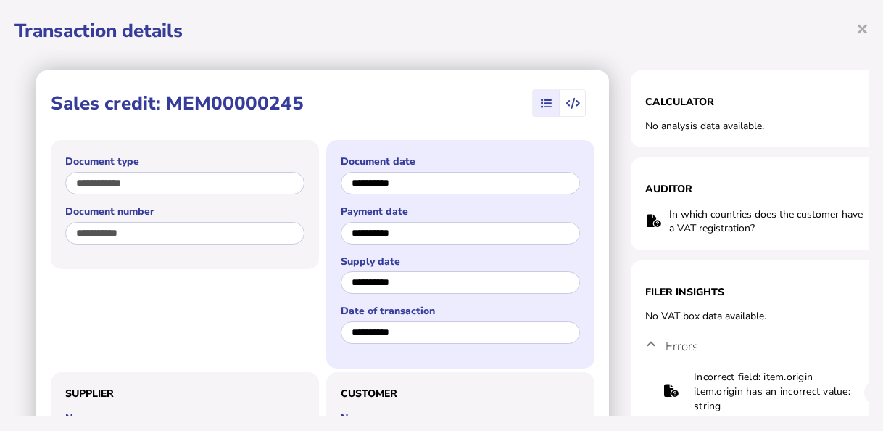
scroll to position [460, 0]
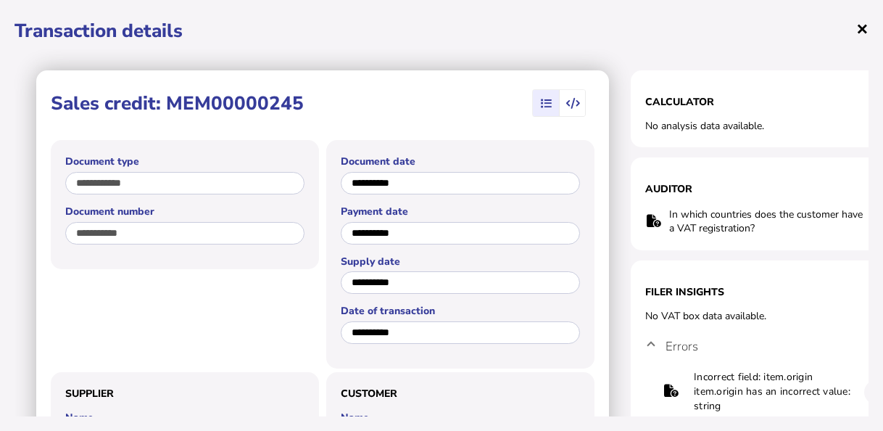
click at [856, 33] on span "×" at bounding box center [862, 28] width 12 height 28
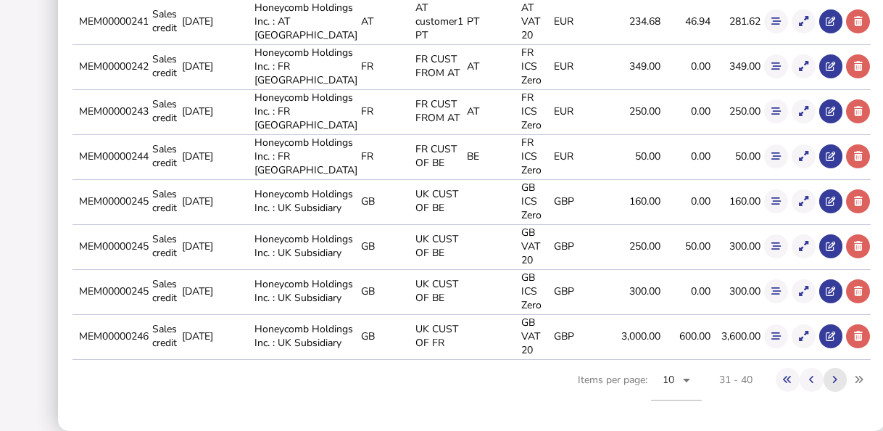
click at [824, 369] on button at bounding box center [836, 380] width 24 height 24
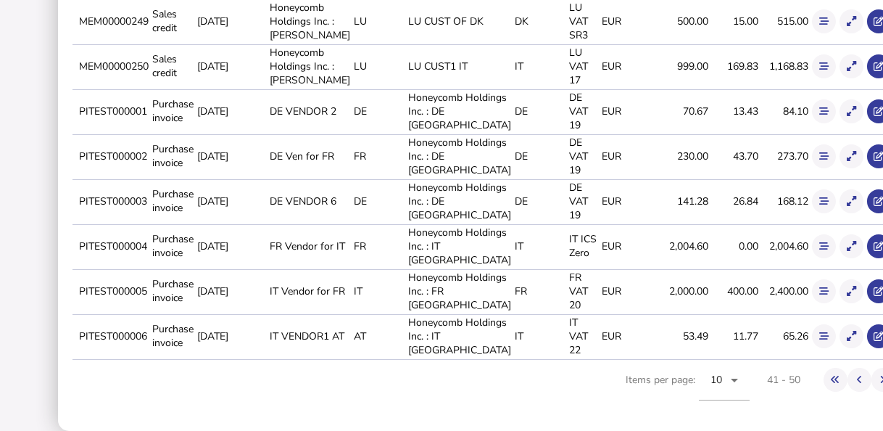
scroll to position [242, 0]
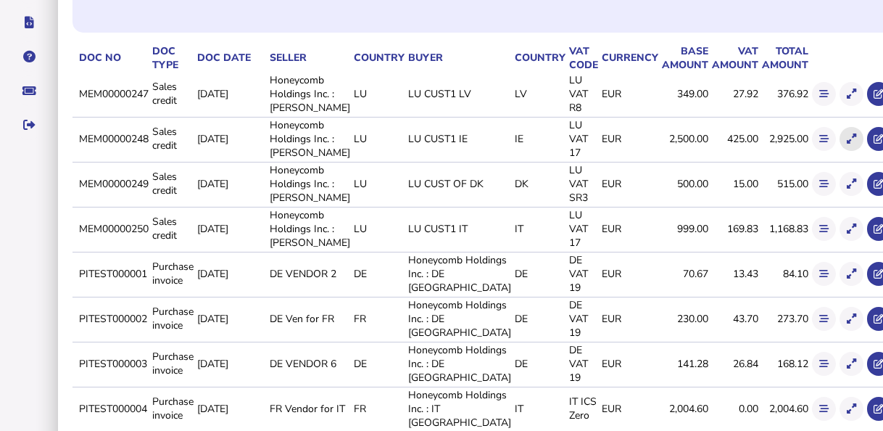
click at [847, 144] on icon at bounding box center [851, 138] width 9 height 9
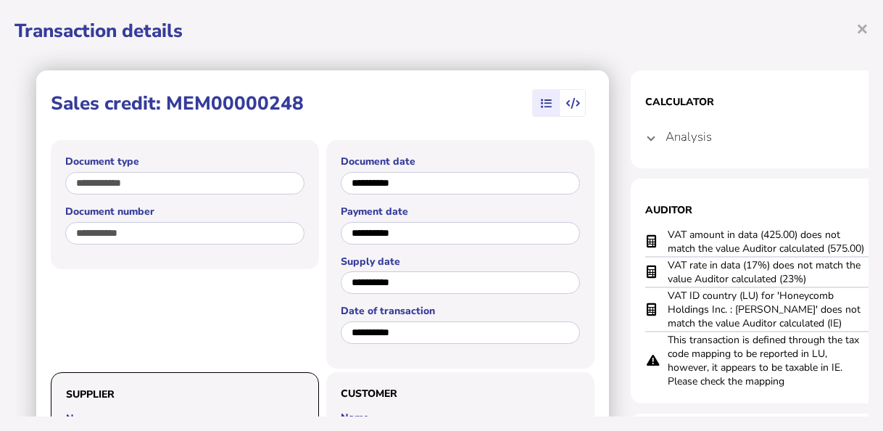
drag, startPoint x: 795, startPoint y: 289, endPoint x: 690, endPoint y: 275, distance: 105.3
click at [690, 275] on tbody "VAT amount in data (425.00) does not match the value Auditor calculated (575.00…" at bounding box center [775, 308] width 261 height 162
drag, startPoint x: 690, startPoint y: 275, endPoint x: 820, endPoint y: 281, distance: 129.9
click at [820, 281] on td "VAT rate in data (17%) does not match the value Auditor calculated (23%)" at bounding box center [768, 272] width 203 height 30
drag, startPoint x: 774, startPoint y: 275, endPoint x: 653, endPoint y: 260, distance: 121.3
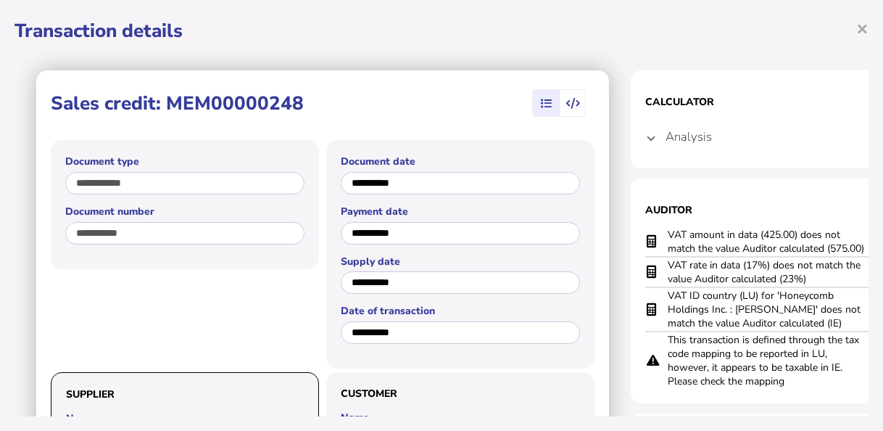
click at [653, 260] on tr "VAT rate in data (17%) does not match the value Auditor calculated (23%)" at bounding box center [775, 272] width 261 height 30
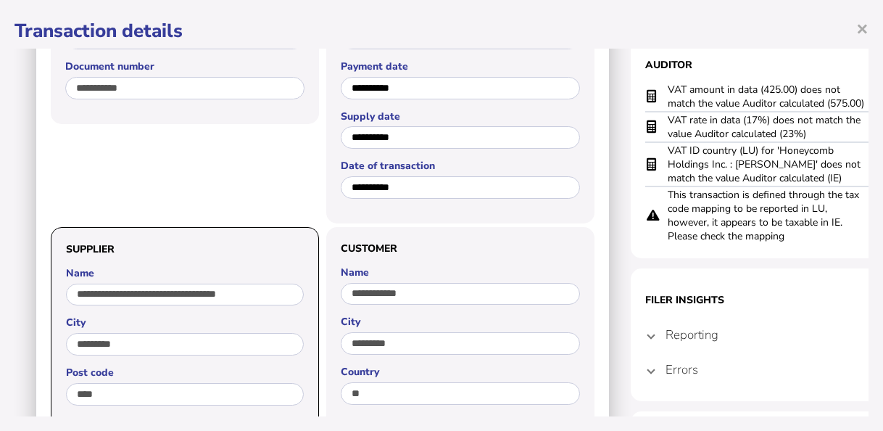
scroll to position [145, 9]
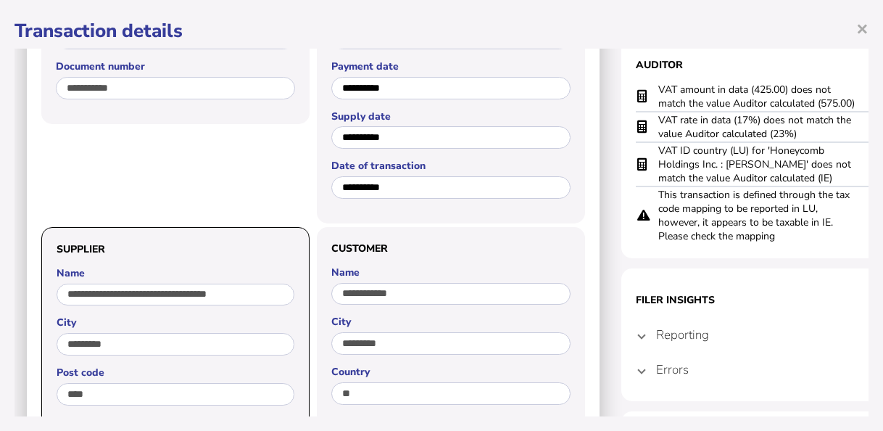
drag, startPoint x: 854, startPoint y: 102, endPoint x: 655, endPoint y: 96, distance: 198.7
click at [655, 96] on tr "VAT amount in data (425.00) does not match the value Auditor calculated (575.00)" at bounding box center [766, 97] width 261 height 30
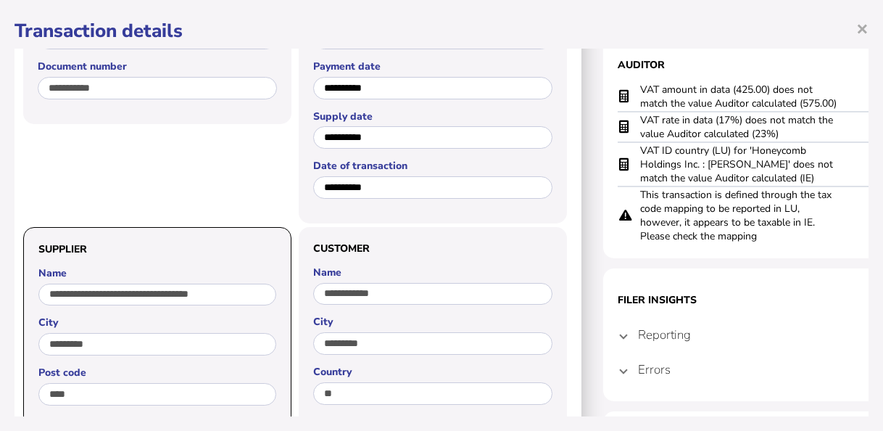
drag, startPoint x: 856, startPoint y: 103, endPoint x: 623, endPoint y: 85, distance: 233.4
click at [623, 85] on tr "VAT amount in data (425.00) does not match the value Auditor calculated (575.00)" at bounding box center [748, 97] width 261 height 30
drag, startPoint x: 623, startPoint y: 85, endPoint x: 846, endPoint y: 101, distance: 223.1
click at [846, 101] on td at bounding box center [860, 97] width 36 height 30
drag, startPoint x: 839, startPoint y: 102, endPoint x: 638, endPoint y: 83, distance: 202.4
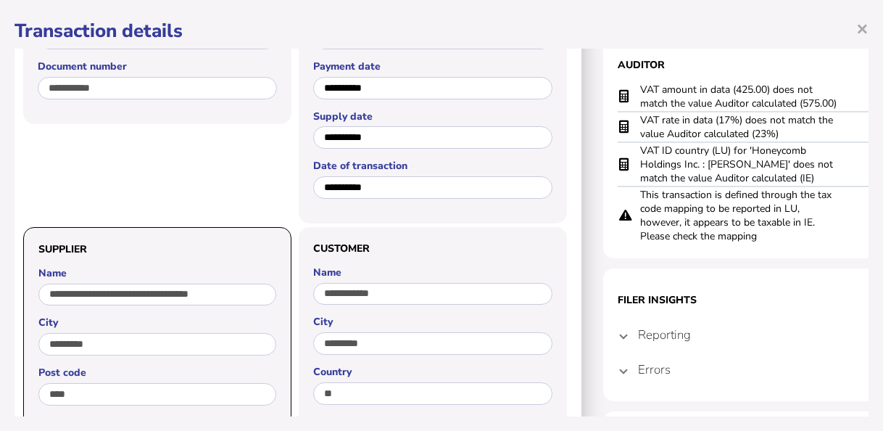
click at [638, 83] on tr "VAT amount in data (425.00) does not match the value Auditor calculated (575.00)" at bounding box center [748, 97] width 261 height 30
click at [863, 25] on span "×" at bounding box center [862, 28] width 12 height 28
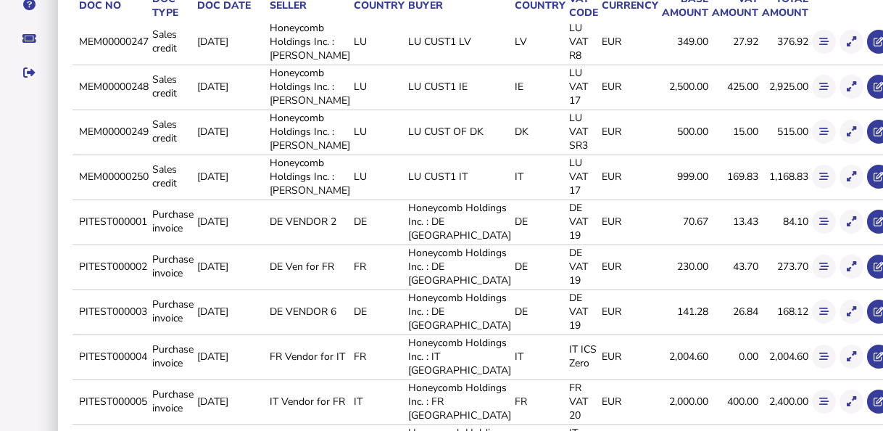
scroll to position [315, 0]
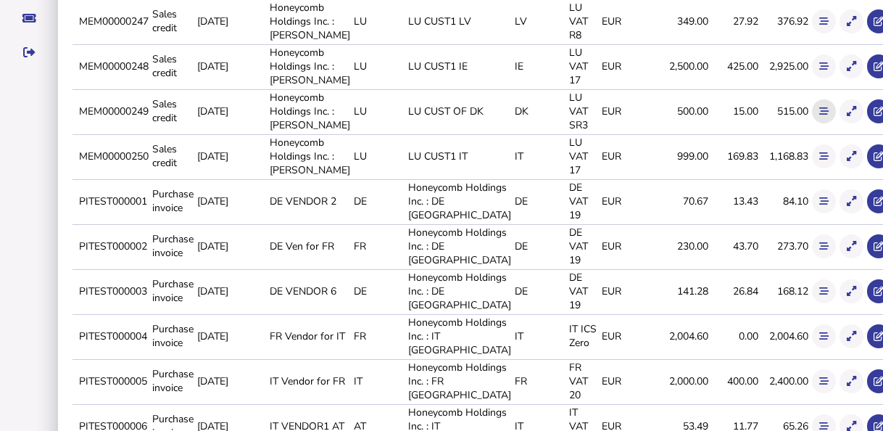
click at [819, 116] on icon at bounding box center [823, 111] width 9 height 9
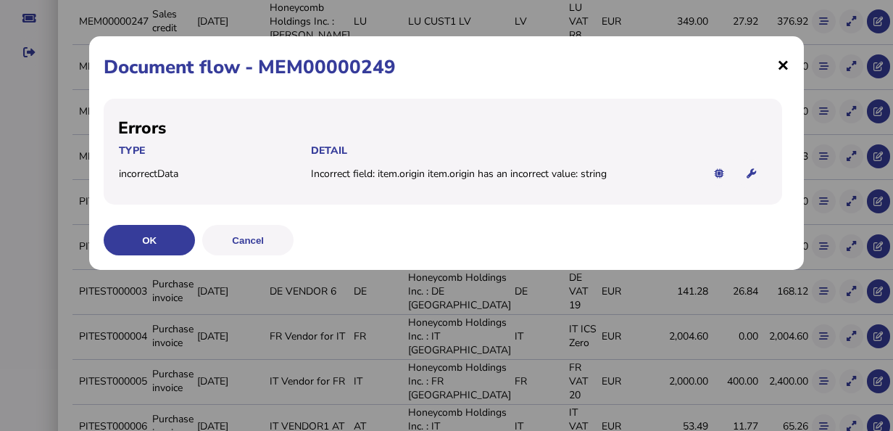
click at [786, 64] on span "×" at bounding box center [783, 65] width 12 height 28
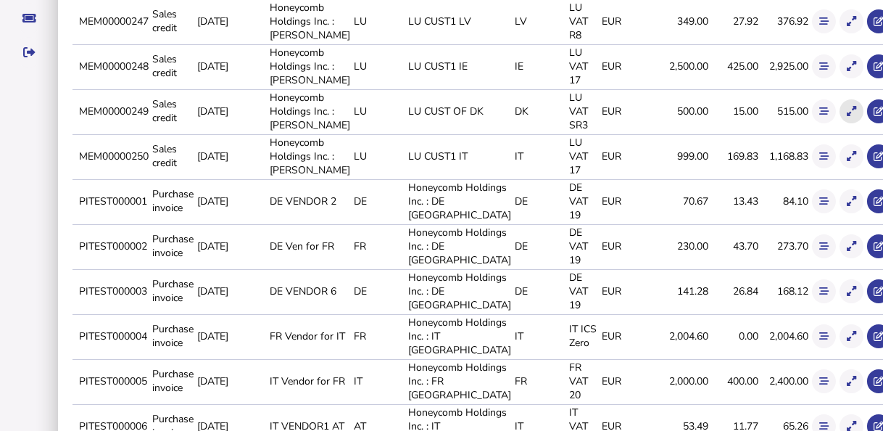
click at [847, 116] on icon at bounding box center [851, 111] width 9 height 9
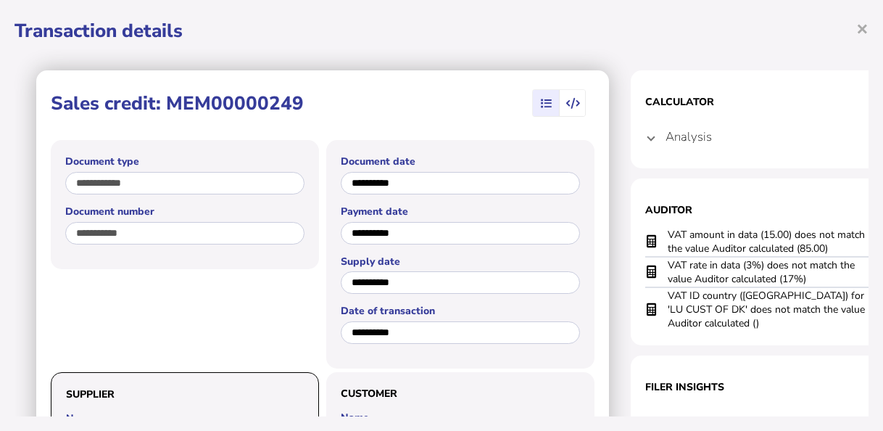
drag, startPoint x: 817, startPoint y: 273, endPoint x: 663, endPoint y: 277, distance: 154.5
click at [663, 277] on tr "VAT rate in data (3%) does not match the value Auditor calculated (17%)" at bounding box center [775, 272] width 261 height 30
drag, startPoint x: 834, startPoint y: 251, endPoint x: 658, endPoint y: 250, distance: 176.2
click at [658, 250] on tr "VAT amount in data (15.00) does not match the value Auditor calculated (85.00)" at bounding box center [775, 242] width 261 height 30
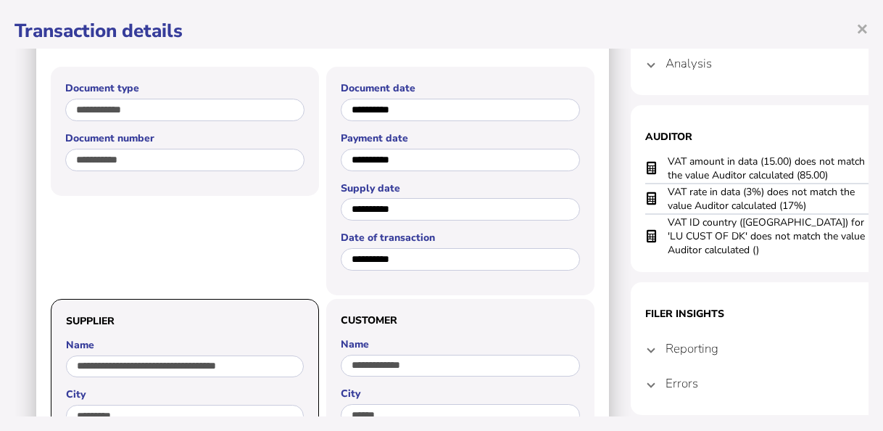
scroll to position [72, 0]
click at [657, 389] on mat-expansion-panel-header "Errors" at bounding box center [775, 383] width 261 height 35
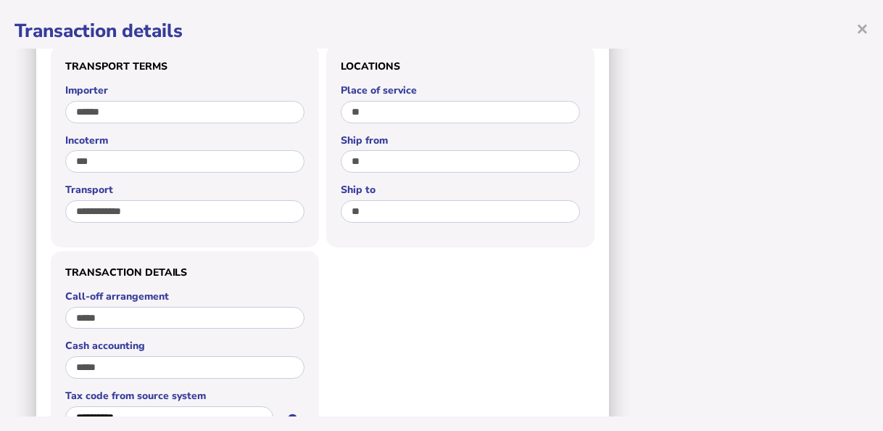
scroll to position [725, 0]
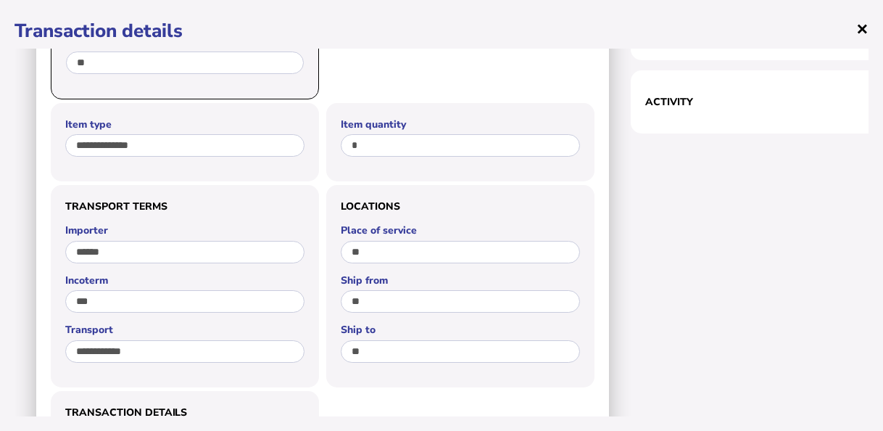
click at [863, 28] on span "×" at bounding box center [862, 28] width 12 height 28
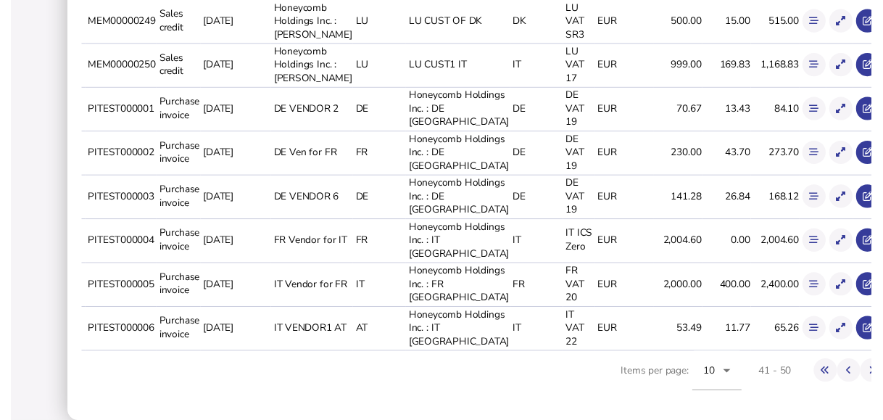
scroll to position [515, 0]
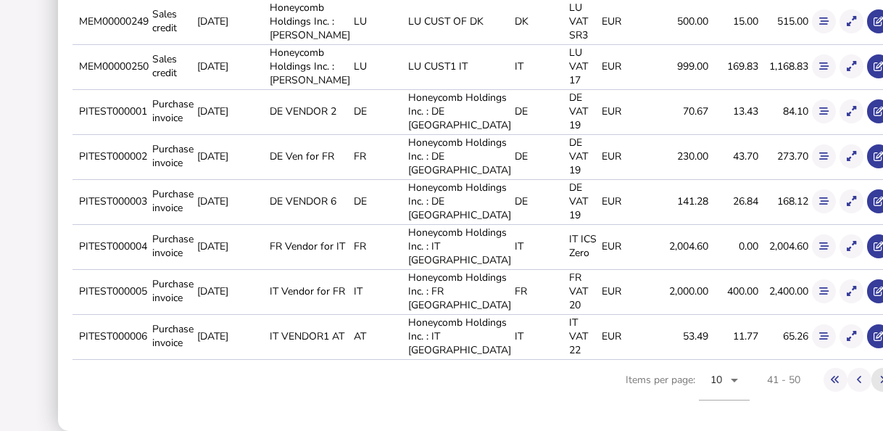
click at [880, 382] on icon at bounding box center [882, 379] width 5 height 9
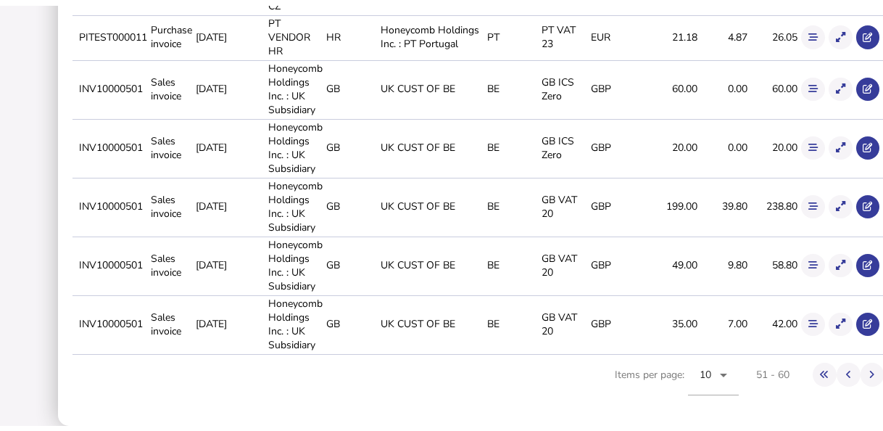
scroll to position [567, 0]
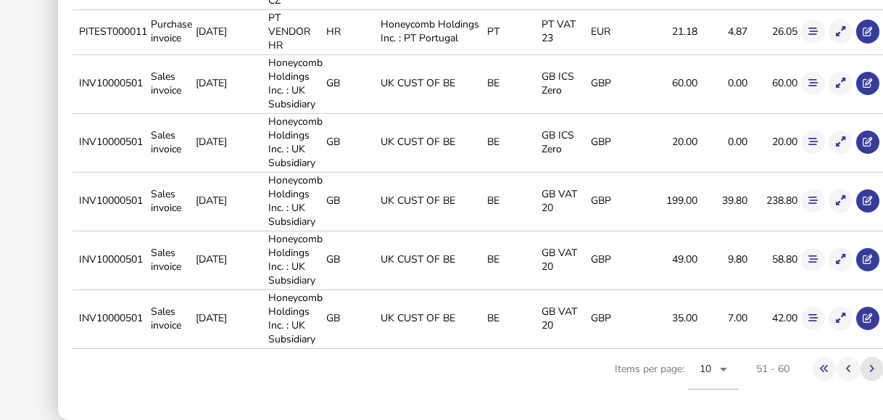
click at [869, 364] on icon at bounding box center [871, 368] width 5 height 9
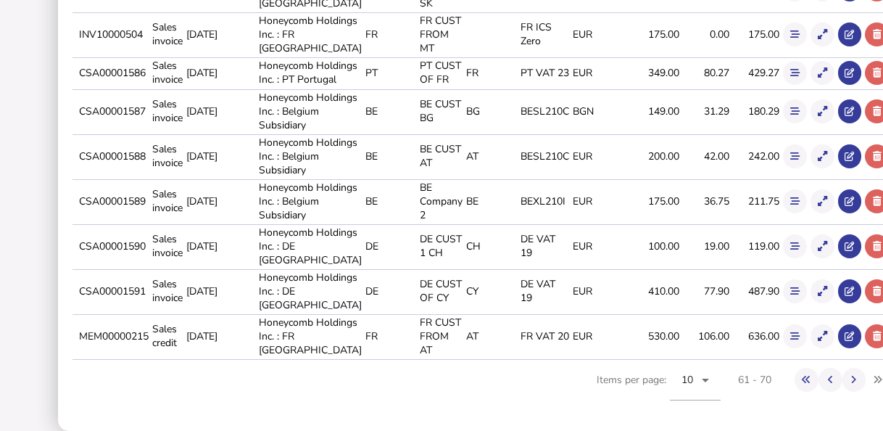
scroll to position [584, 0]
click at [851, 382] on icon at bounding box center [853, 379] width 5 height 9
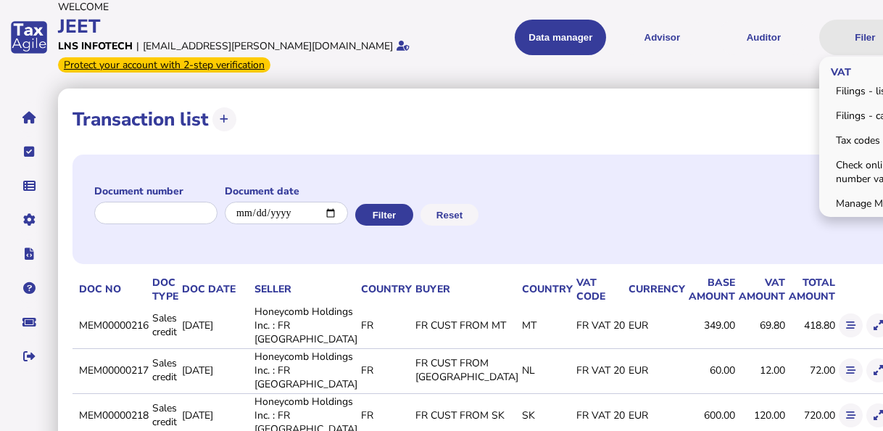
scroll to position [0, 0]
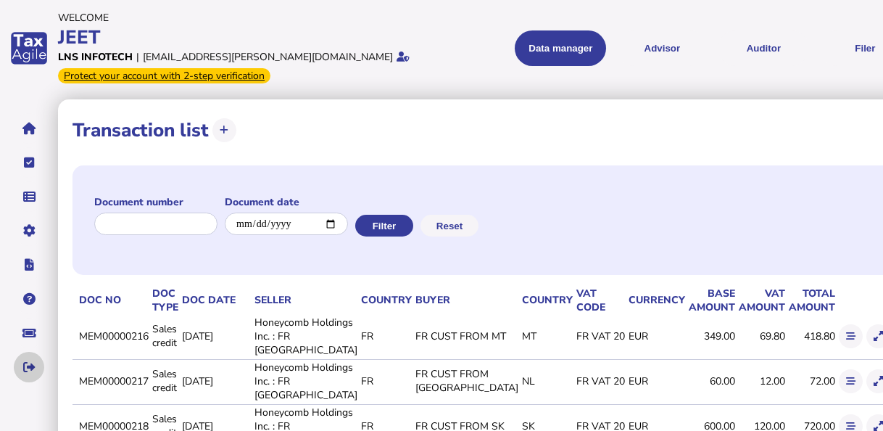
click at [32, 368] on icon "navigate application pages" at bounding box center [29, 367] width 12 height 1
